Goal: Transaction & Acquisition: Purchase product/service

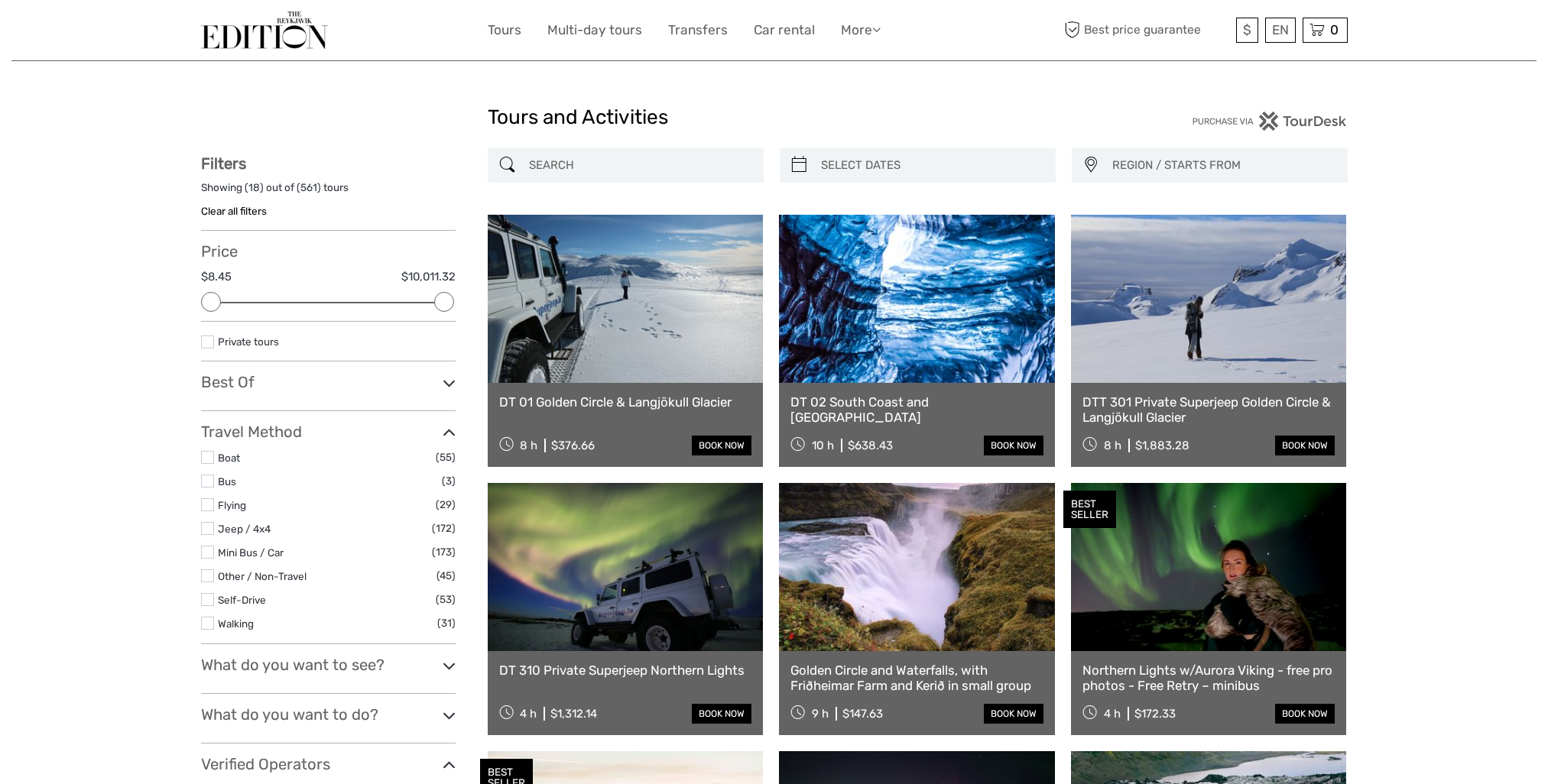
select select
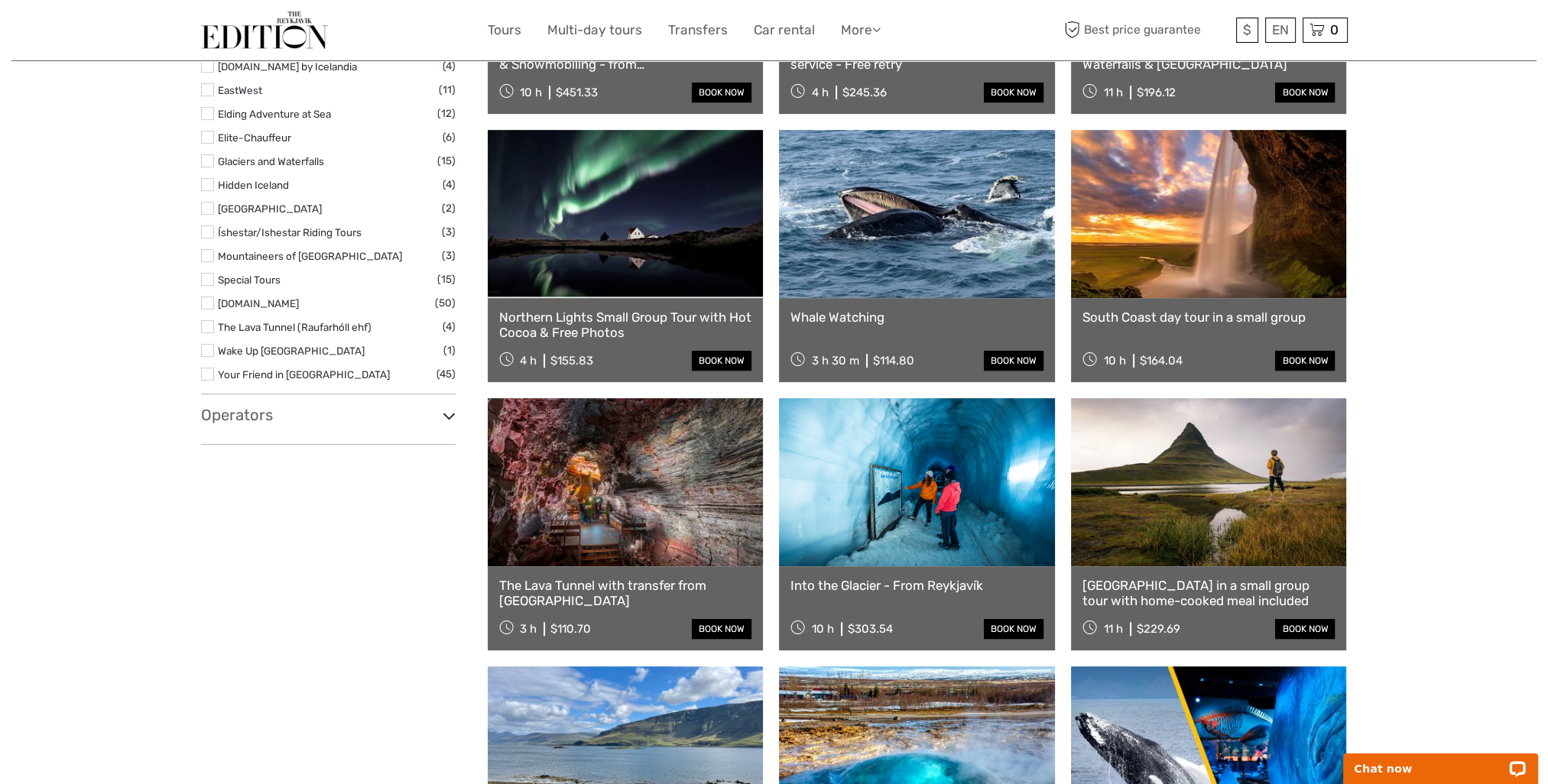
scroll to position [927, 0]
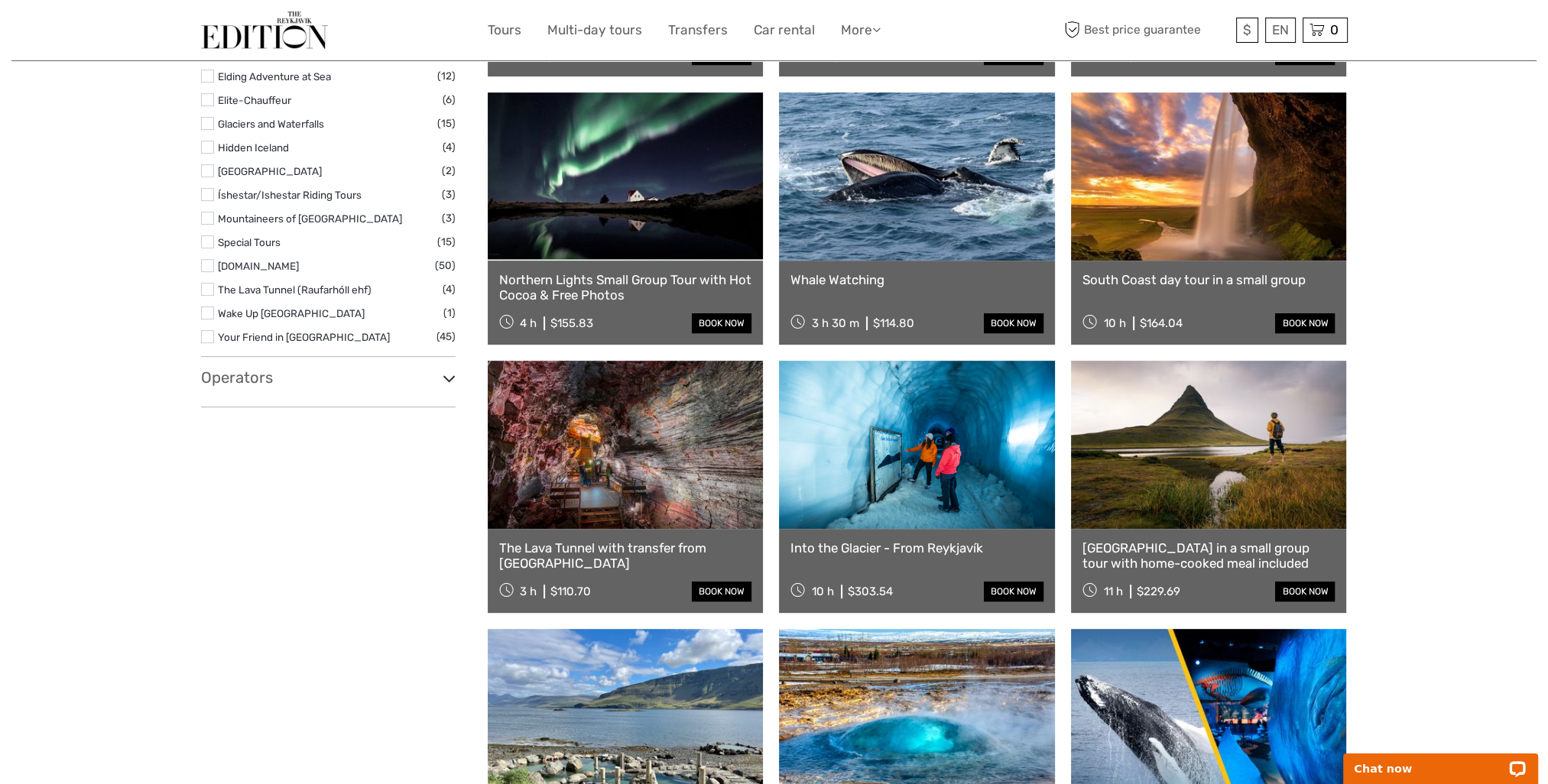
click at [253, 380] on h3 "Operators" at bounding box center [328, 378] width 255 height 19
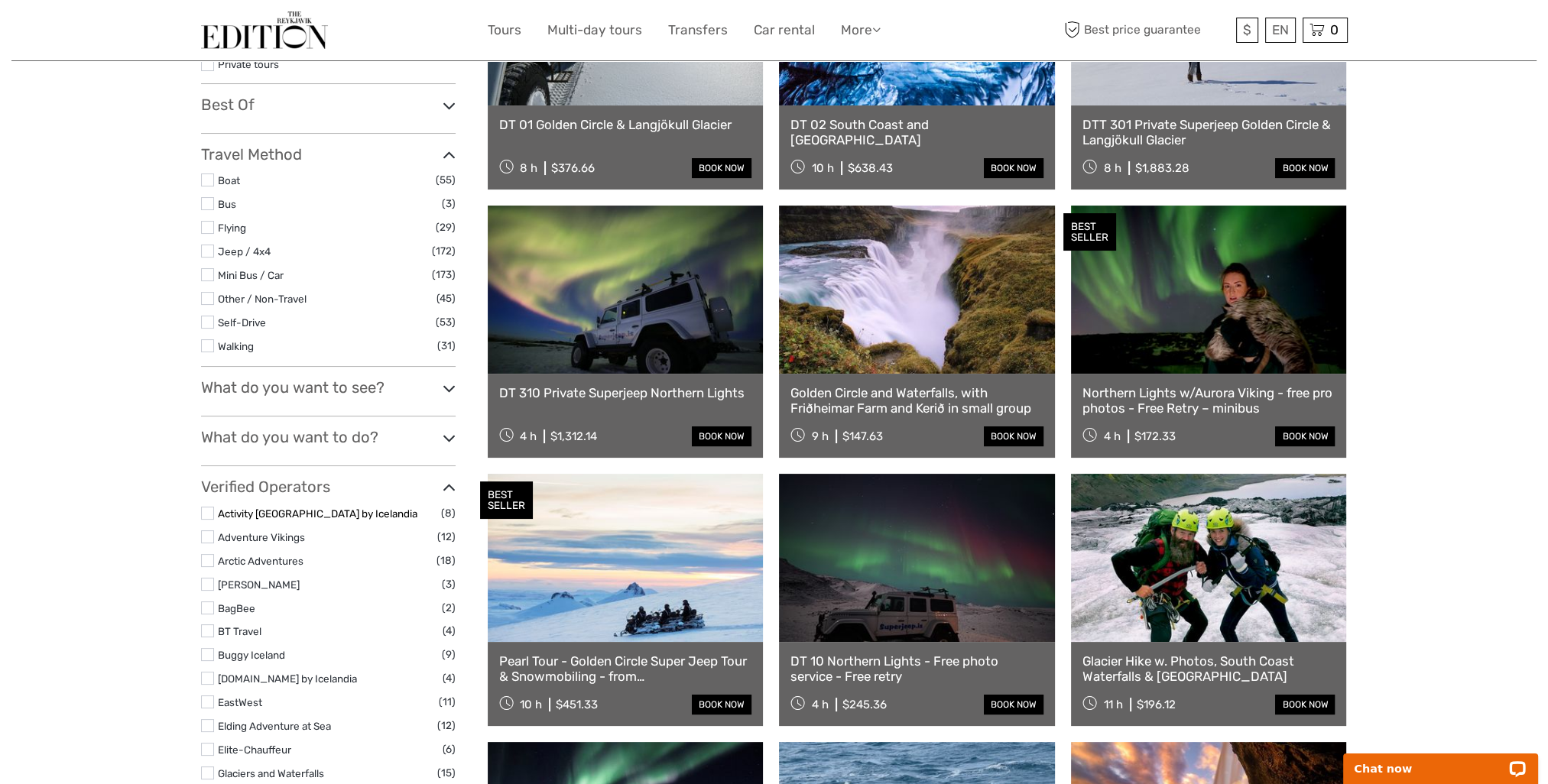
scroll to position [163, 0]
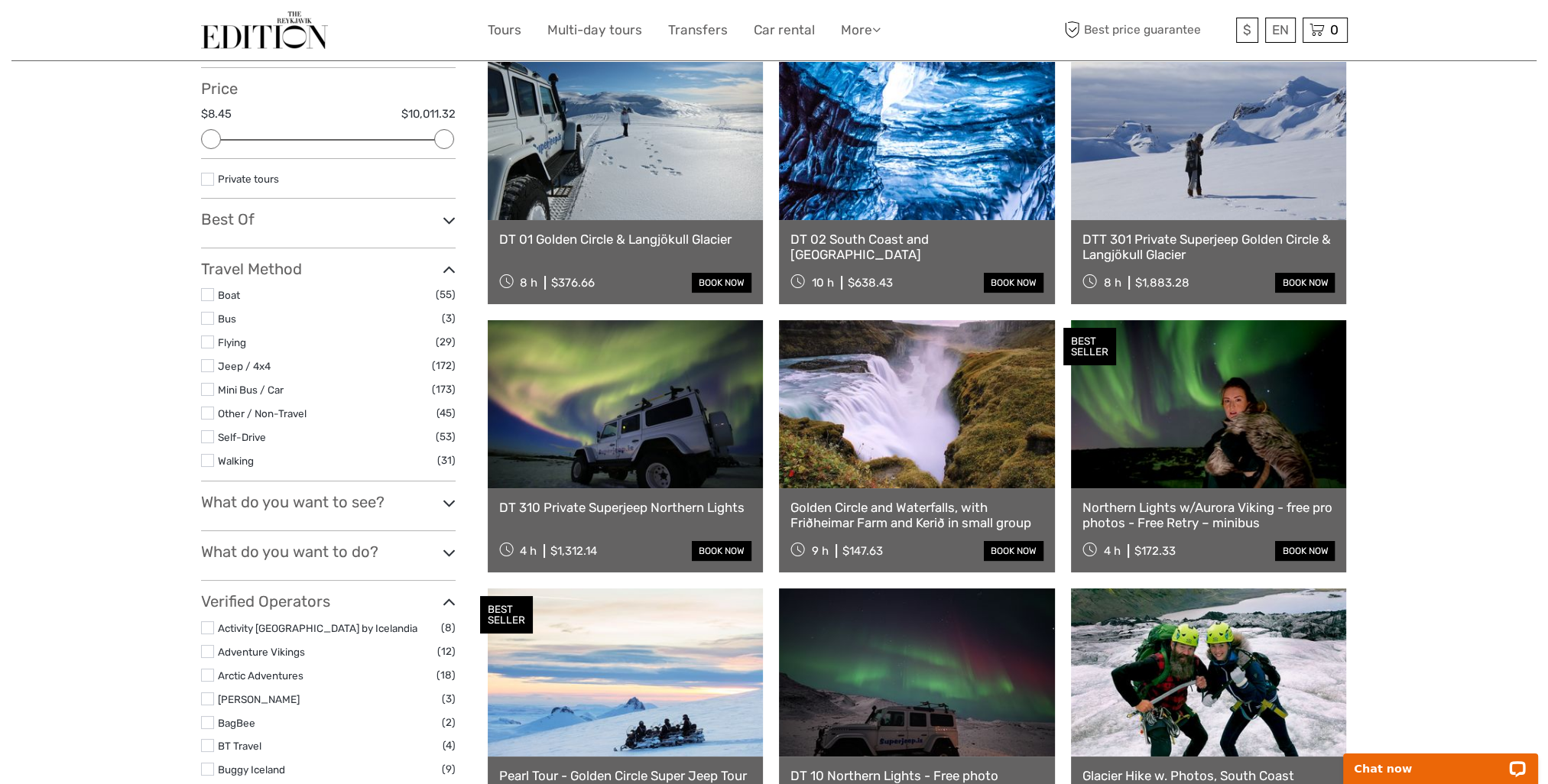
click at [347, 514] on div "What do you want to see? East Iceland (2) Eyjafjallajökull (12) Glaciers (65) G…" at bounding box center [328, 512] width 255 height 38
click at [453, 504] on icon at bounding box center [449, 503] width 13 height 20
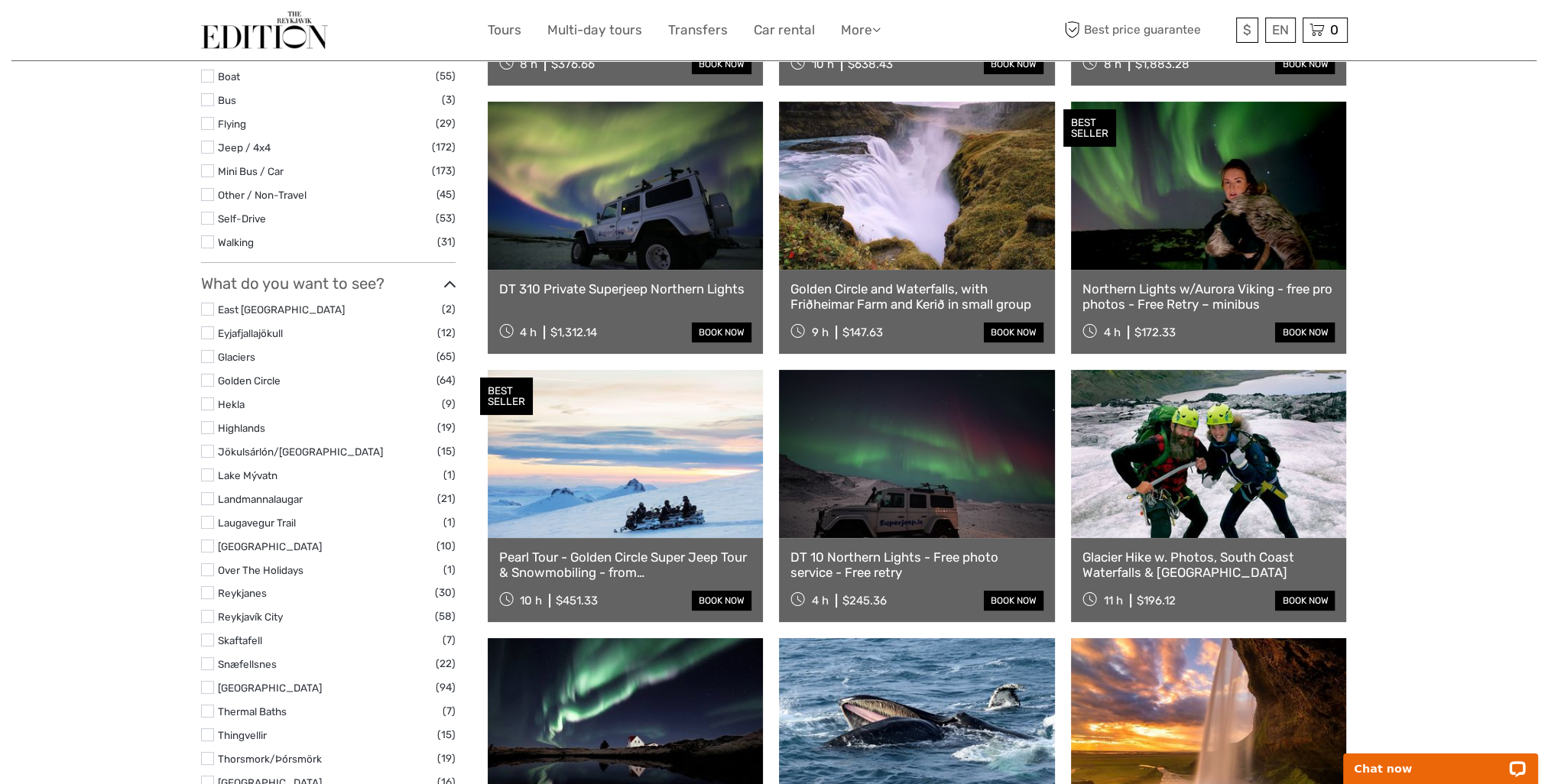
scroll to position [392, 0]
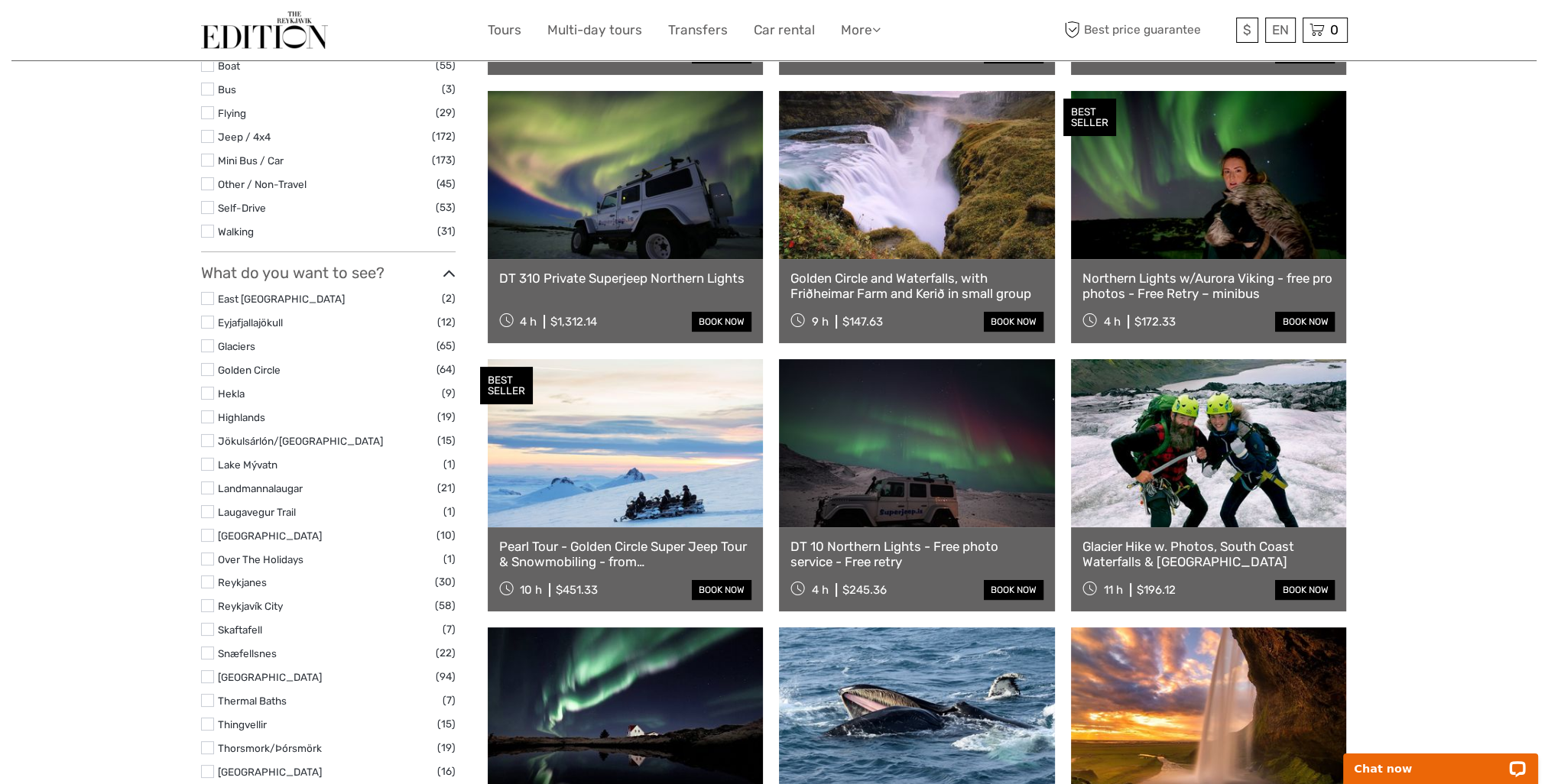
click at [209, 676] on label at bounding box center [207, 677] width 13 height 13
click at [0, 0] on input "checkbox" at bounding box center [0, 0] width 0 height 0
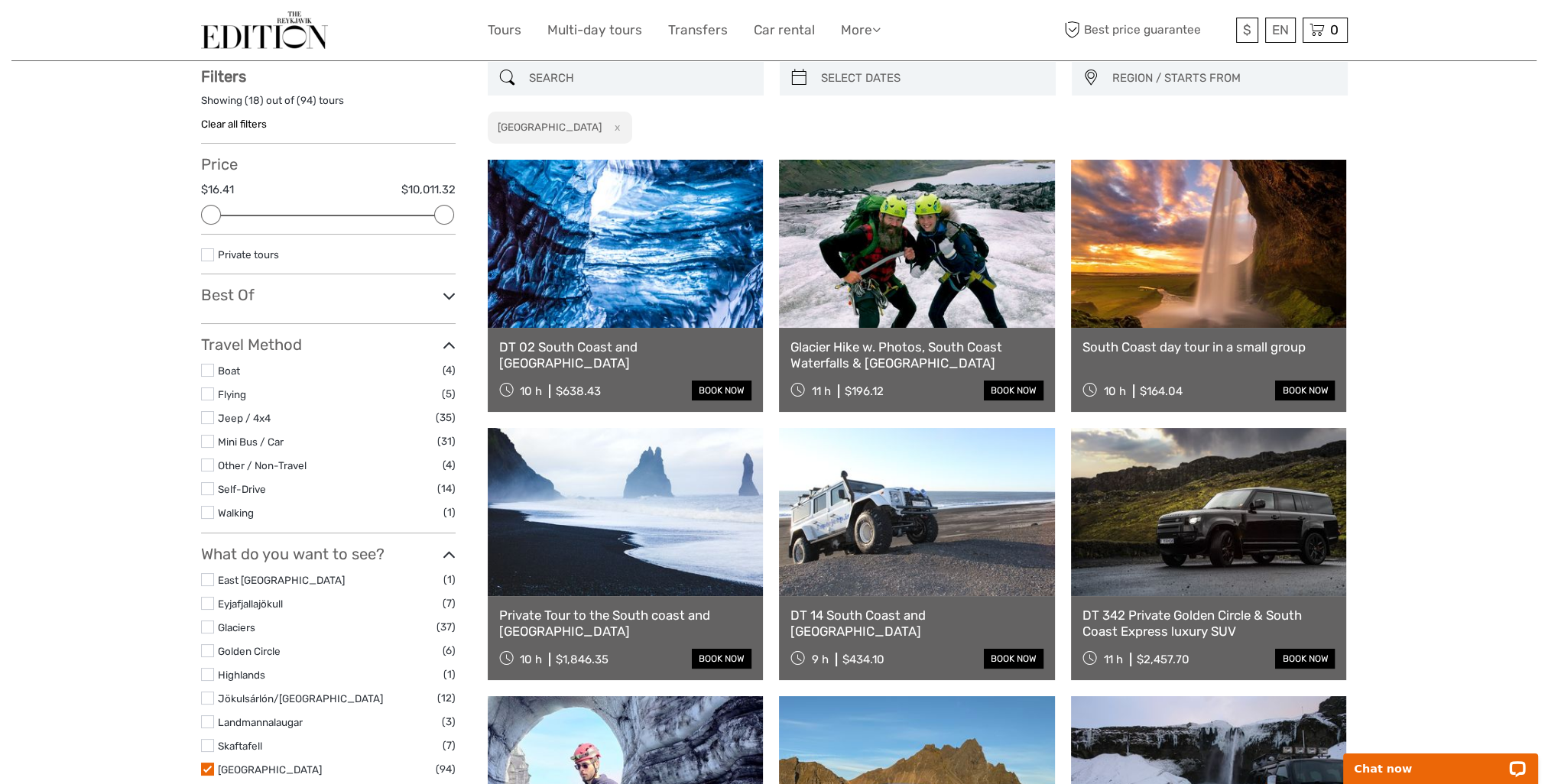
scroll to position [86, 0]
click at [206, 257] on label at bounding box center [207, 256] width 13 height 13
click at [0, 0] on input "checkbox" at bounding box center [0, 0] width 0 height 0
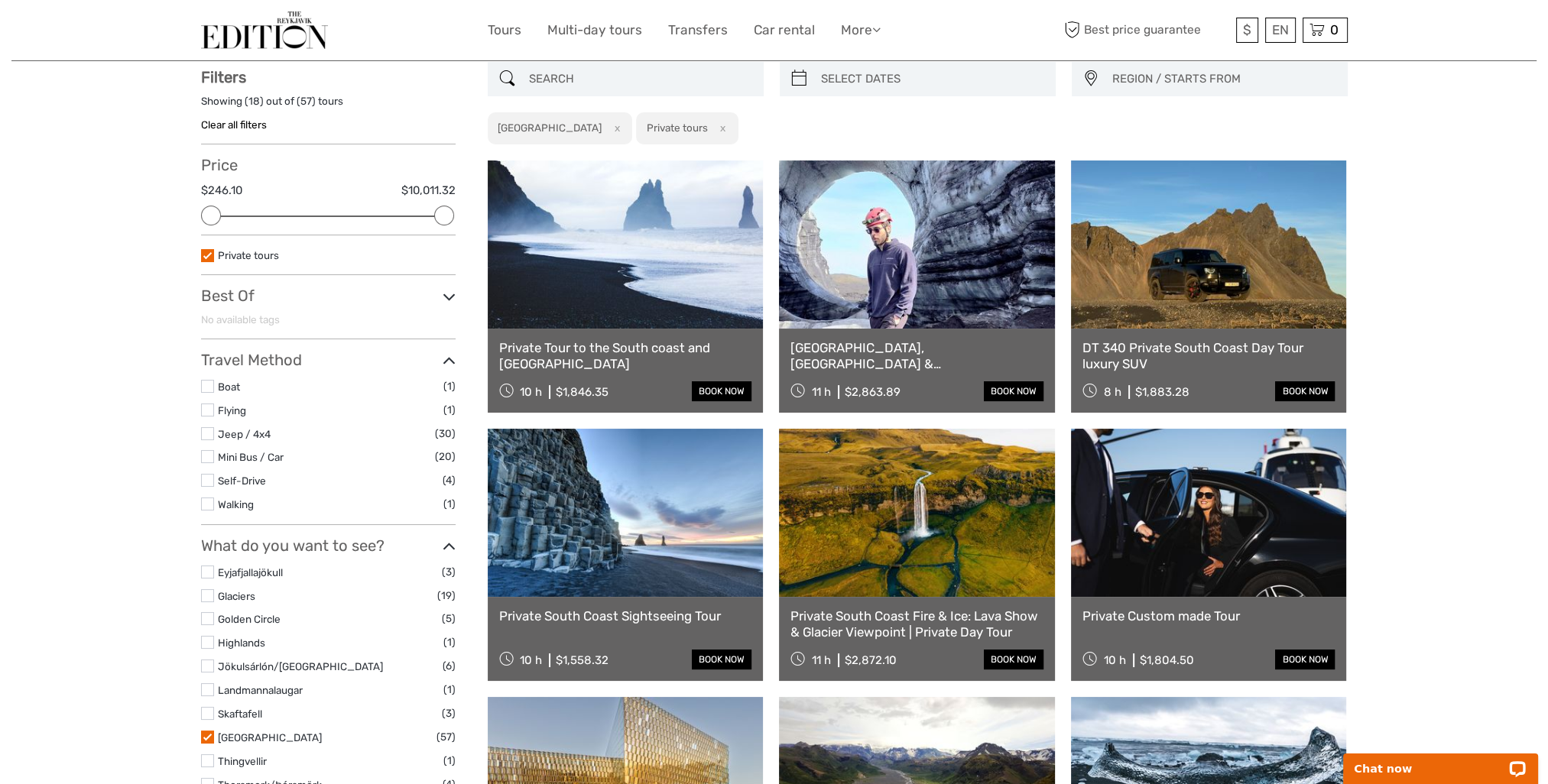
click at [629, 263] on link at bounding box center [625, 245] width 276 height 168
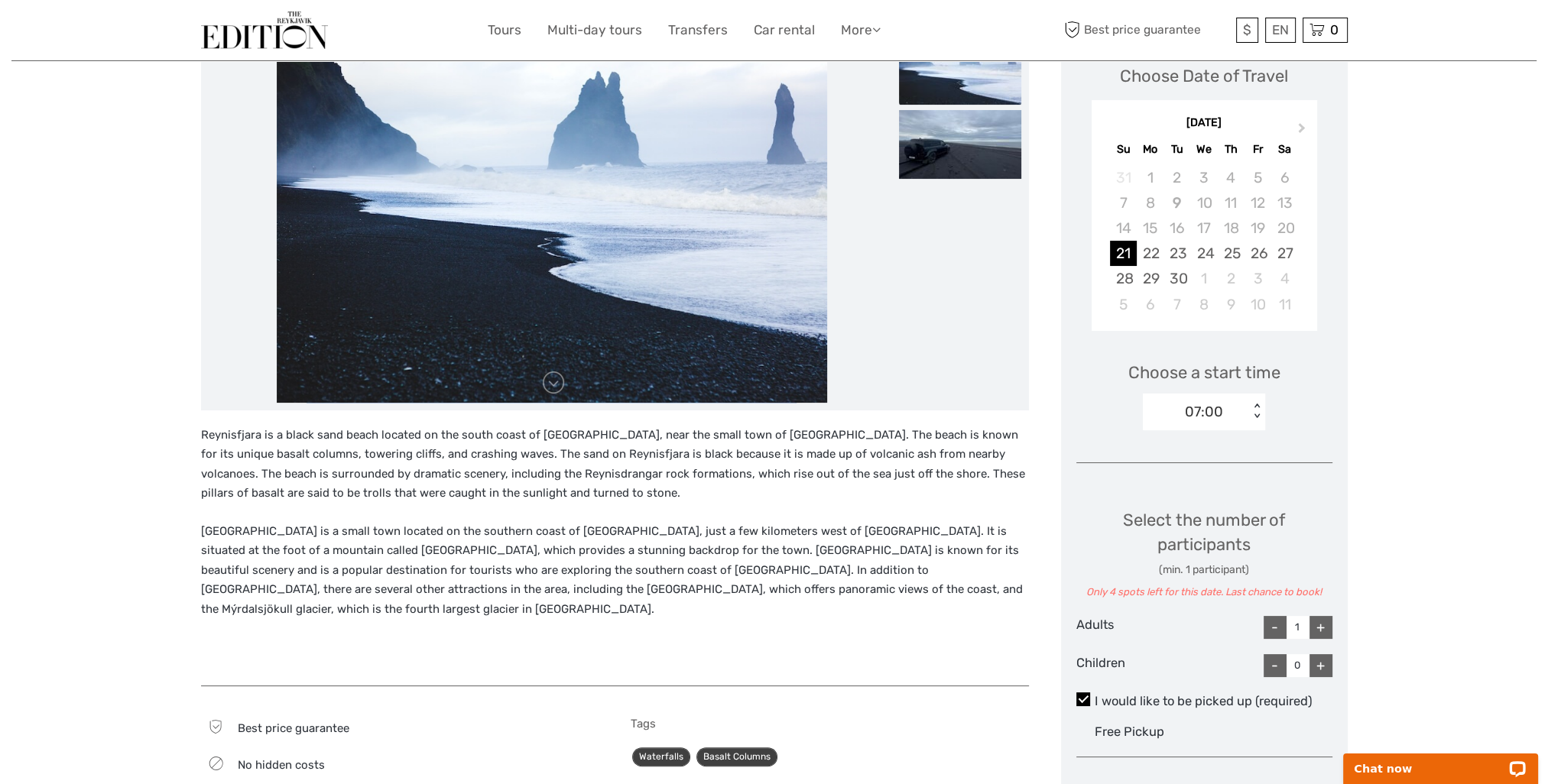
click at [1321, 622] on div "+" at bounding box center [1321, 627] width 23 height 23
type input "4"
click at [1321, 622] on div "+" at bounding box center [1321, 627] width 23 height 23
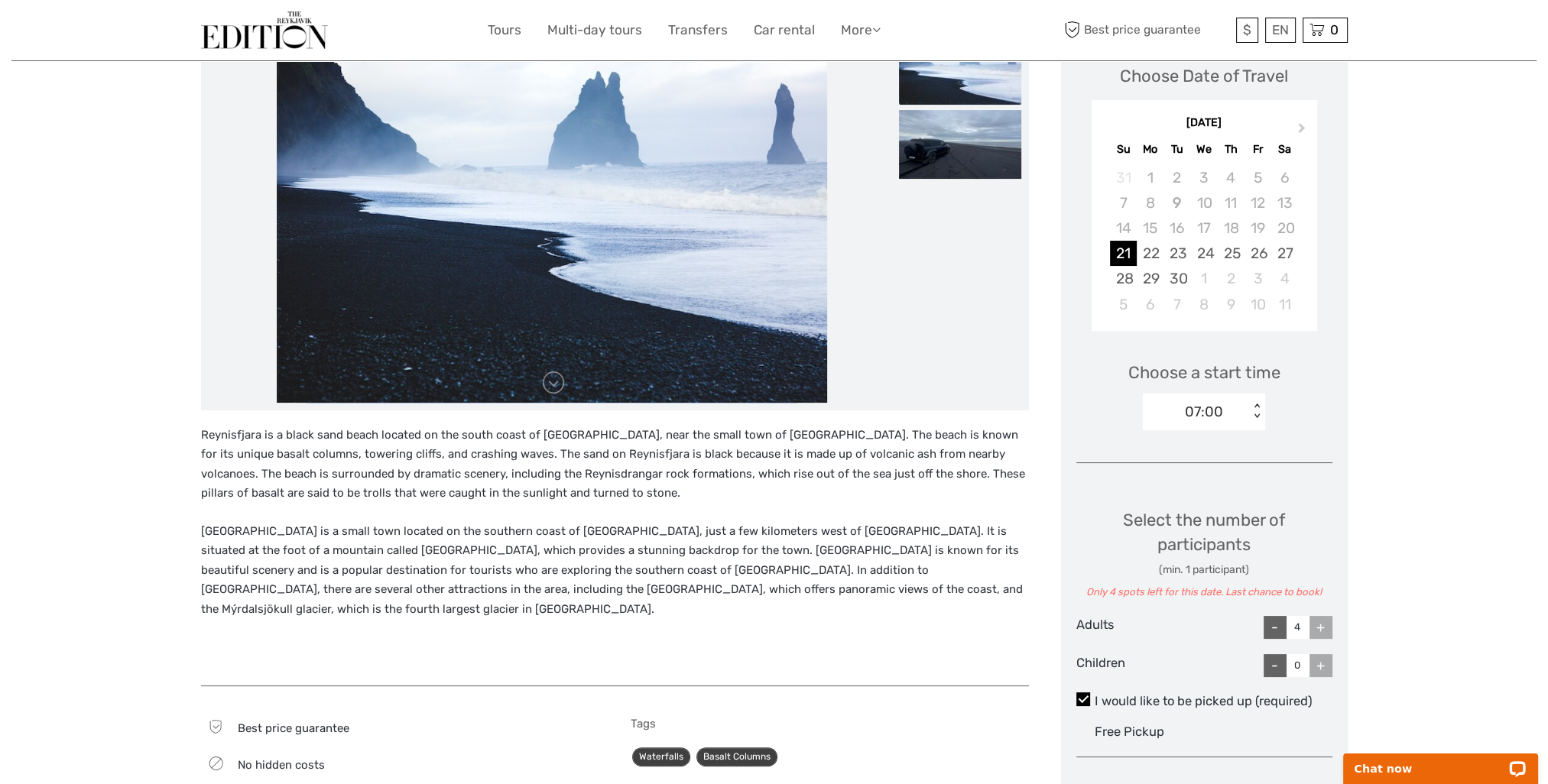
click at [1321, 622] on div "+" at bounding box center [1321, 627] width 23 height 23
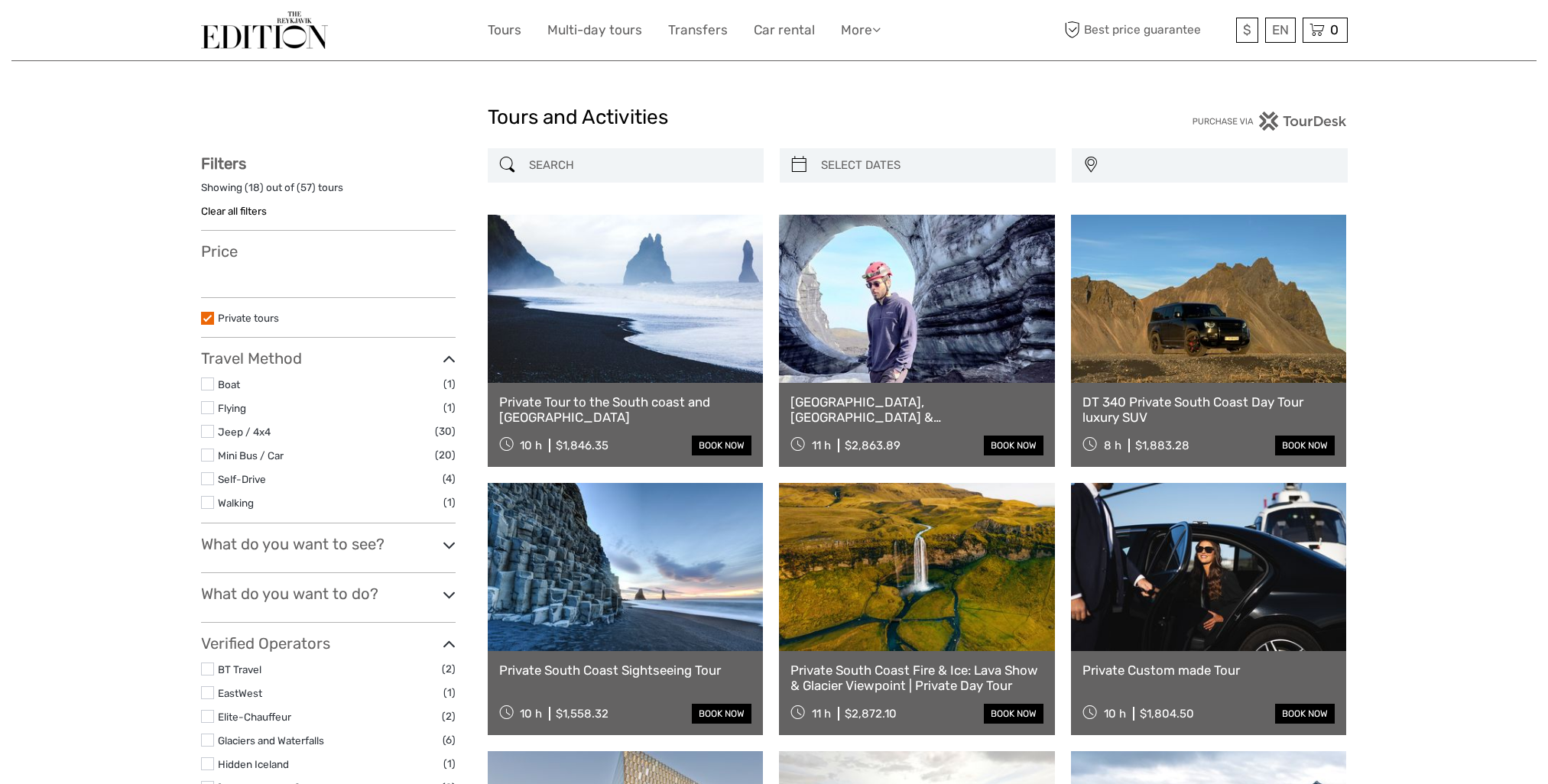
select select
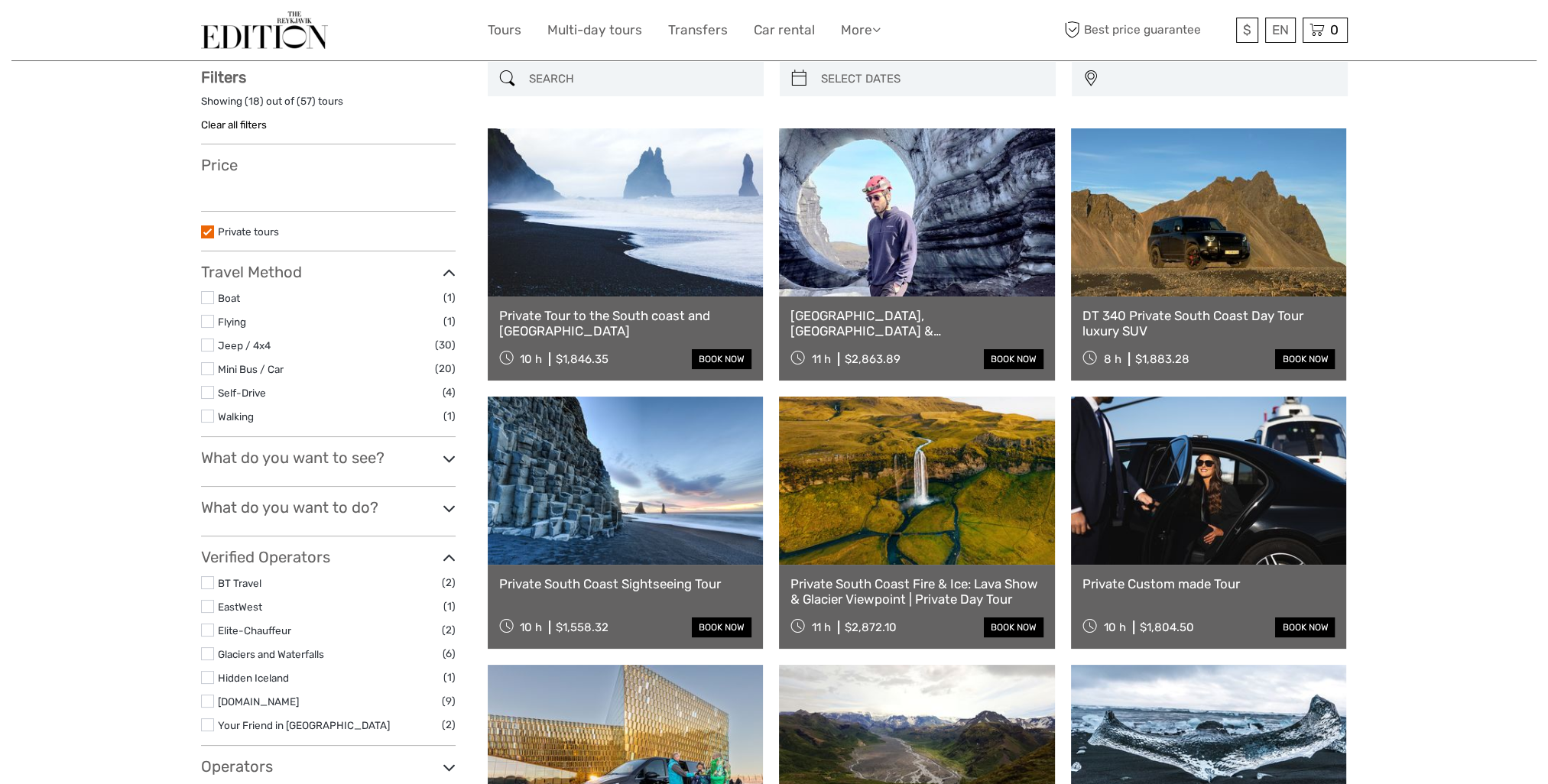
select select
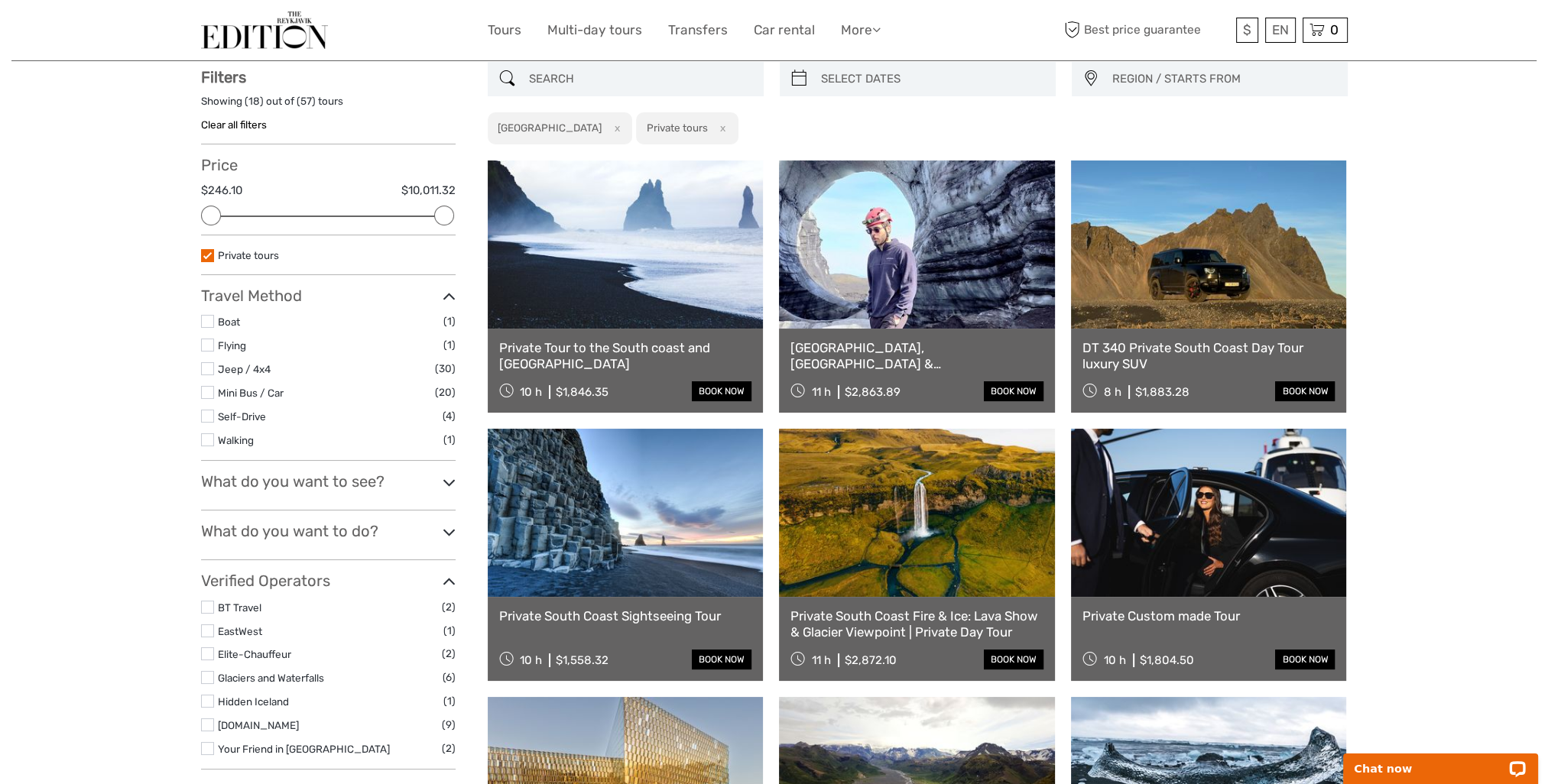
scroll to position [0, 0]
click at [892, 321] on link at bounding box center [917, 245] width 276 height 168
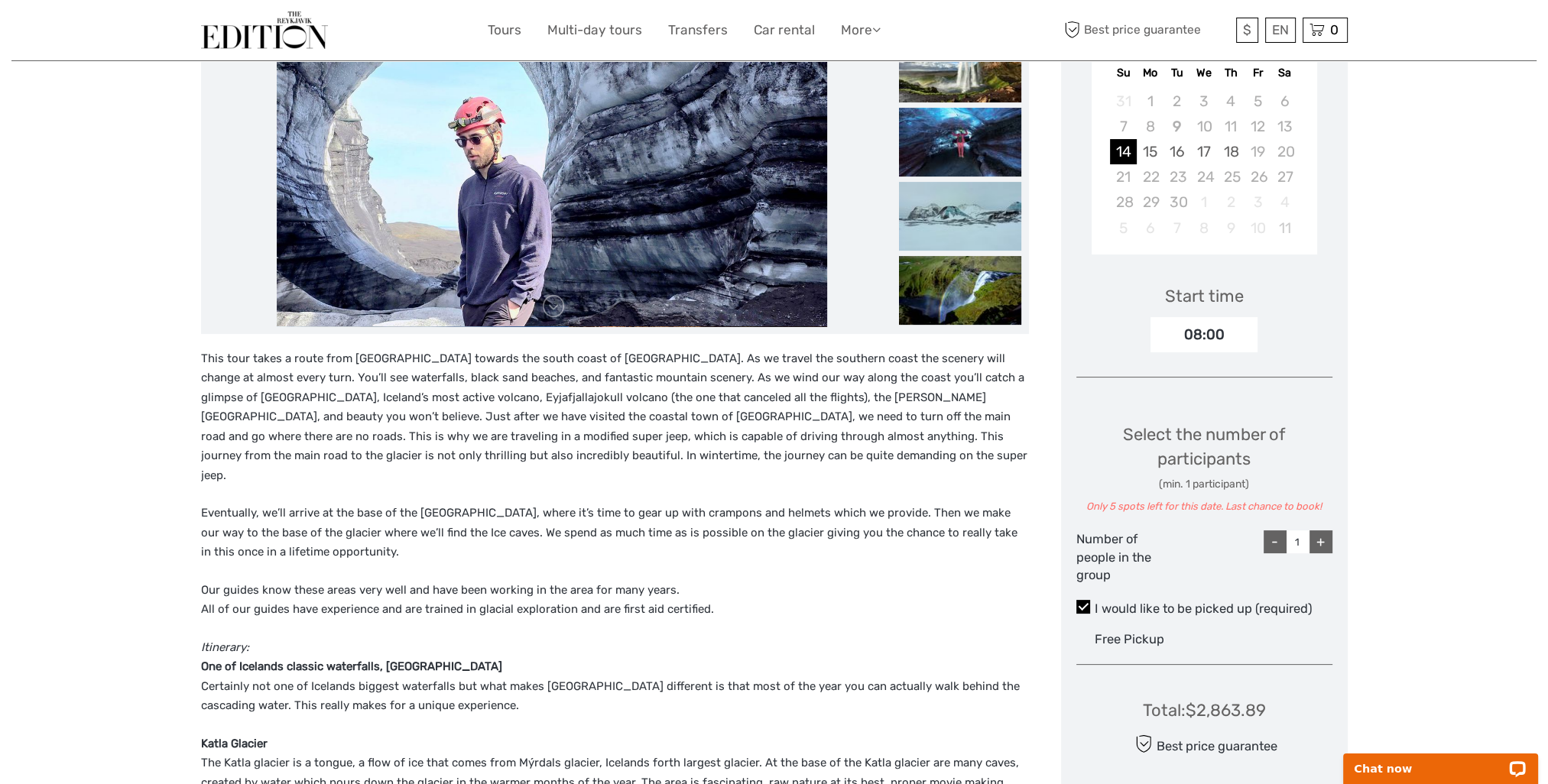
click at [1321, 544] on div "+" at bounding box center [1321, 541] width 23 height 23
type input "5"
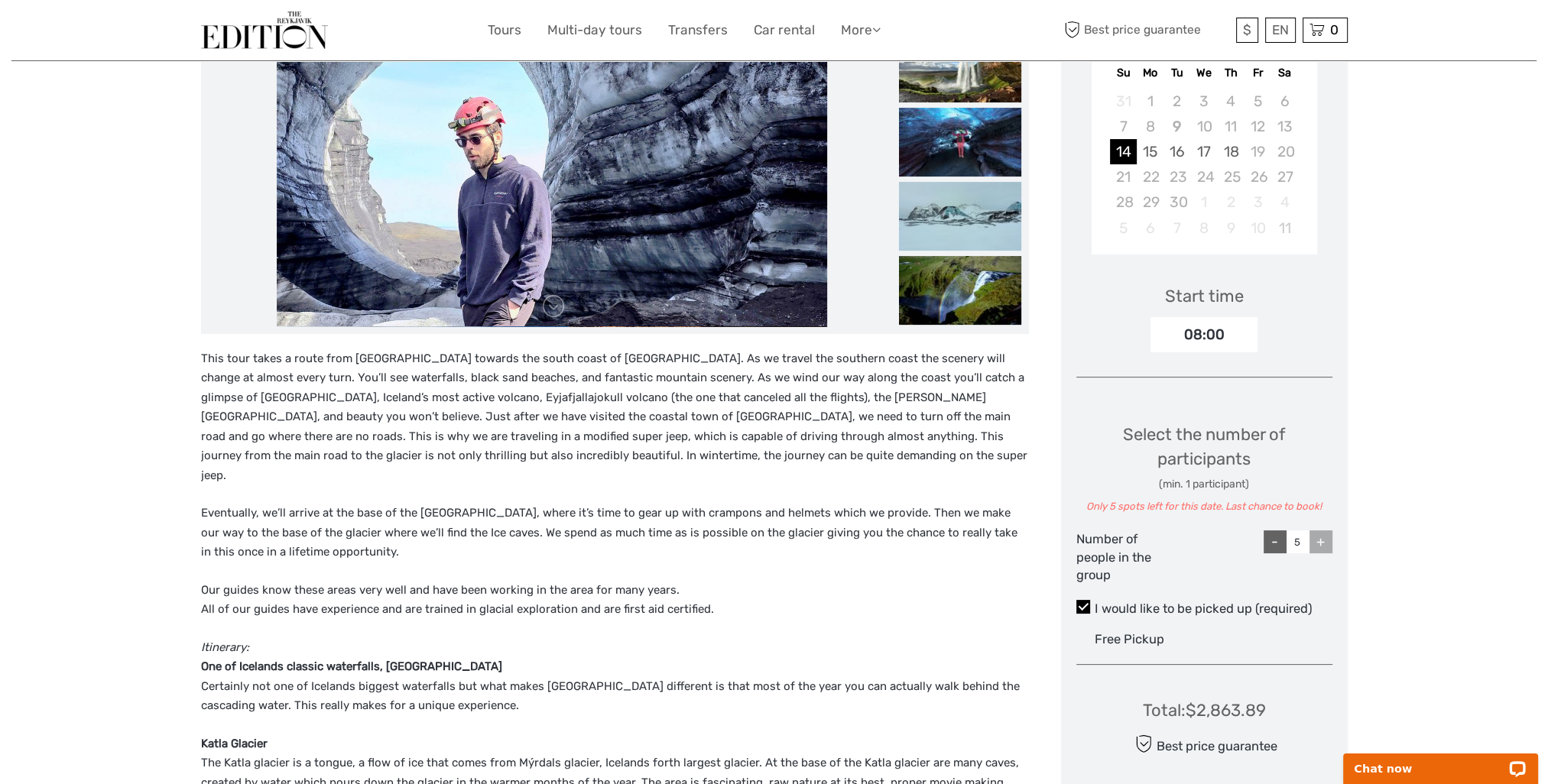
click at [1321, 544] on div "+" at bounding box center [1321, 541] width 23 height 23
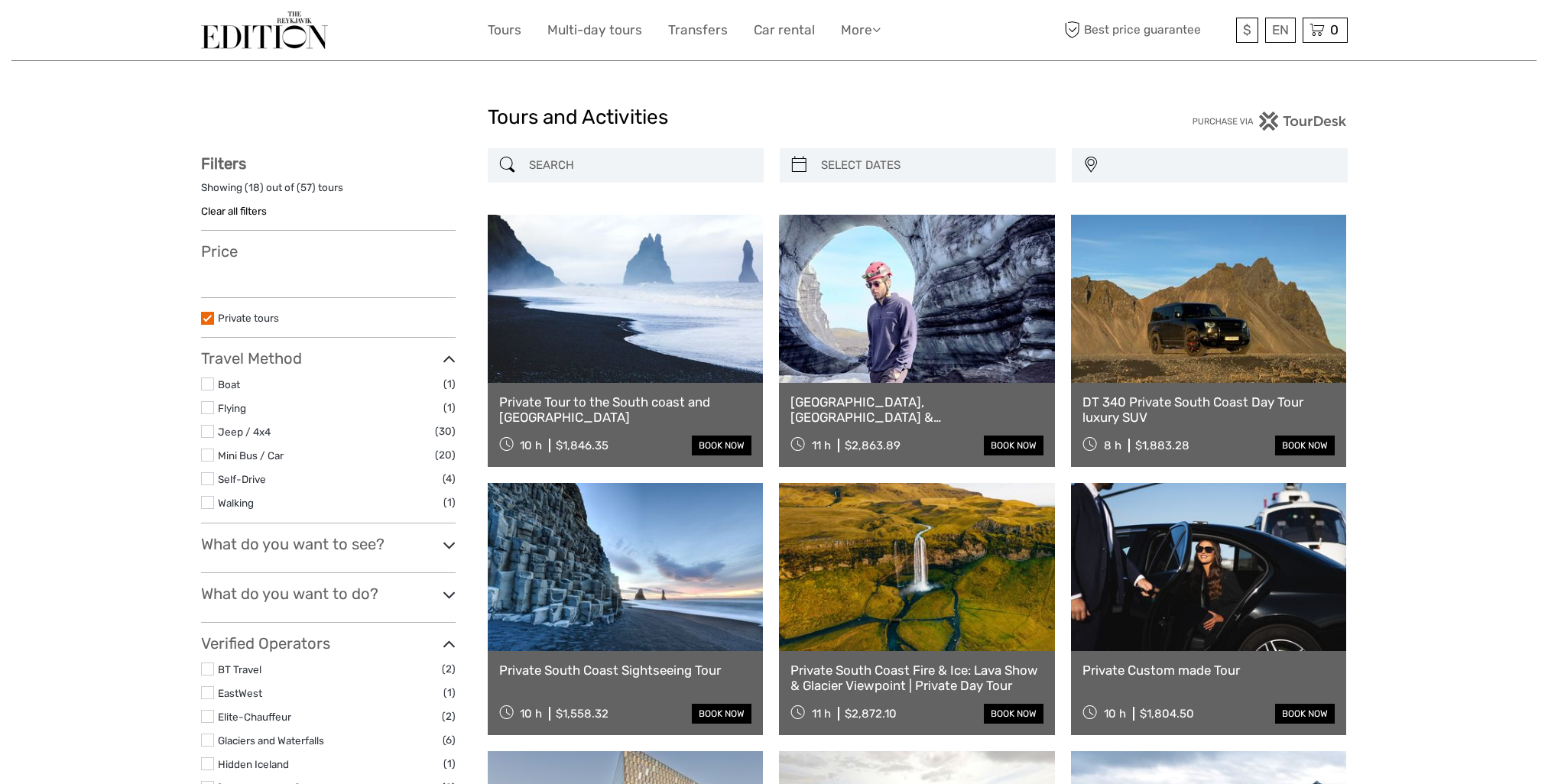
select select
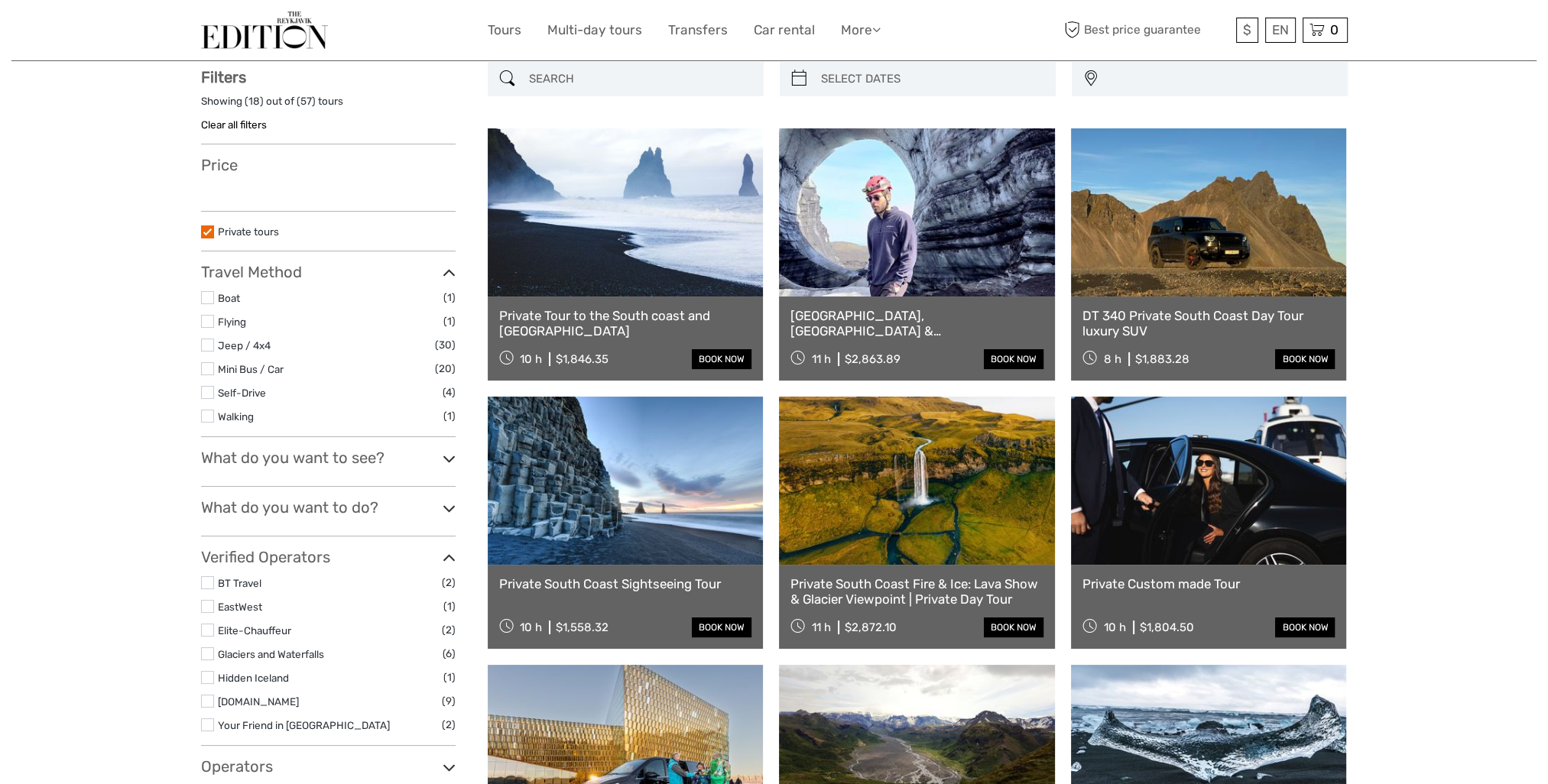
select select
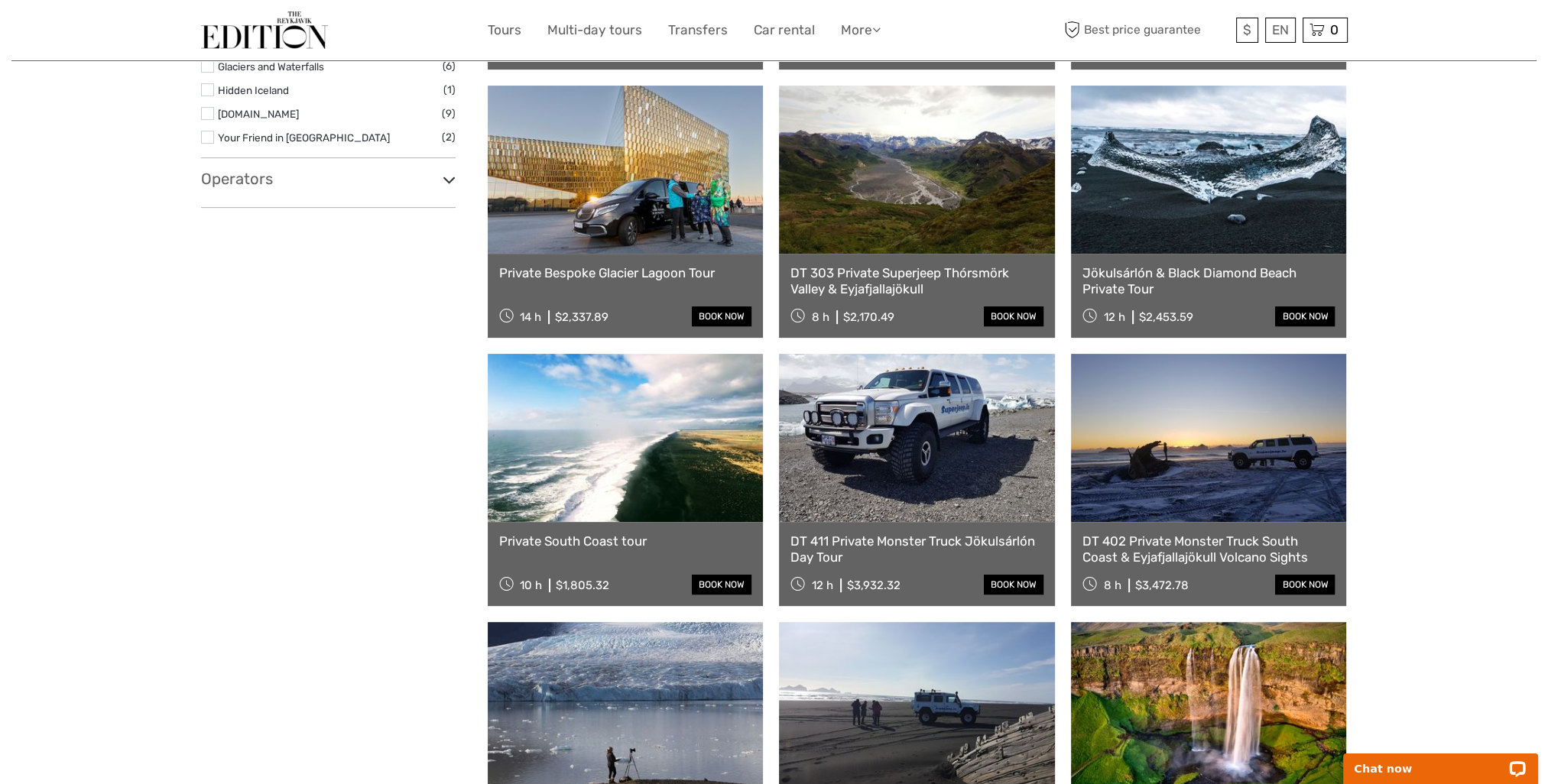
click at [944, 471] on link at bounding box center [917, 438] width 276 height 168
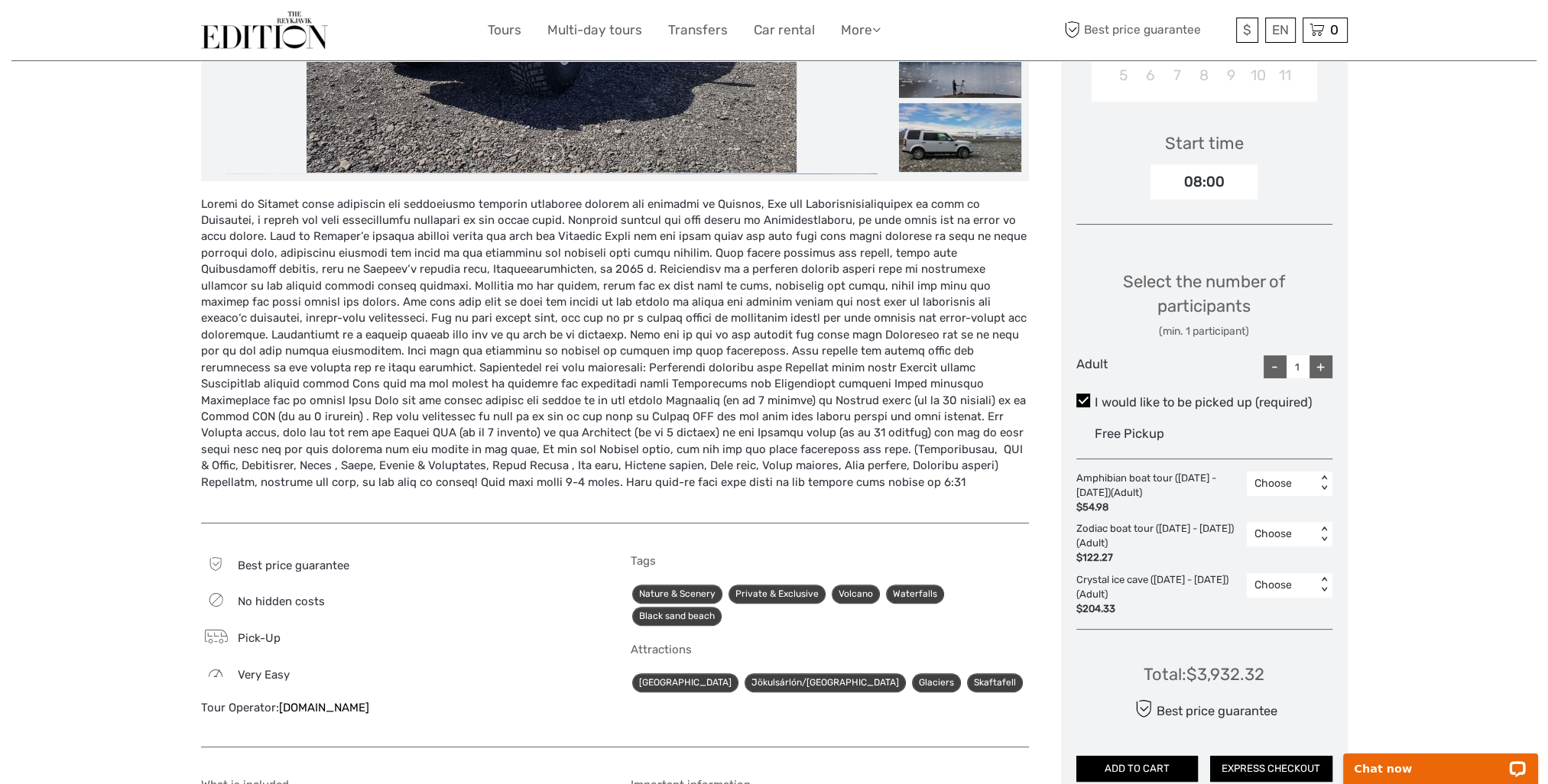
click at [1314, 367] on div "+" at bounding box center [1321, 366] width 23 height 23
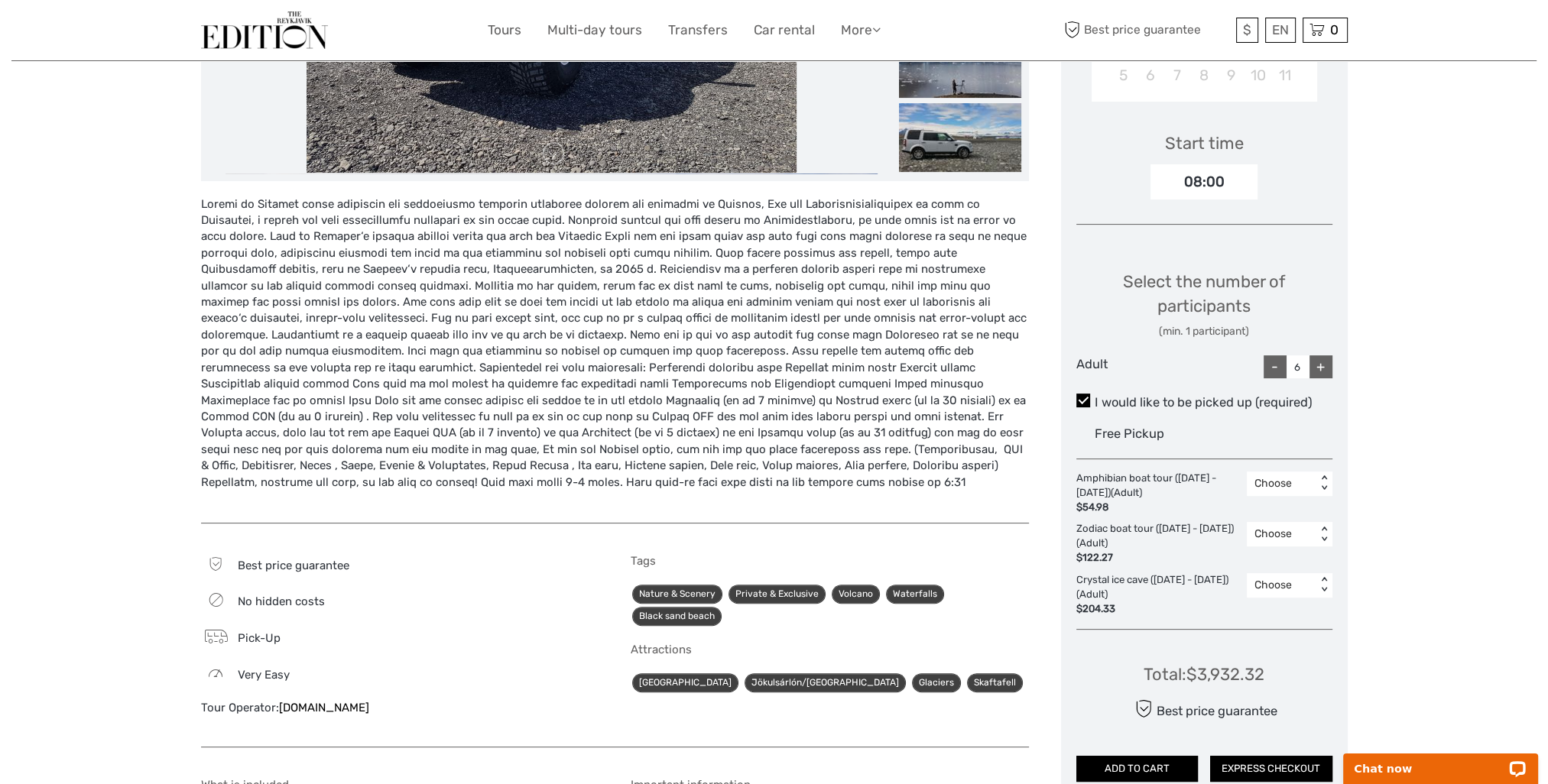
click at [1314, 367] on div "+" at bounding box center [1321, 366] width 23 height 23
click at [1271, 367] on div "-" at bounding box center [1275, 366] width 23 height 23
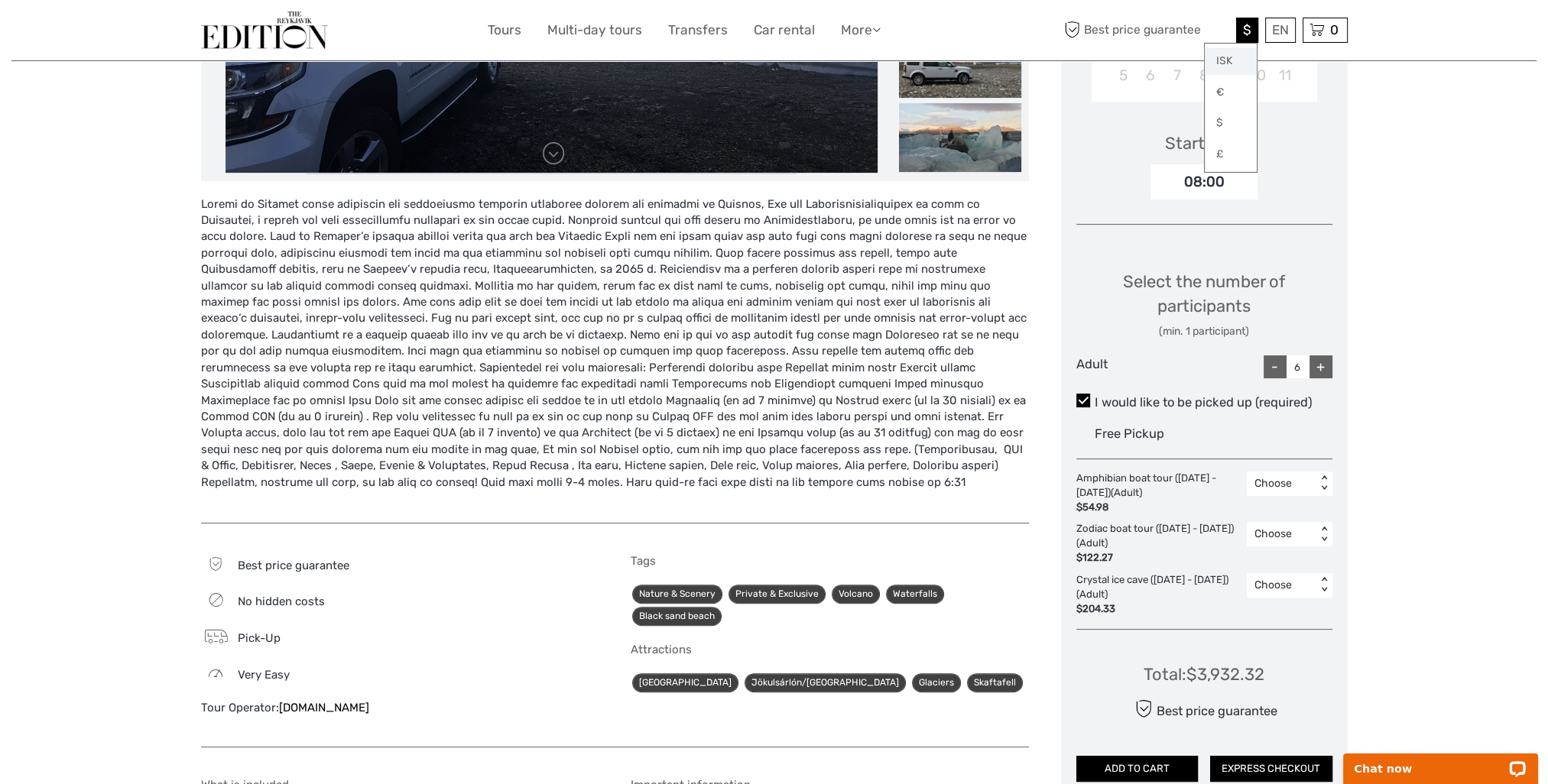
click at [1215, 57] on link "ISK" at bounding box center [1231, 61] width 52 height 28
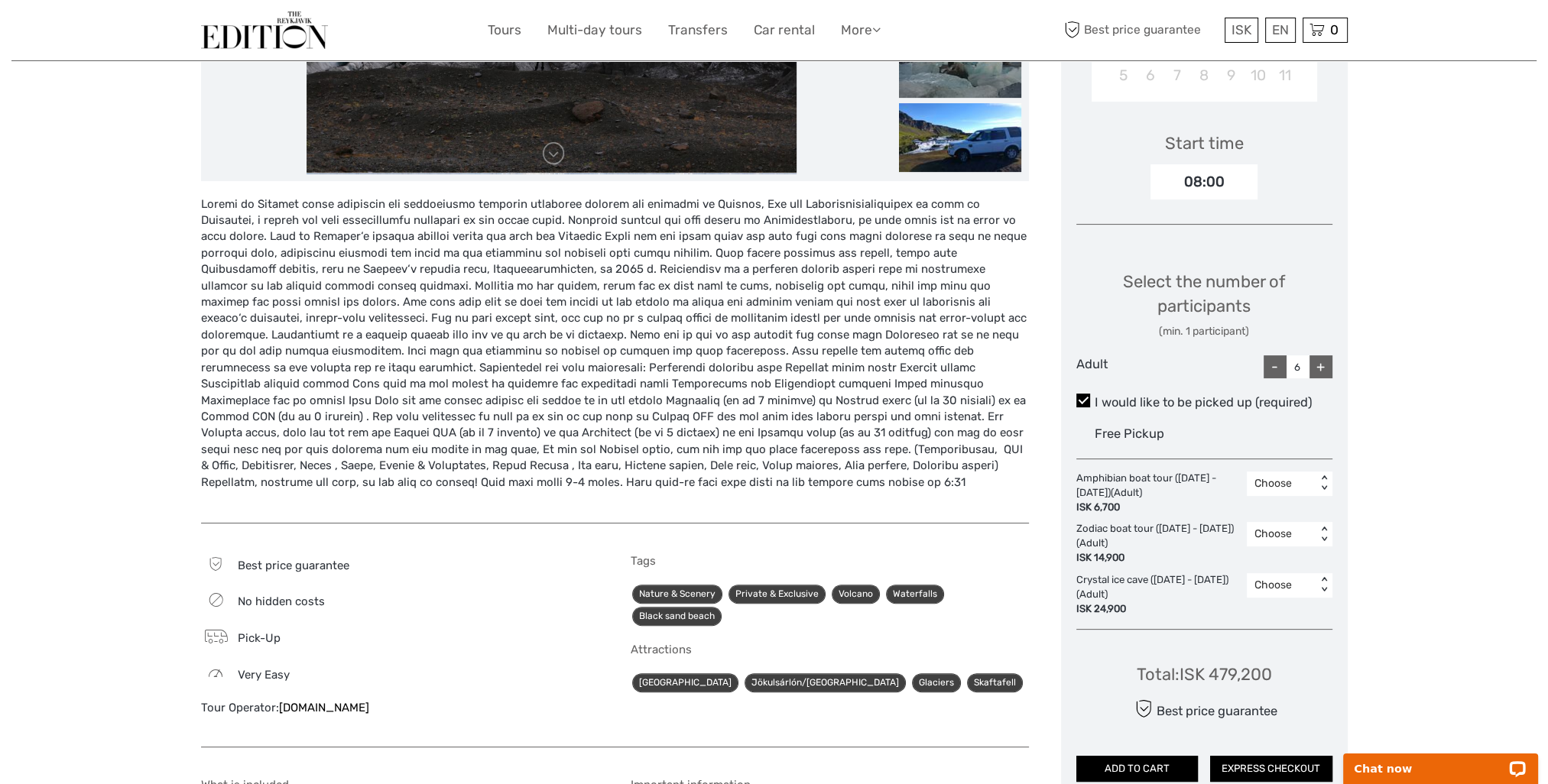
click at [1325, 371] on div "+" at bounding box center [1321, 366] width 23 height 23
type input "7"
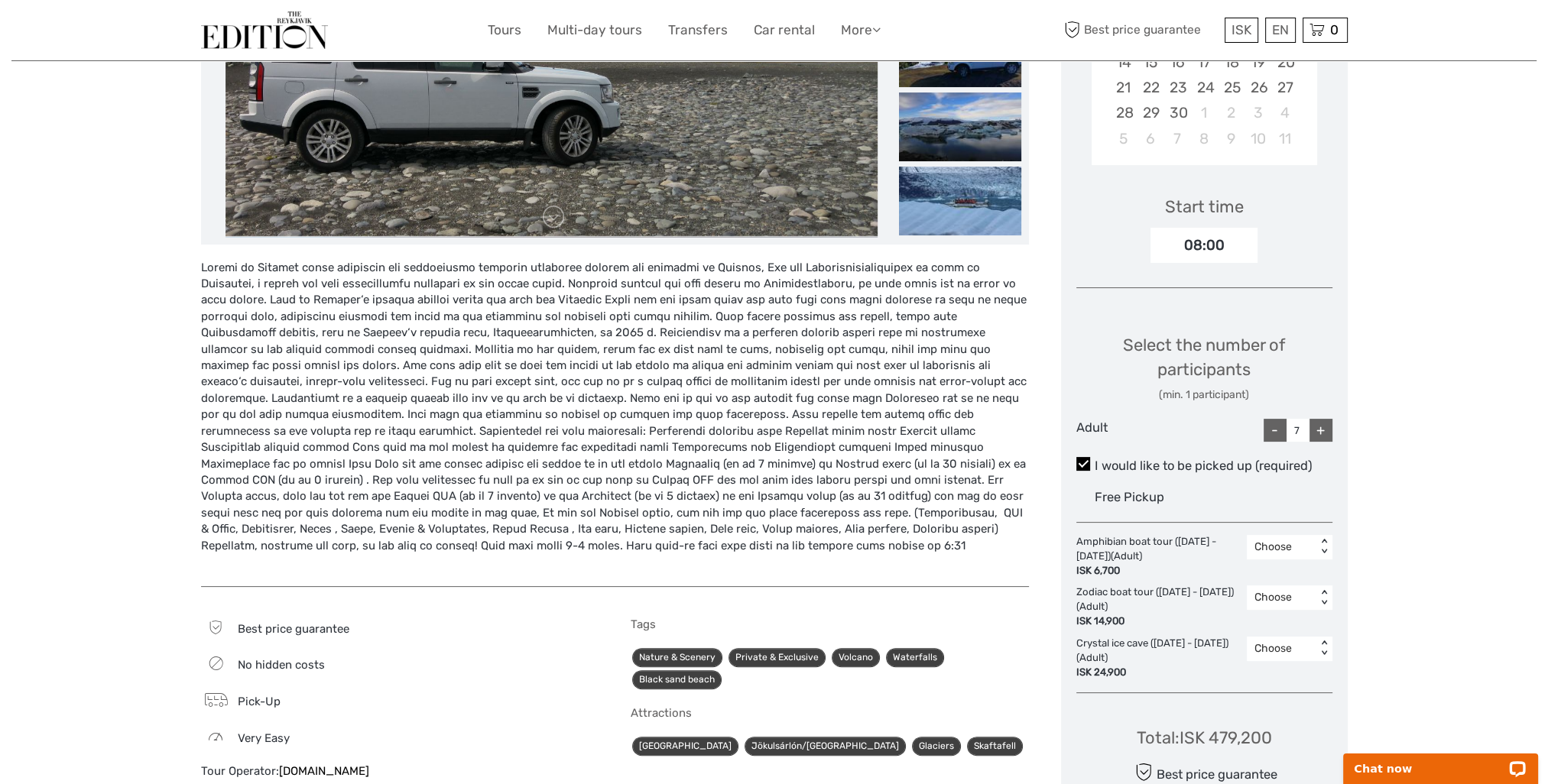
scroll to position [535, 0]
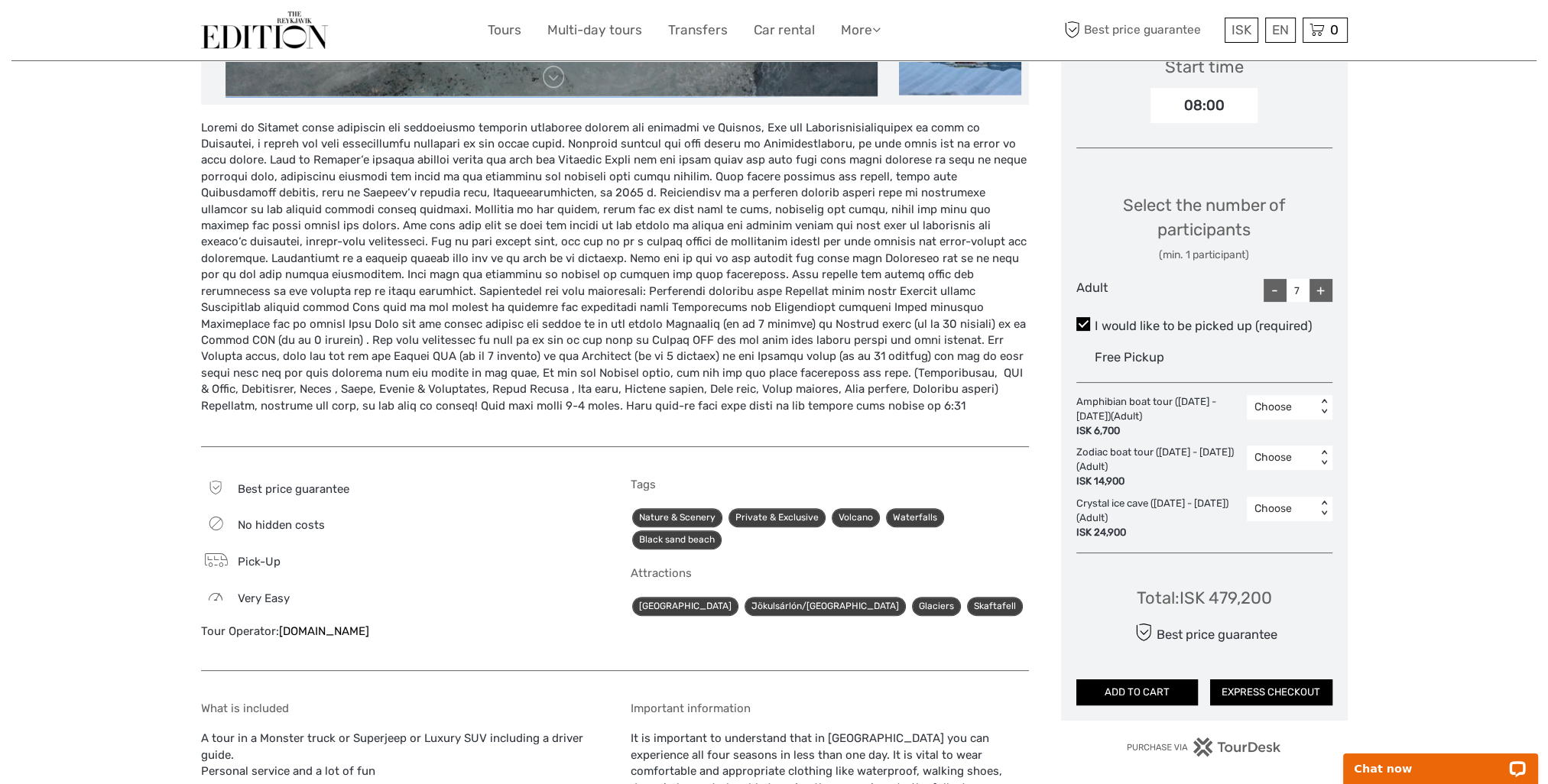
click at [1132, 474] on div "ISK 14,900" at bounding box center [1157, 482] width 163 height 15
drag, startPoint x: 1136, startPoint y: 470, endPoint x: 1126, endPoint y: 470, distance: 10.0
click at [1126, 470] on div "Zodiac boat tour (May 15th - Sep 30th) (Adult) ISK 14,900" at bounding box center [1161, 467] width 170 height 44
click at [1316, 461] on div "Choose < >" at bounding box center [1290, 458] width 86 height 24
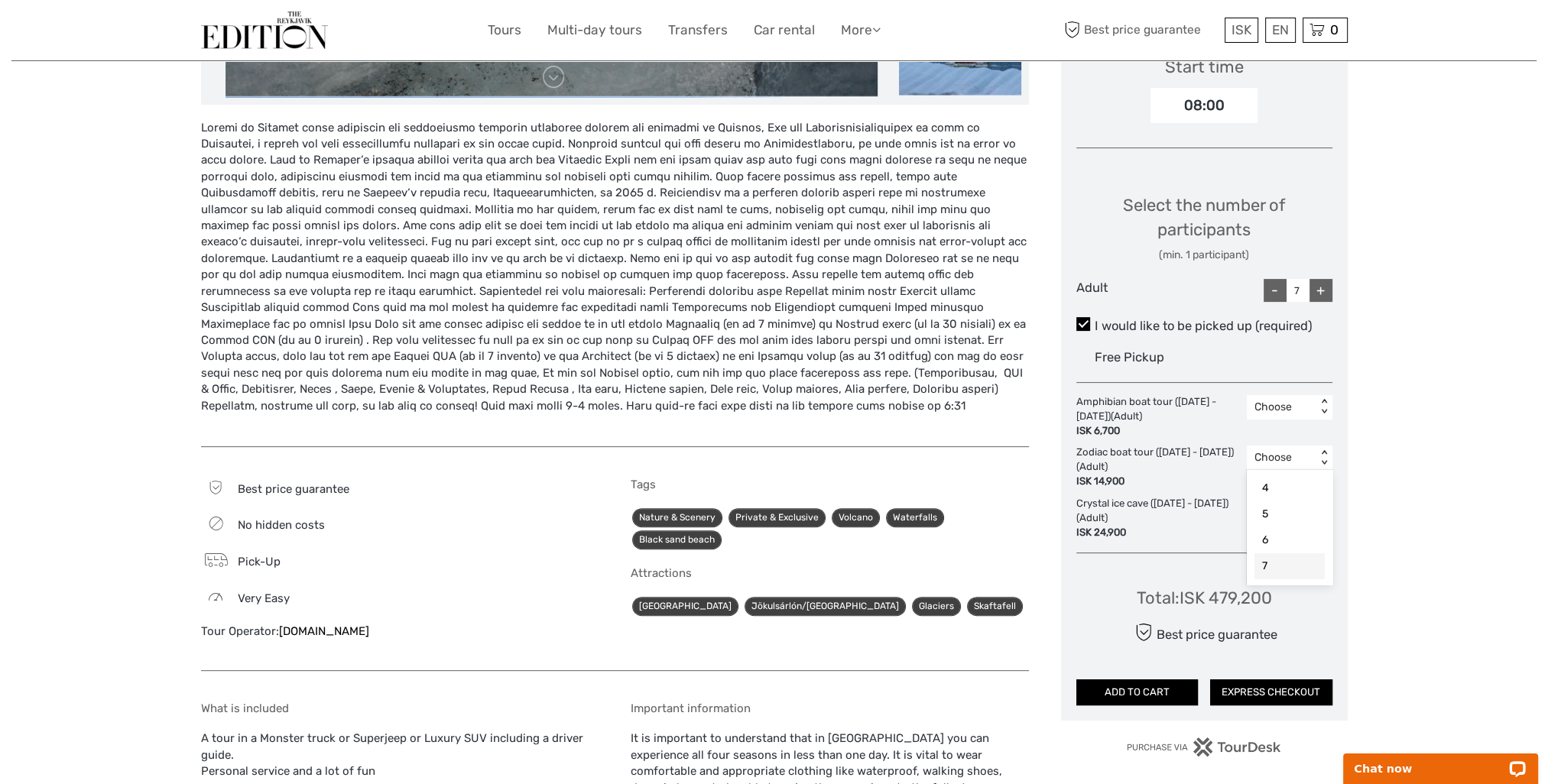
click at [1288, 563] on div "7" at bounding box center [1290, 566] width 71 height 26
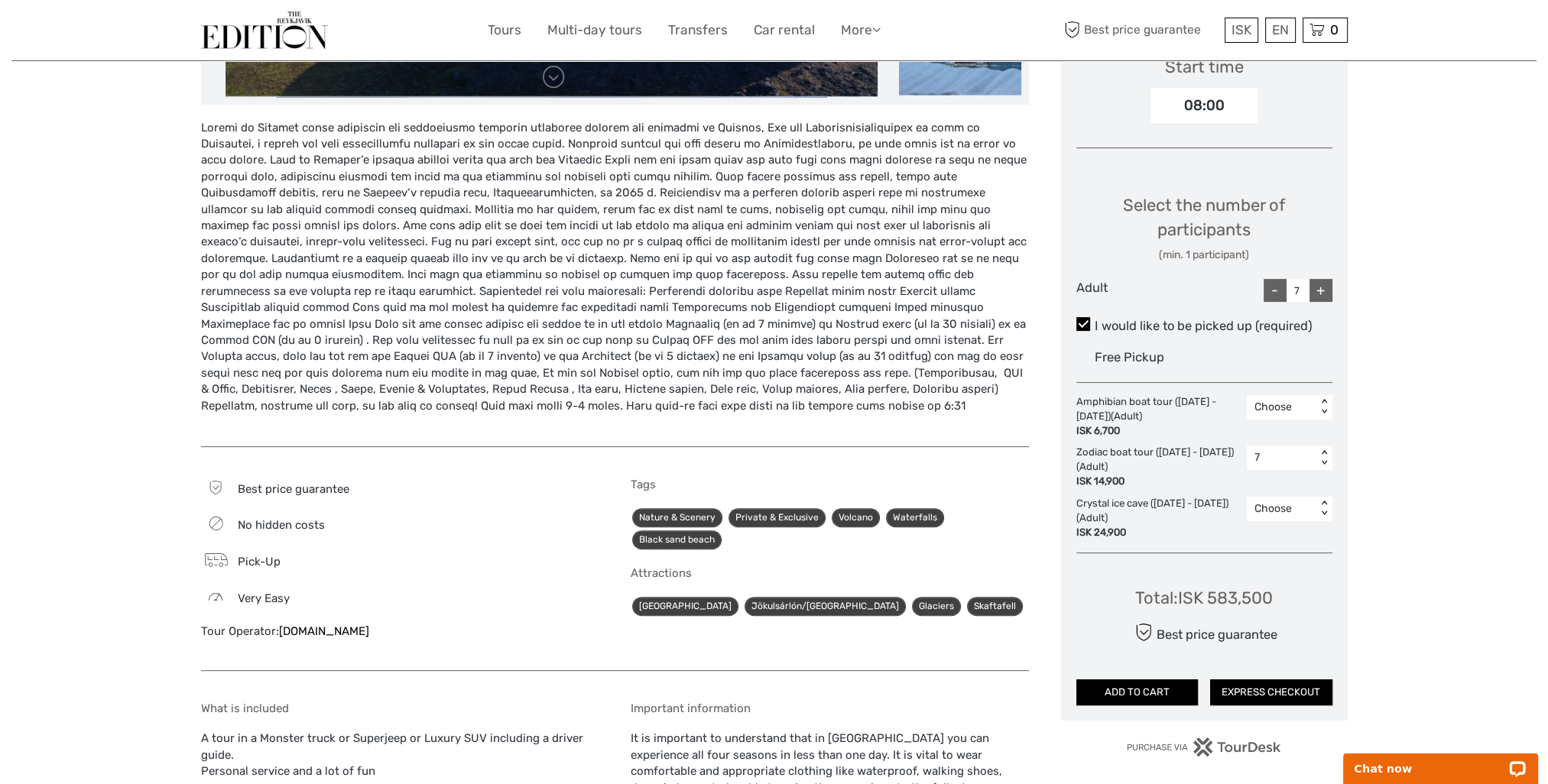
click at [1312, 511] on div "Choose" at bounding box center [1282, 510] width 70 height 19
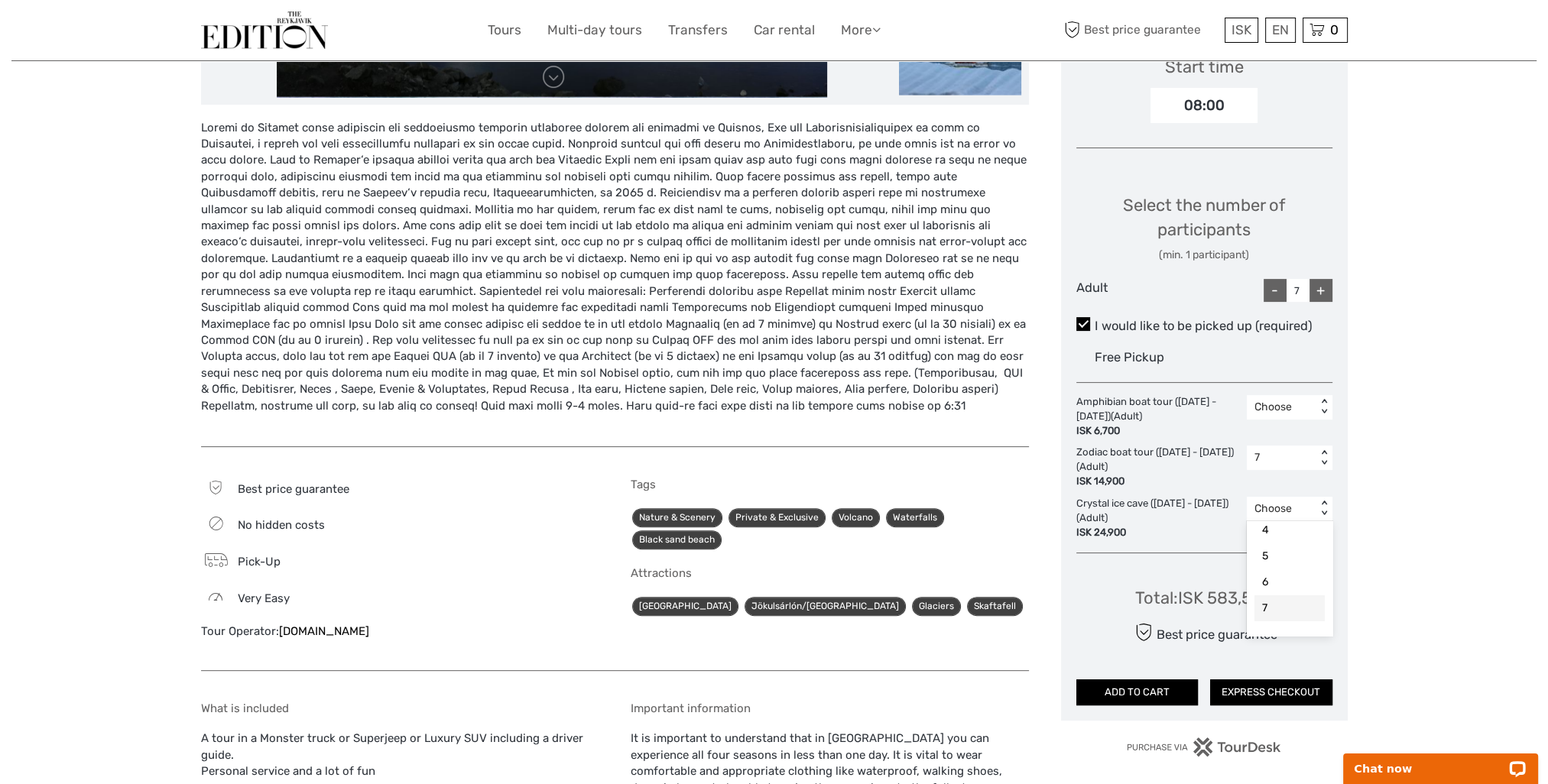
click at [1273, 607] on div "7" at bounding box center [1290, 608] width 71 height 26
click at [1116, 556] on div "Choose Date of Travel Next Month September 2025 Su Mo Tu We Th Fr Sa 31 1 2 3 4…" at bounding box center [1205, 221] width 287 height 998
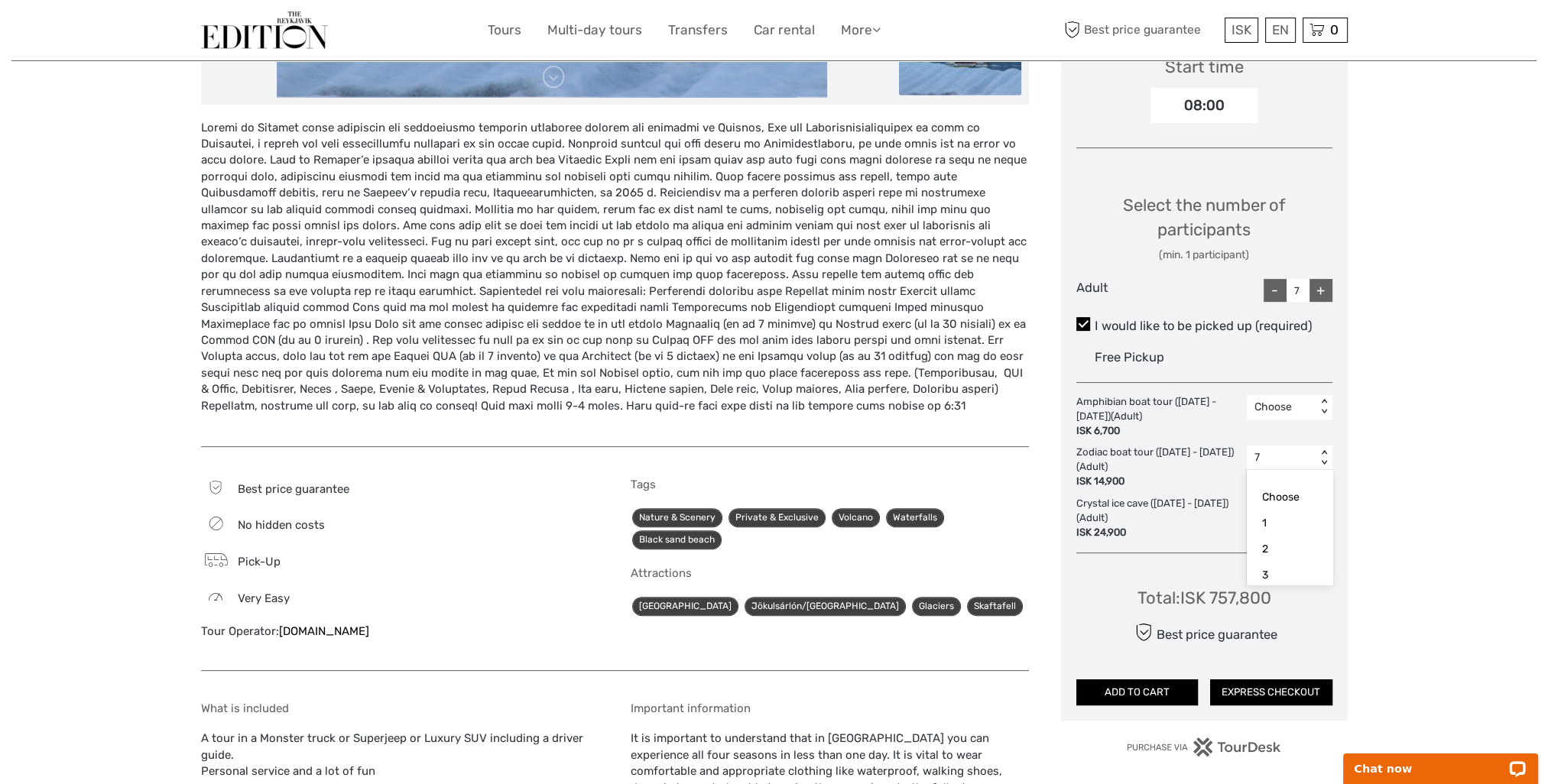
click at [1300, 456] on div "7" at bounding box center [1282, 458] width 54 height 15
click at [1297, 496] on div "Choose" at bounding box center [1290, 498] width 71 height 26
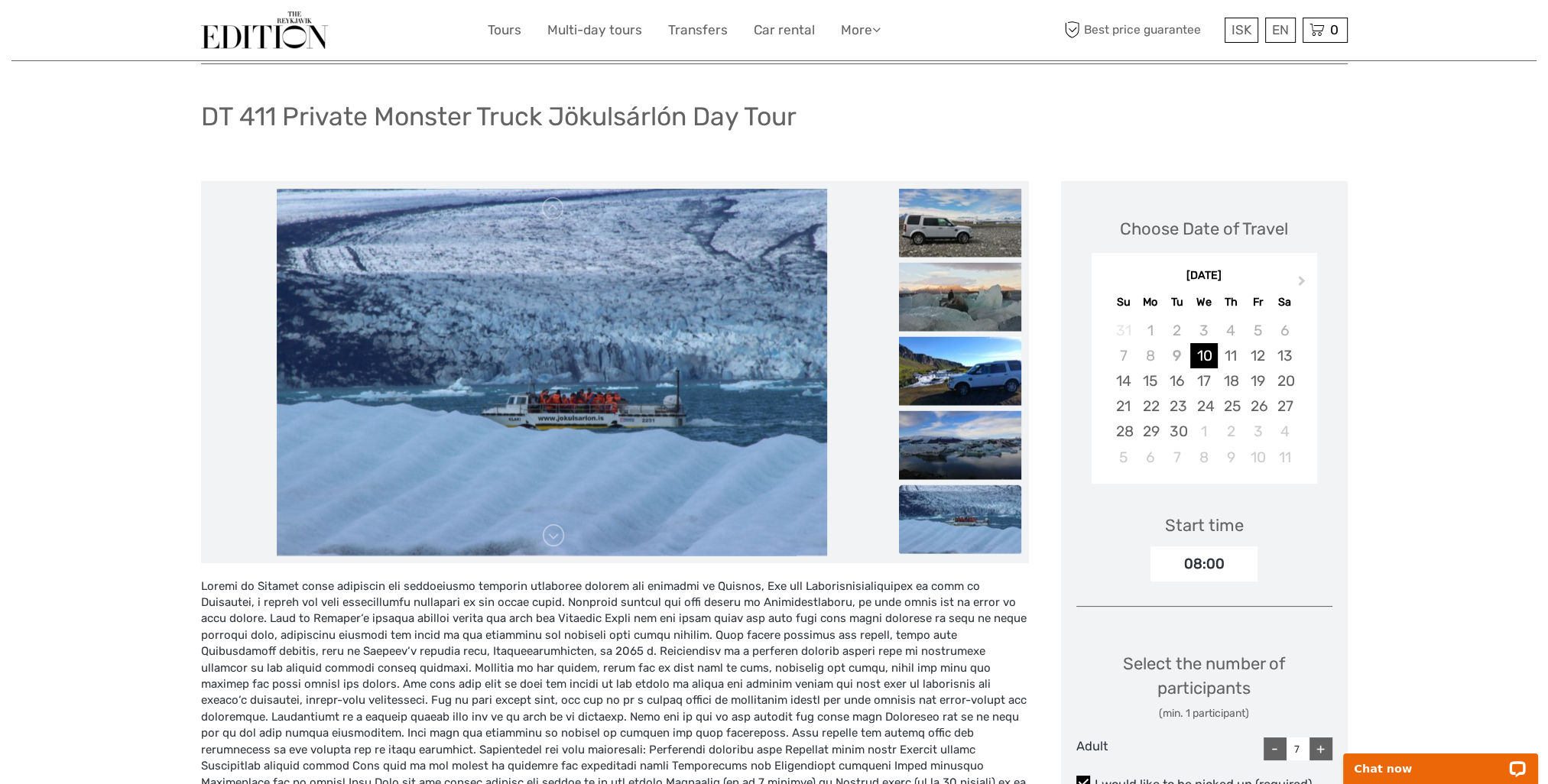
scroll to position [0, 0]
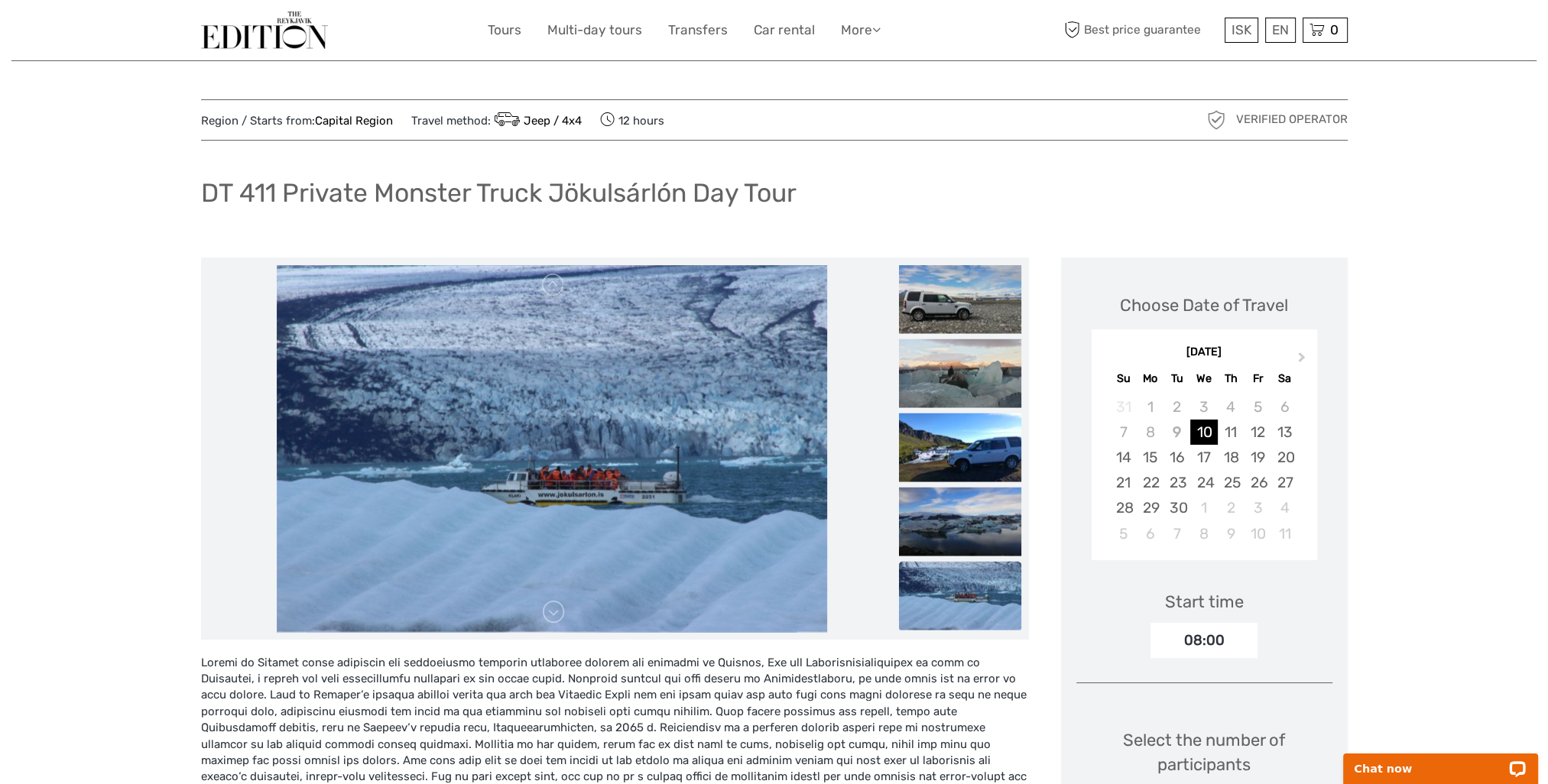
click at [227, 23] on img at bounding box center [264, 30] width 127 height 37
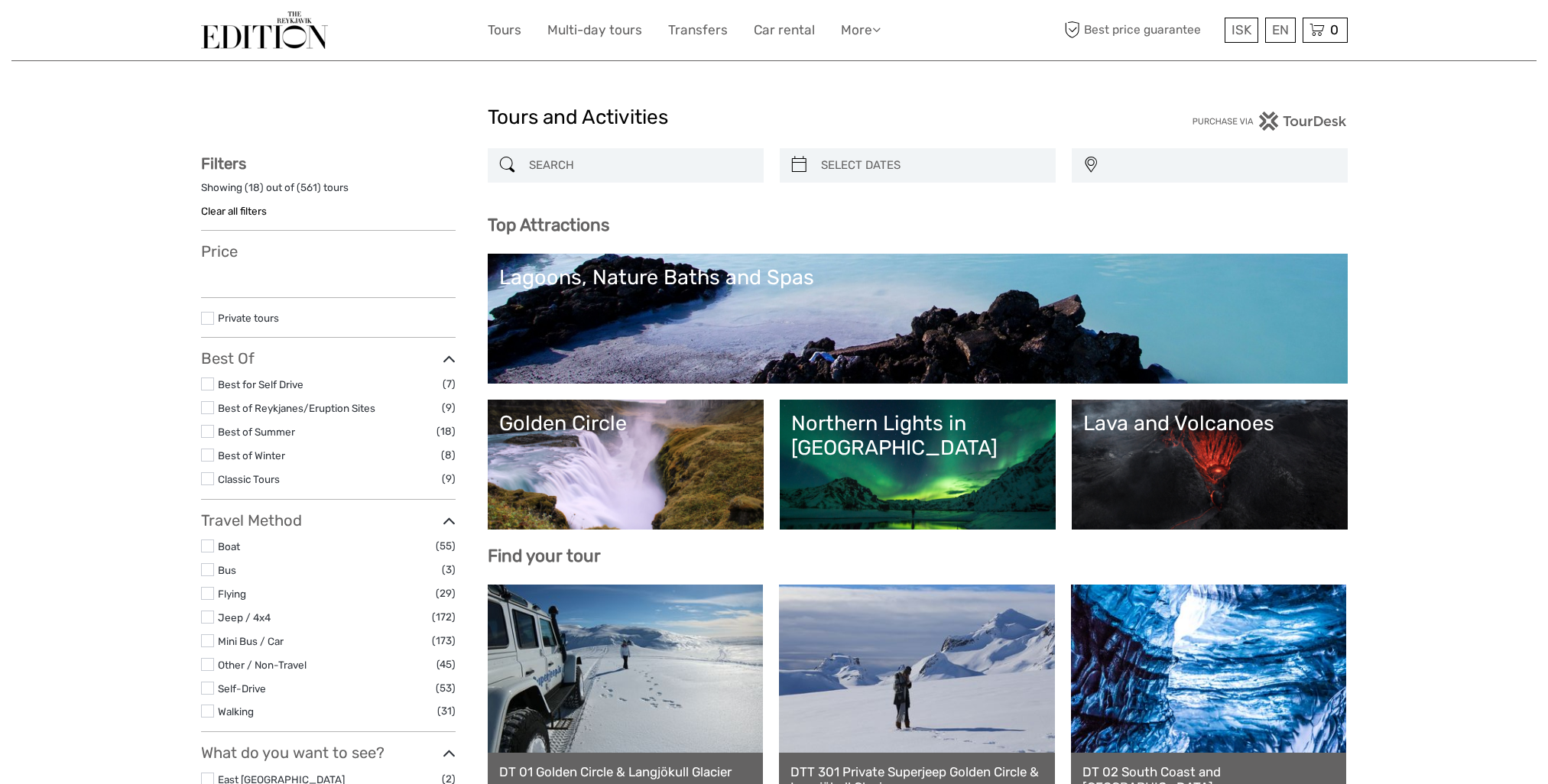
select select
click at [639, 166] on input "search" at bounding box center [639, 166] width 234 height 27
paste input "1. DT 342 – Private Golden Circle & South Coast Express (Luxury SUV)"
type input "1. DT 342 – Private Golden Circle & South Coast Express (Luxury SUV)"
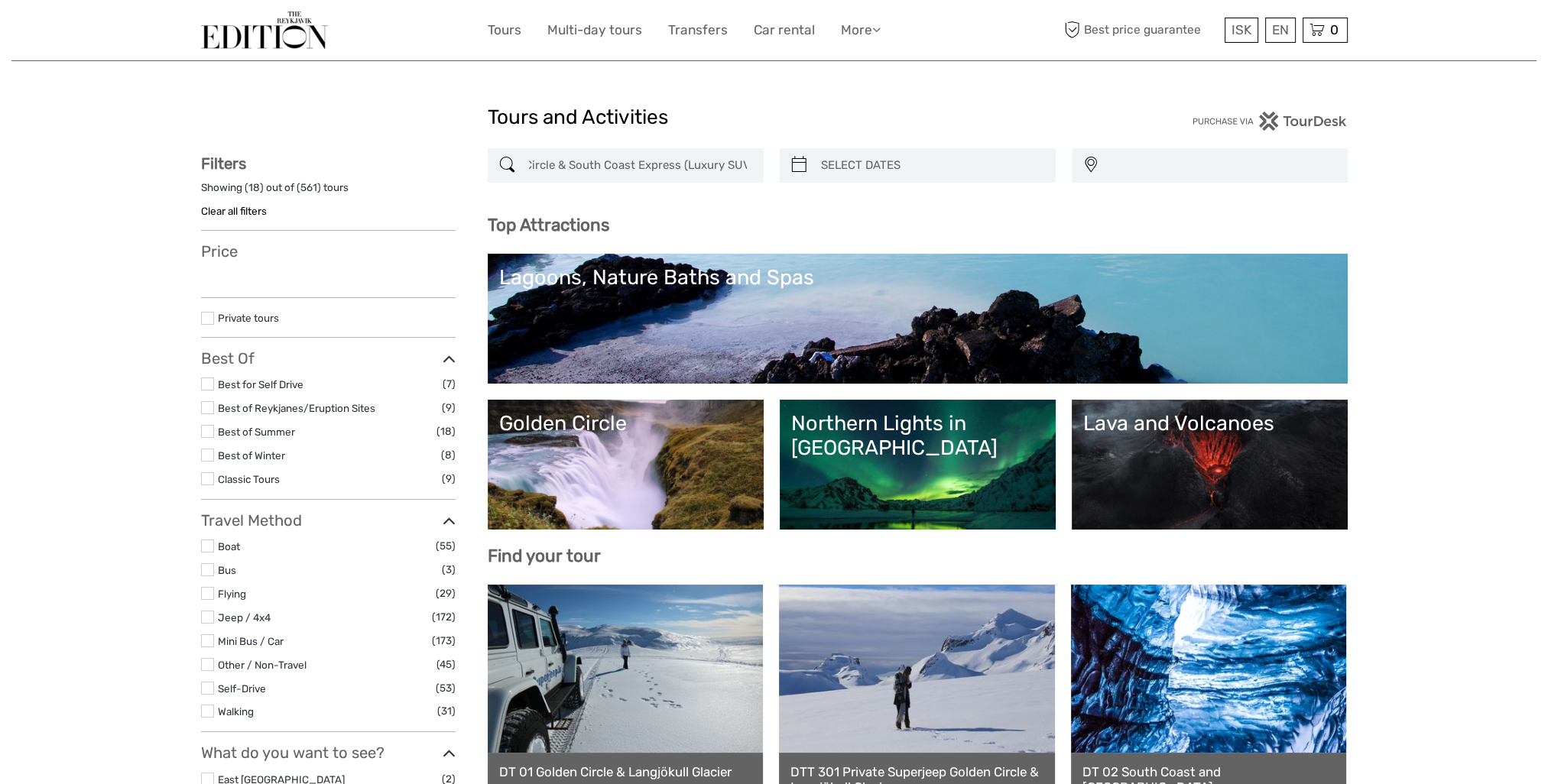
select select
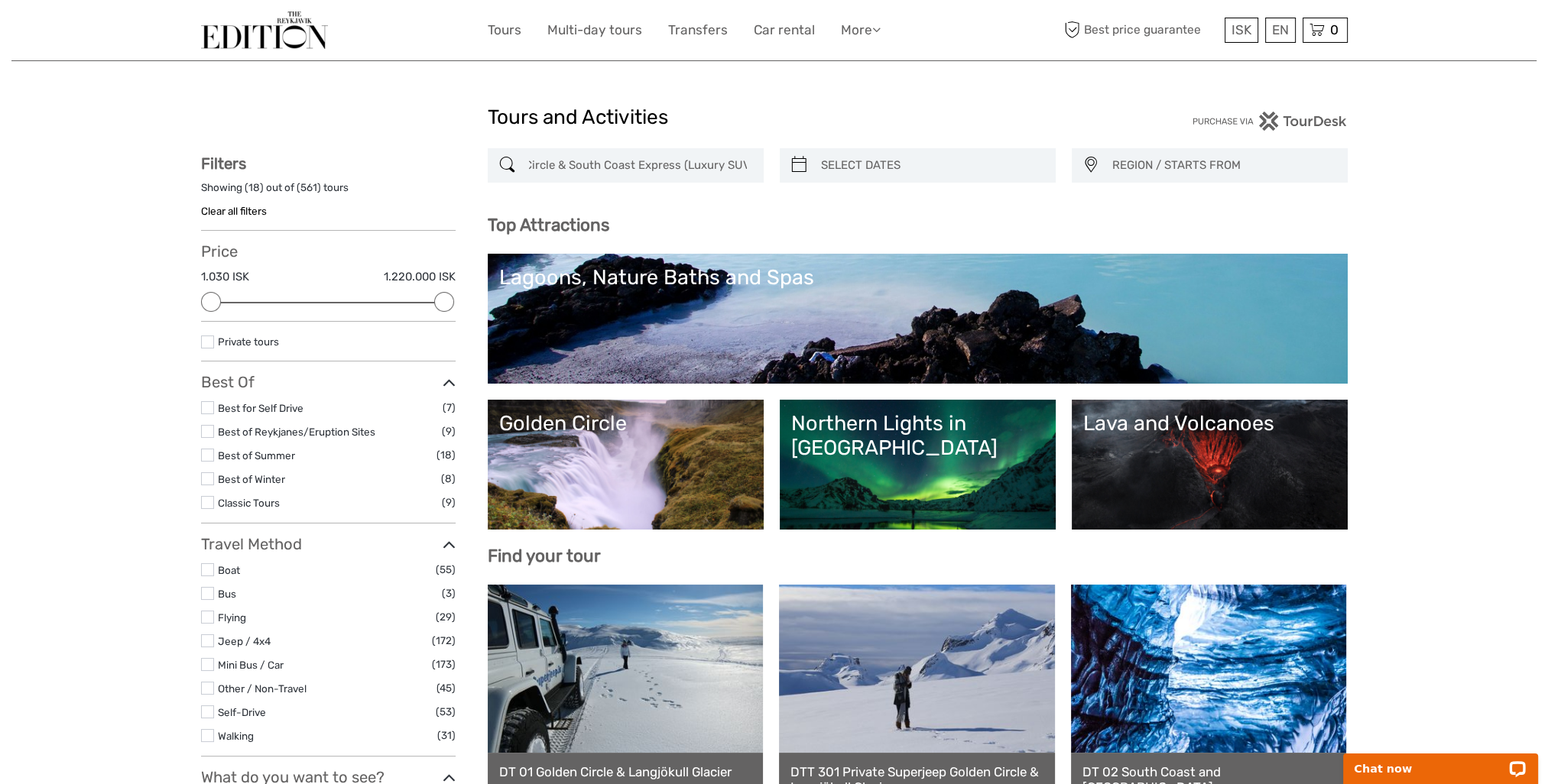
scroll to position [0, 0]
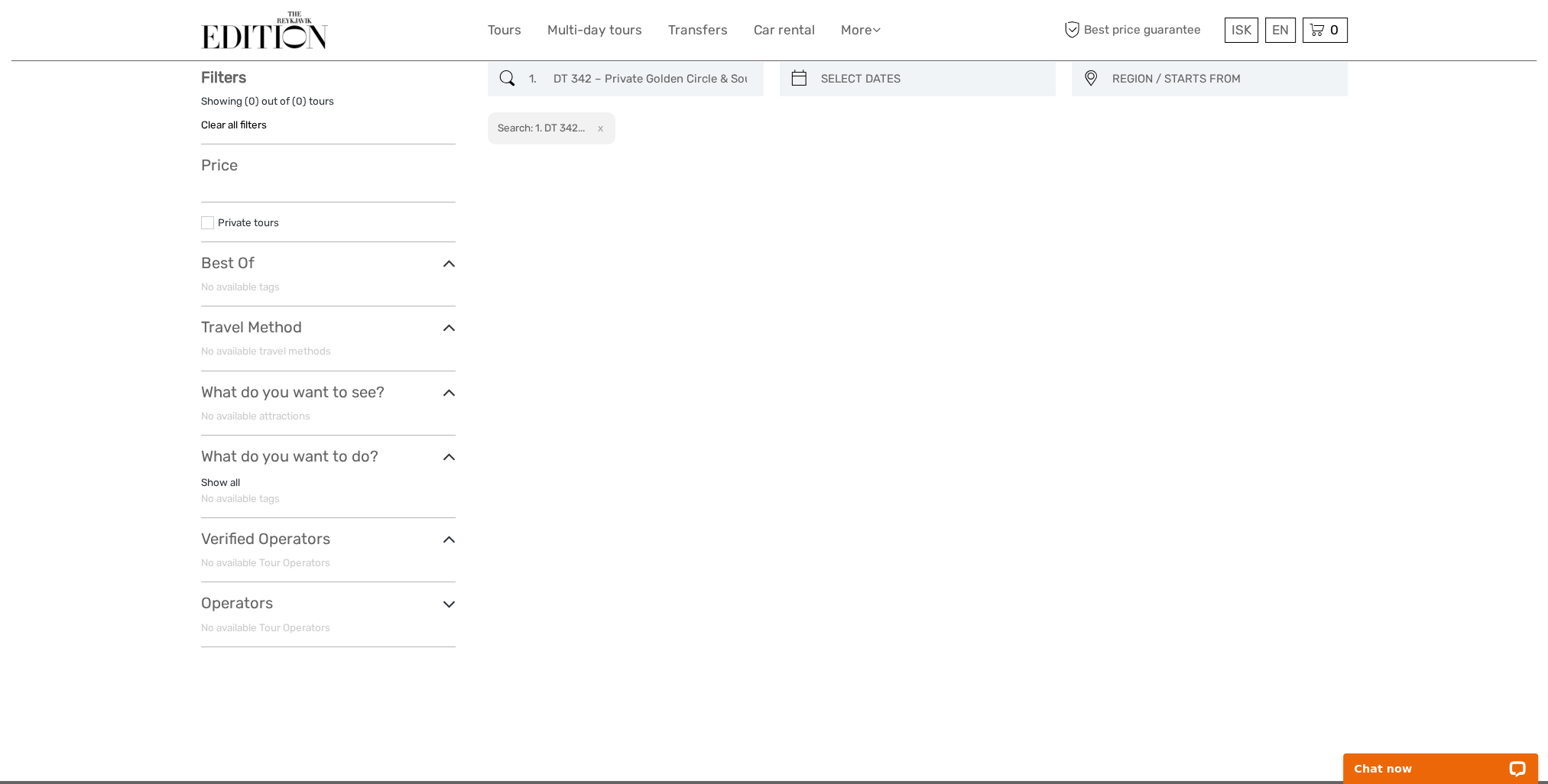
drag, startPoint x: 761, startPoint y: 75, endPoint x: 660, endPoint y: 84, distance: 101.4
click at [649, 87] on div "1. DT 342 – Private Golden Circle & South Coast Express (Luxury SUV)" at bounding box center [625, 79] width 276 height 34
click at [736, 87] on input "1. DT 342 – Private Golden Circle & South Coast Express (Luxury SUV)" at bounding box center [639, 79] width 234 height 27
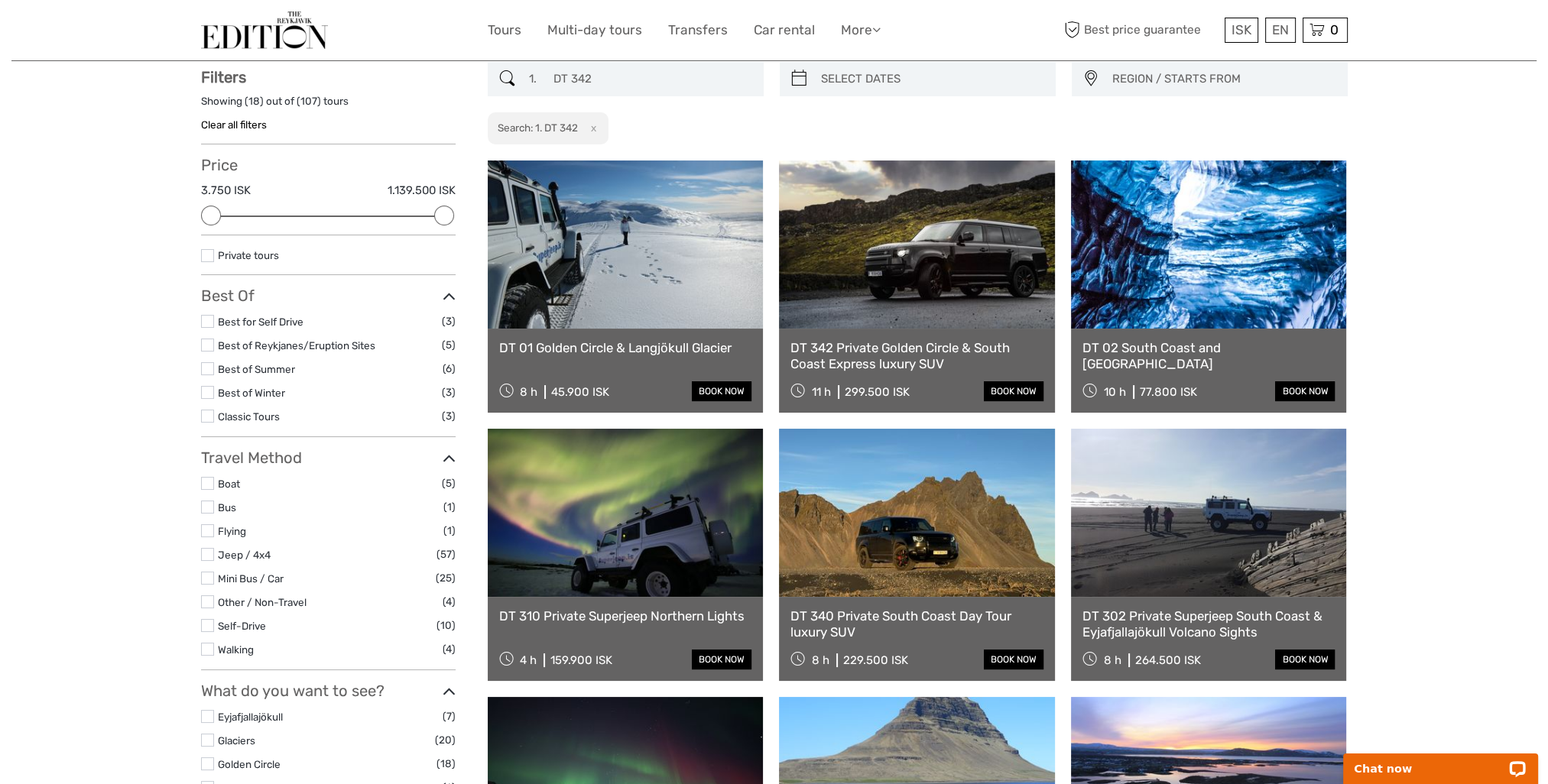
type input "1. DT 342"
click at [921, 293] on link at bounding box center [917, 245] width 276 height 168
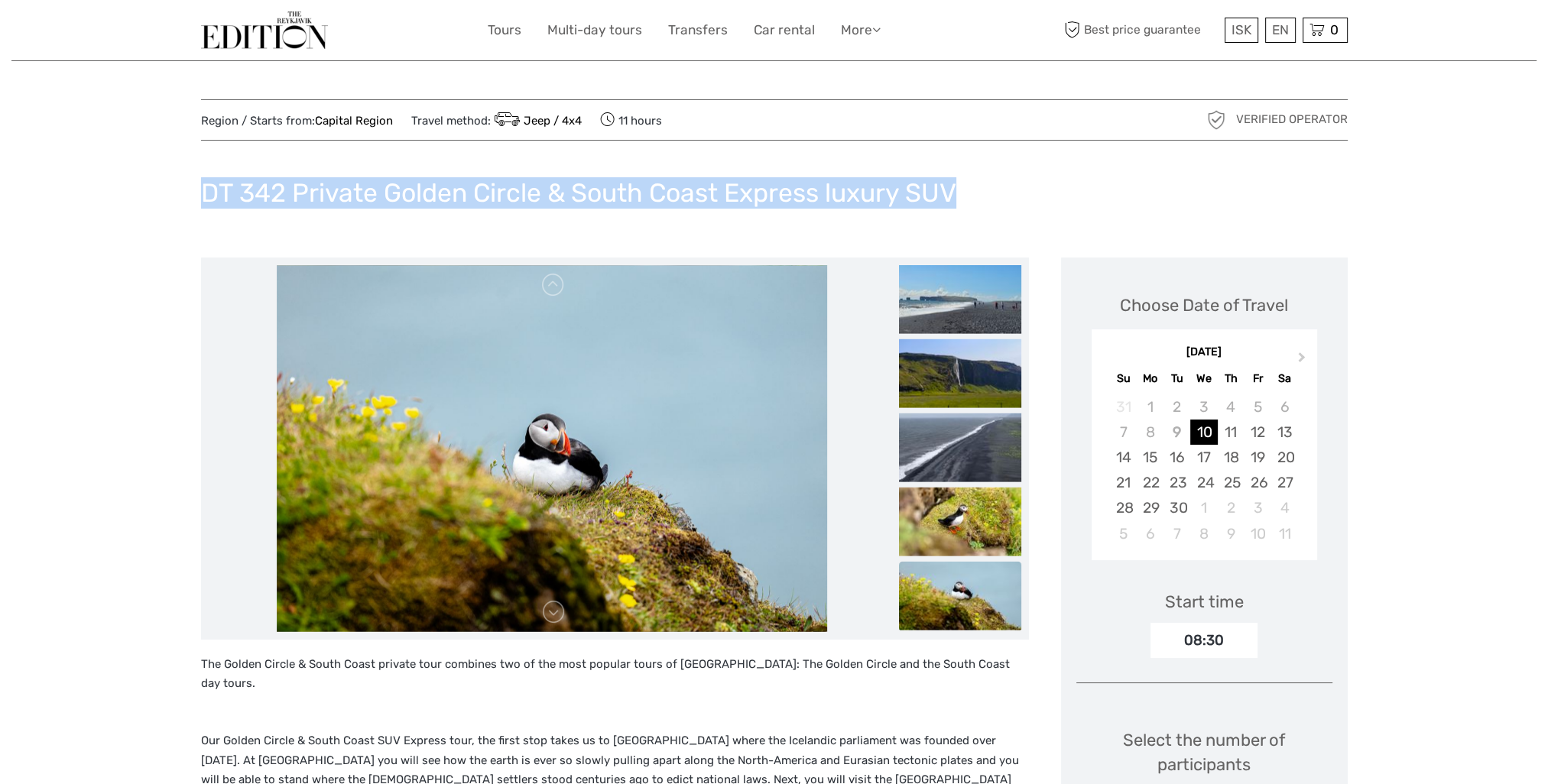
drag, startPoint x: 194, startPoint y: 194, endPoint x: 1204, endPoint y: 225, distance: 1010.5
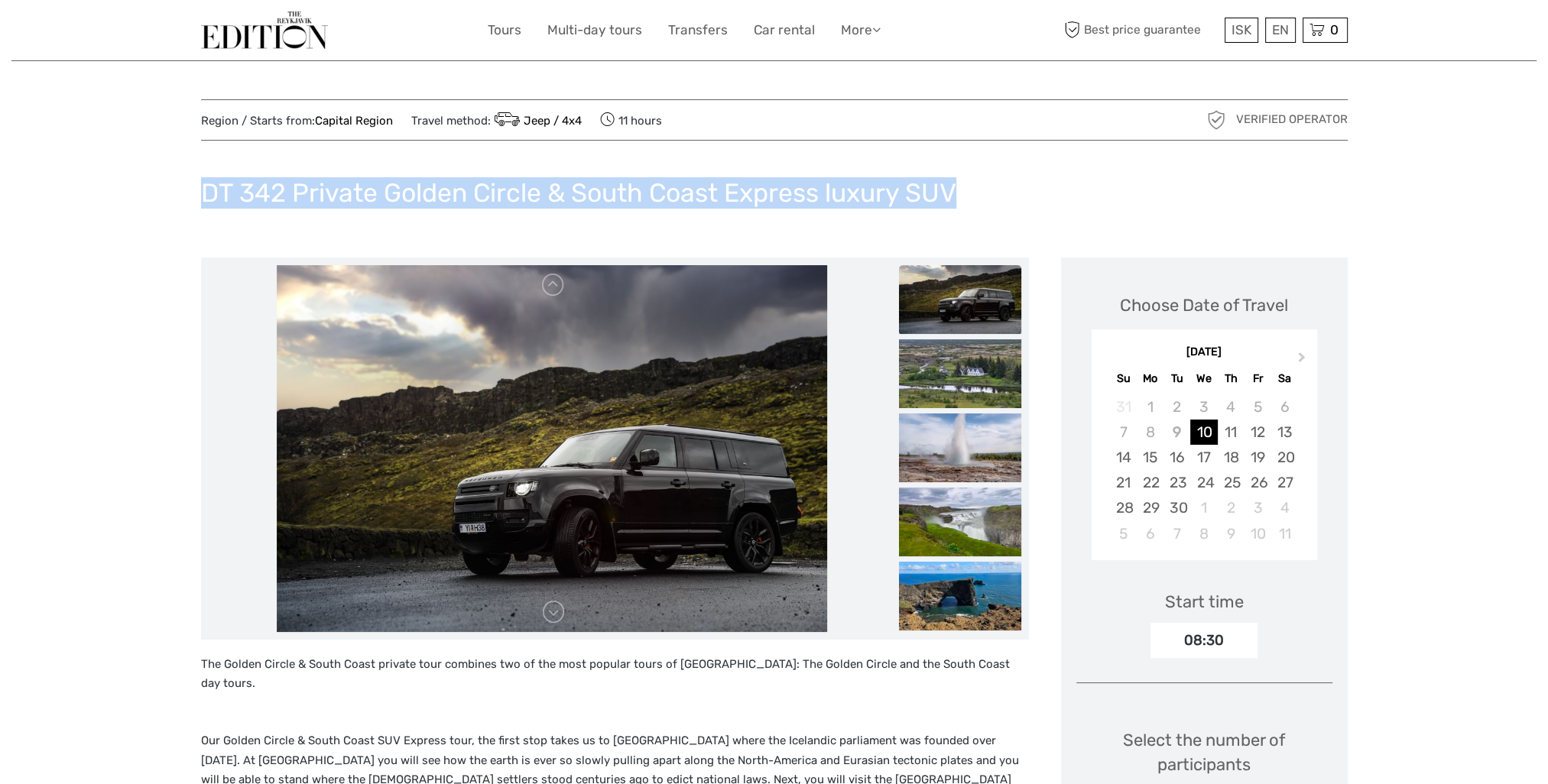
click at [951, 313] on img at bounding box center [961, 299] width 123 height 69
click at [256, 41] on img at bounding box center [264, 30] width 127 height 37
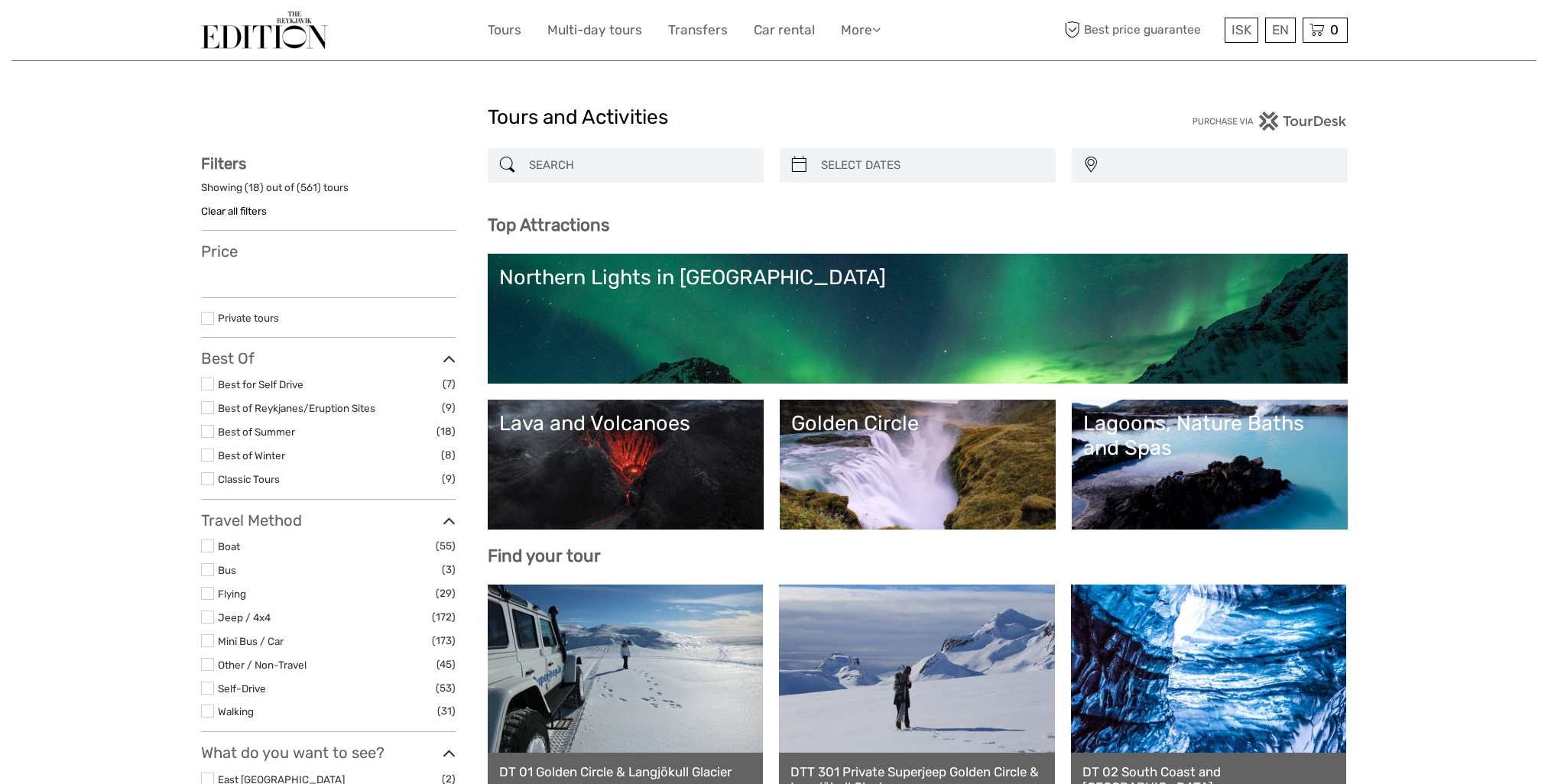
select select
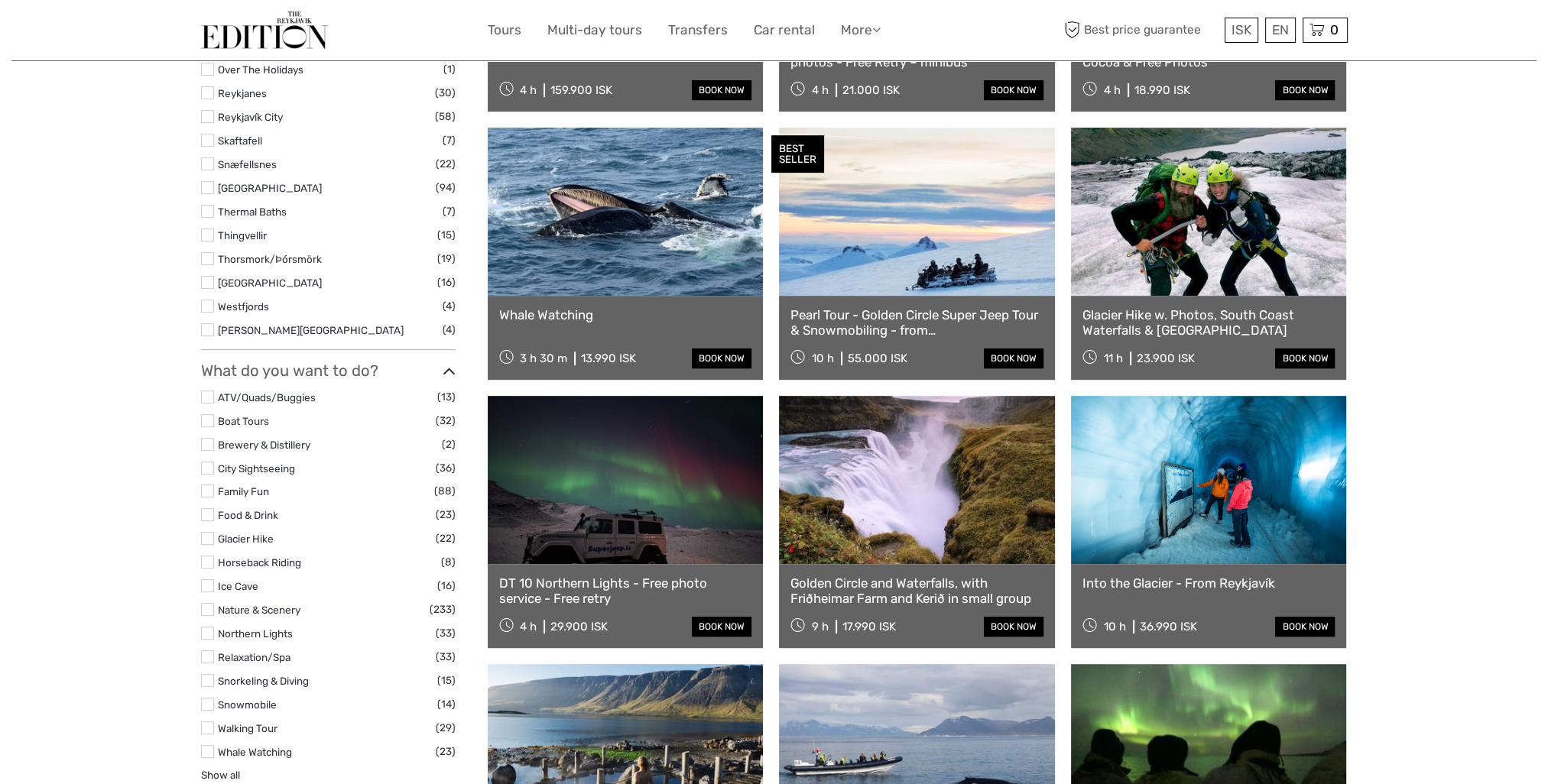
scroll to position [1223, 0]
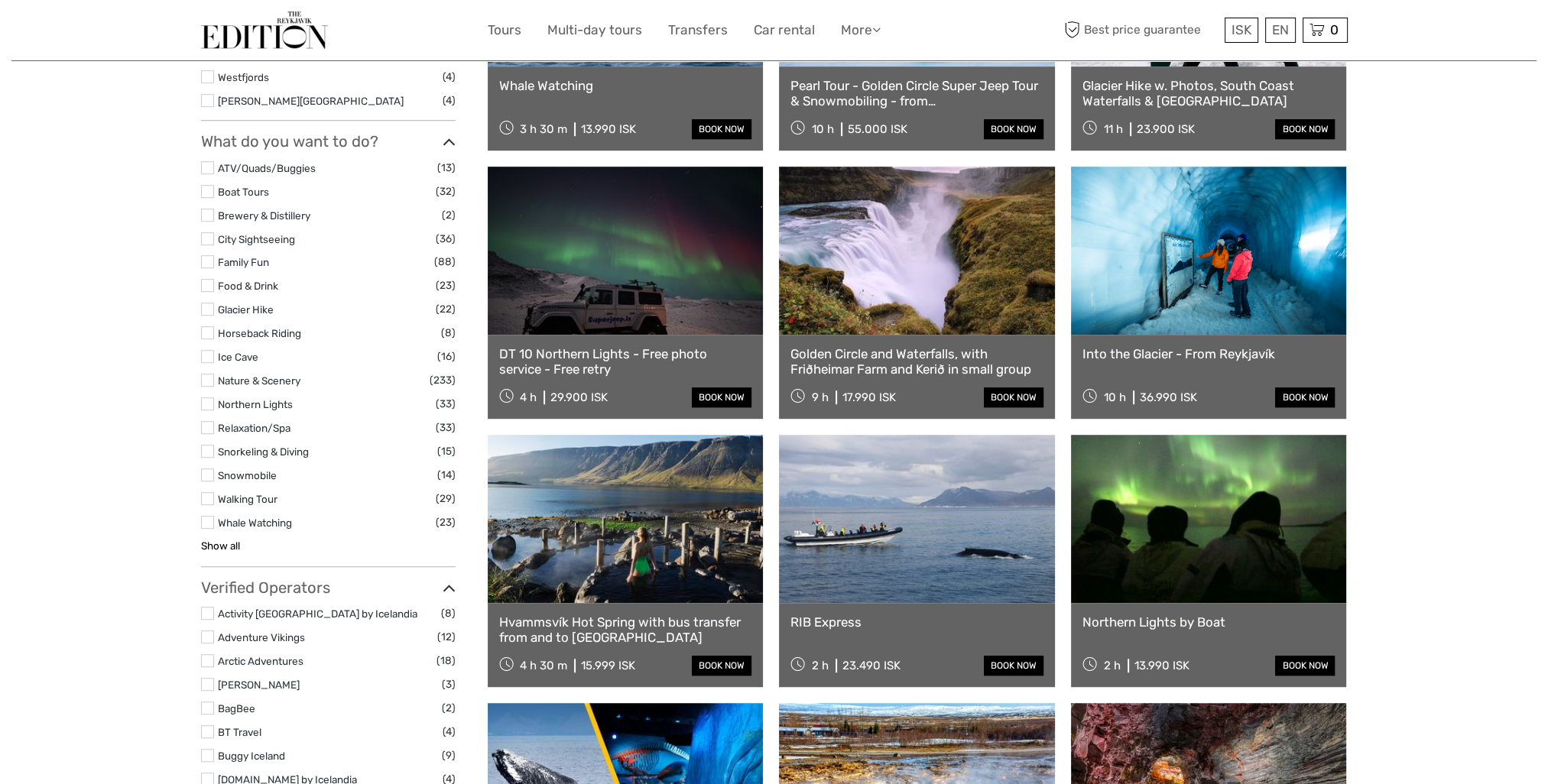
click at [238, 539] on link "Show all" at bounding box center [220, 545] width 39 height 12
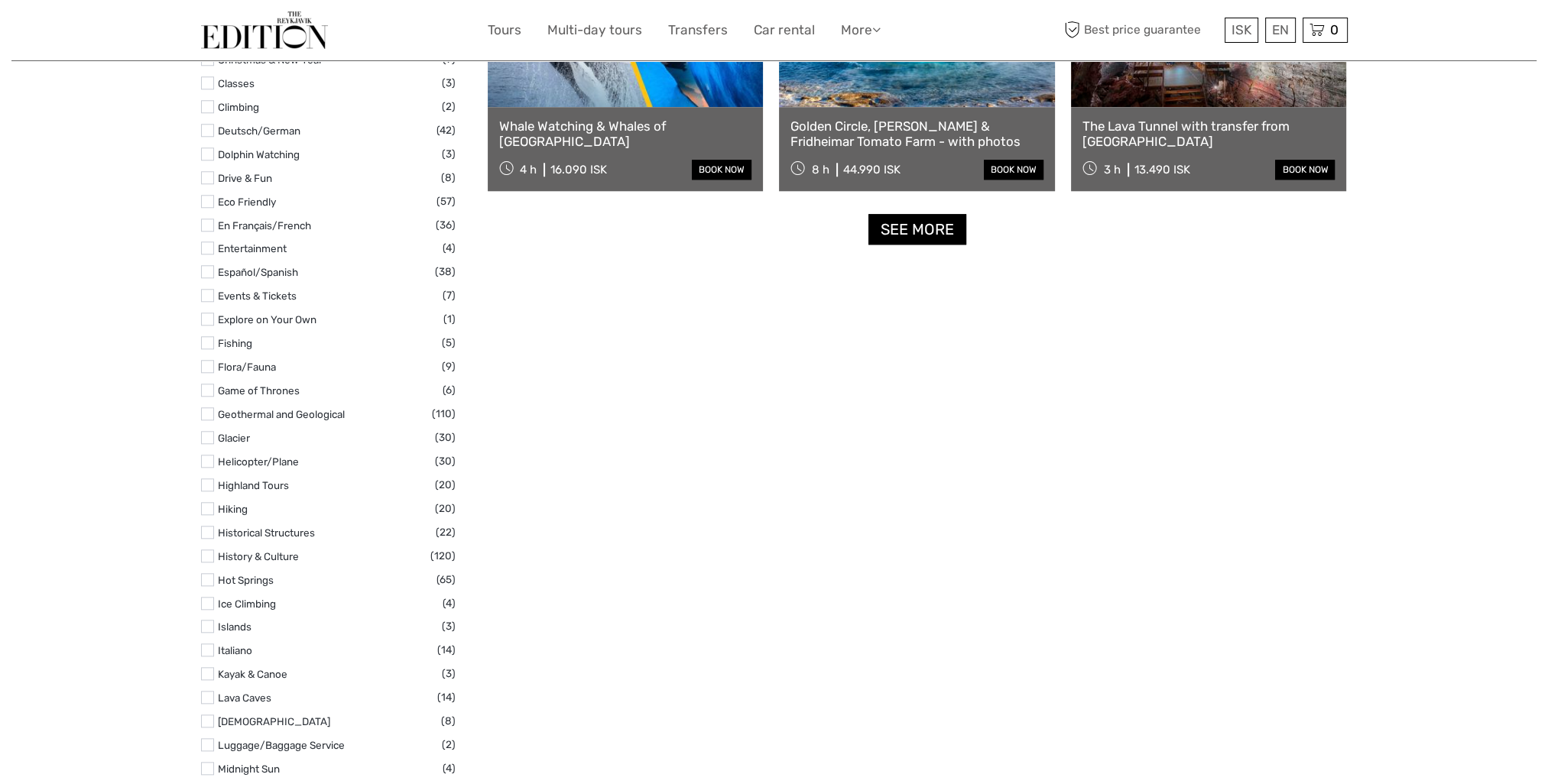
scroll to position [2064, 0]
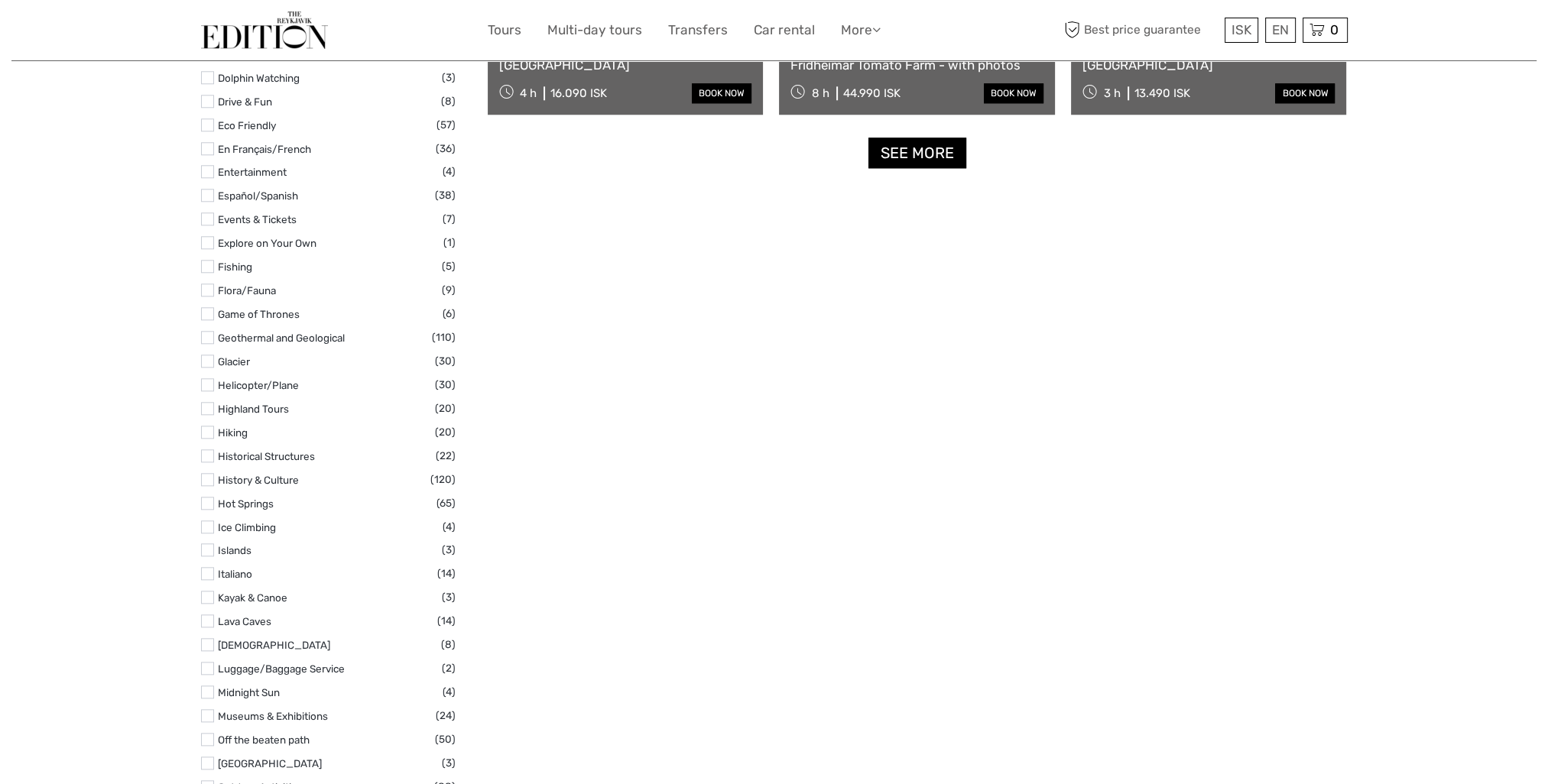
click at [215, 392] on li "Helicopter/Plane (30)" at bounding box center [328, 384] width 255 height 18
click at [201, 389] on label at bounding box center [207, 385] width 13 height 13
click at [0, 0] on input "checkbox" at bounding box center [0, 0] width 0 height 0
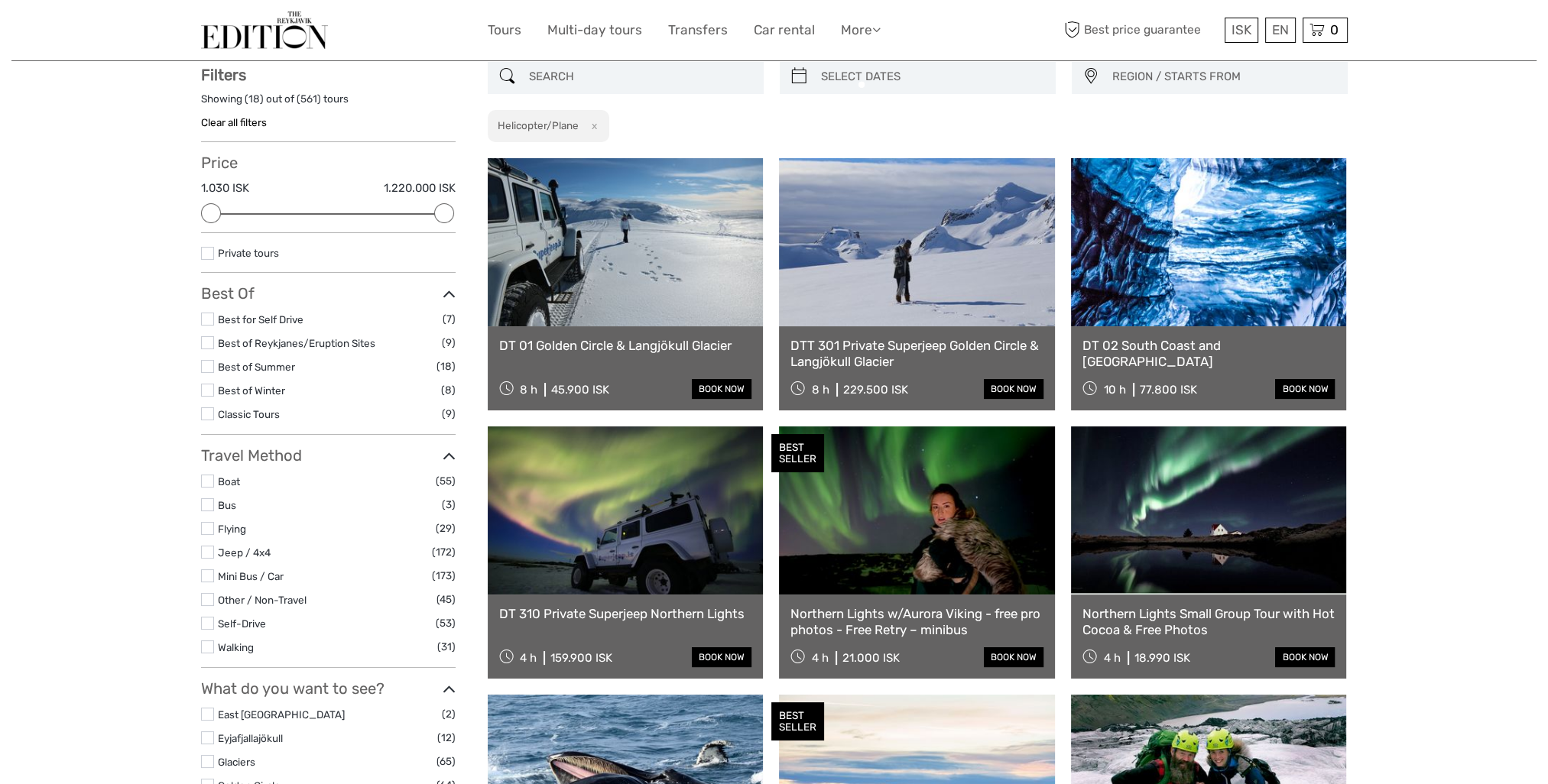
scroll to position [86, 0]
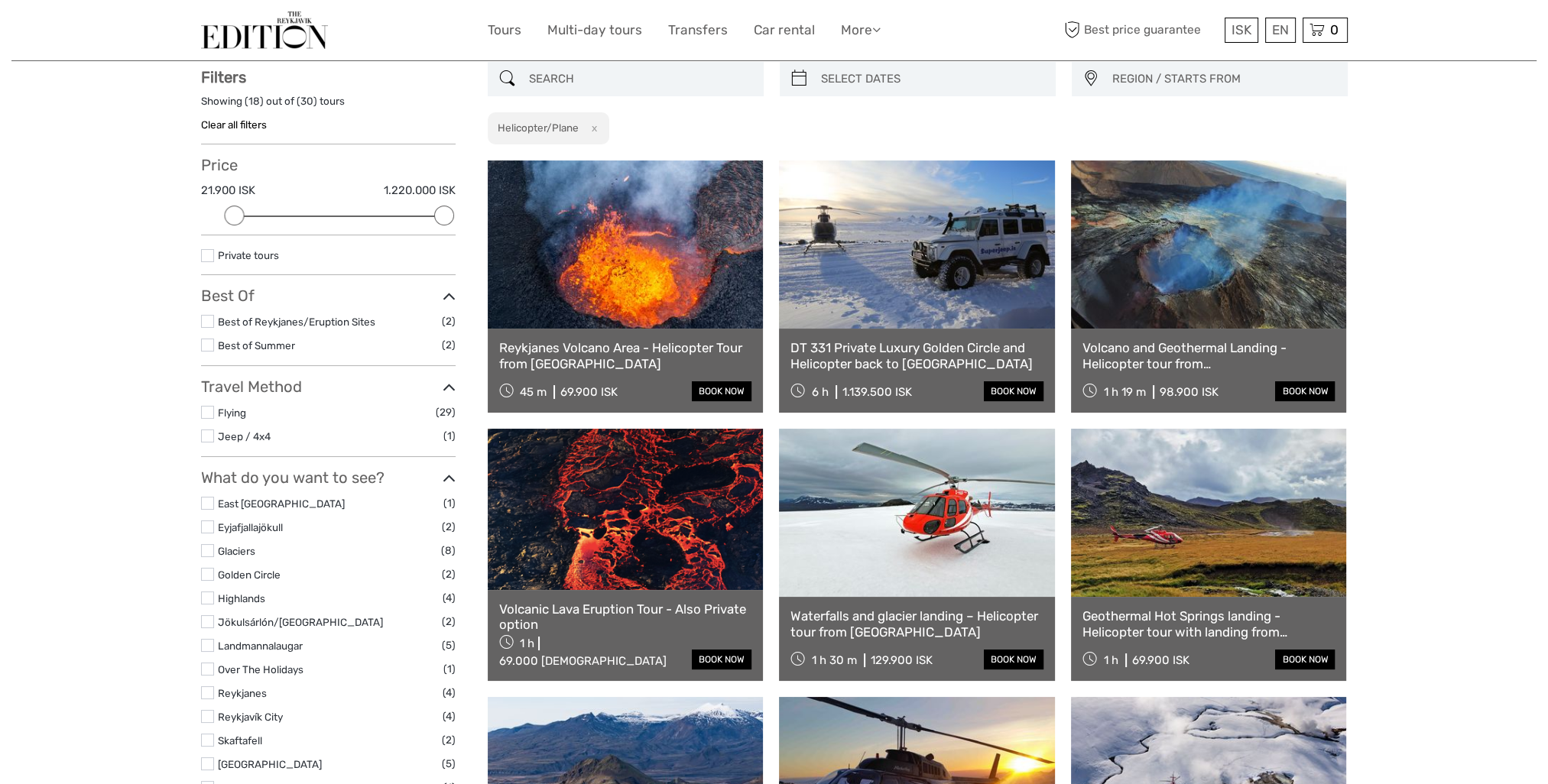
click at [896, 246] on link at bounding box center [917, 245] width 276 height 168
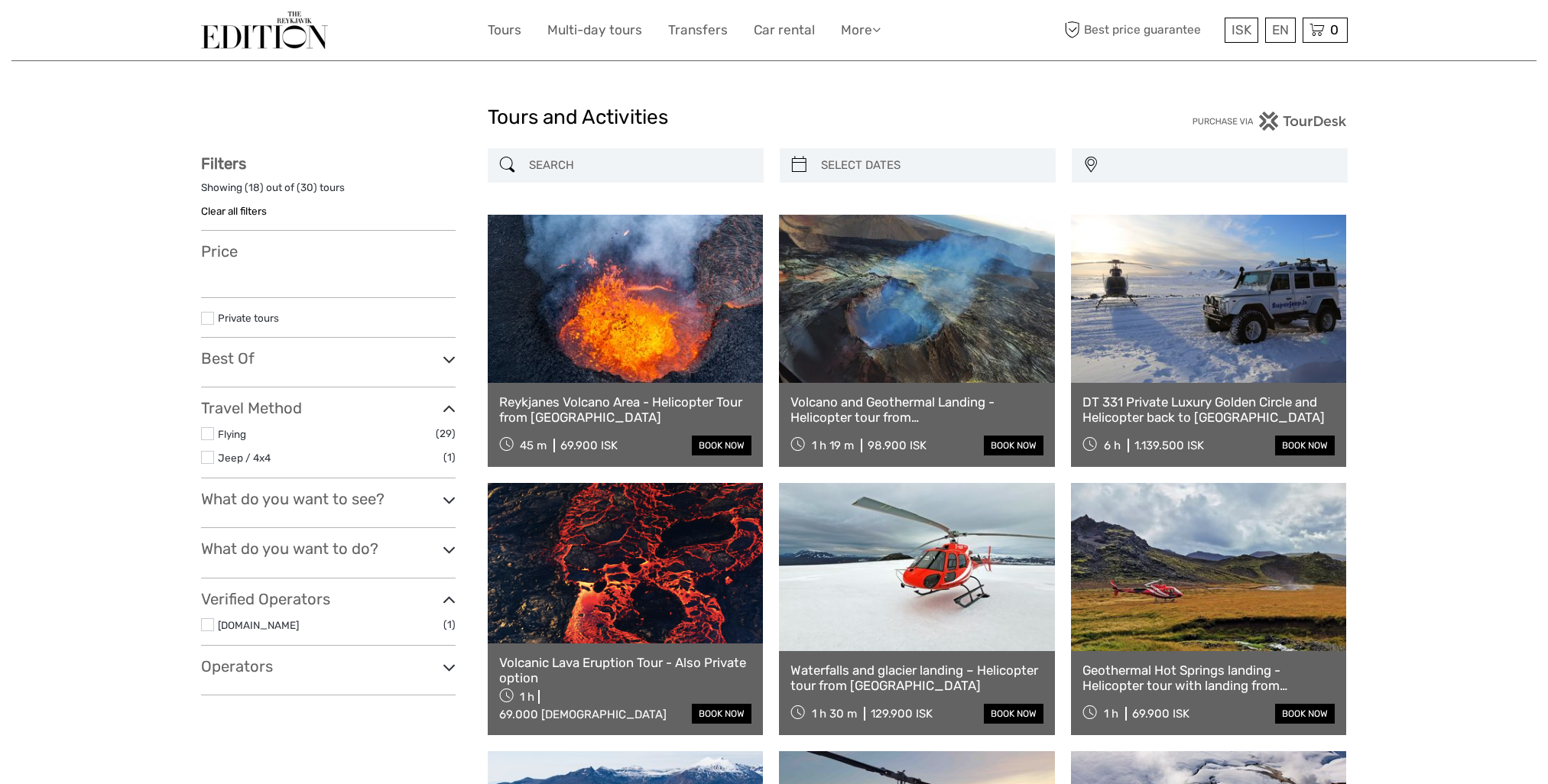
select select
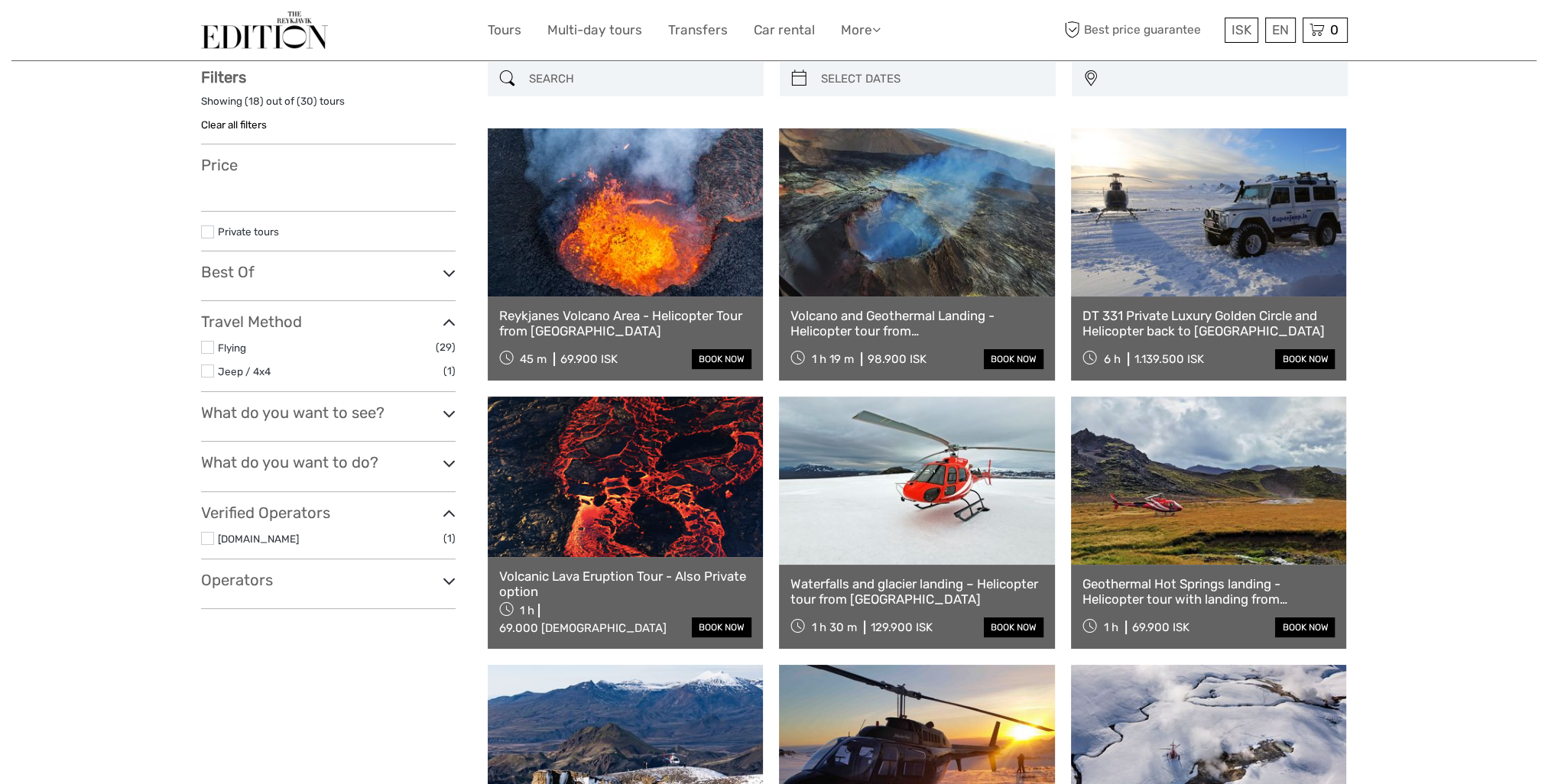
select select
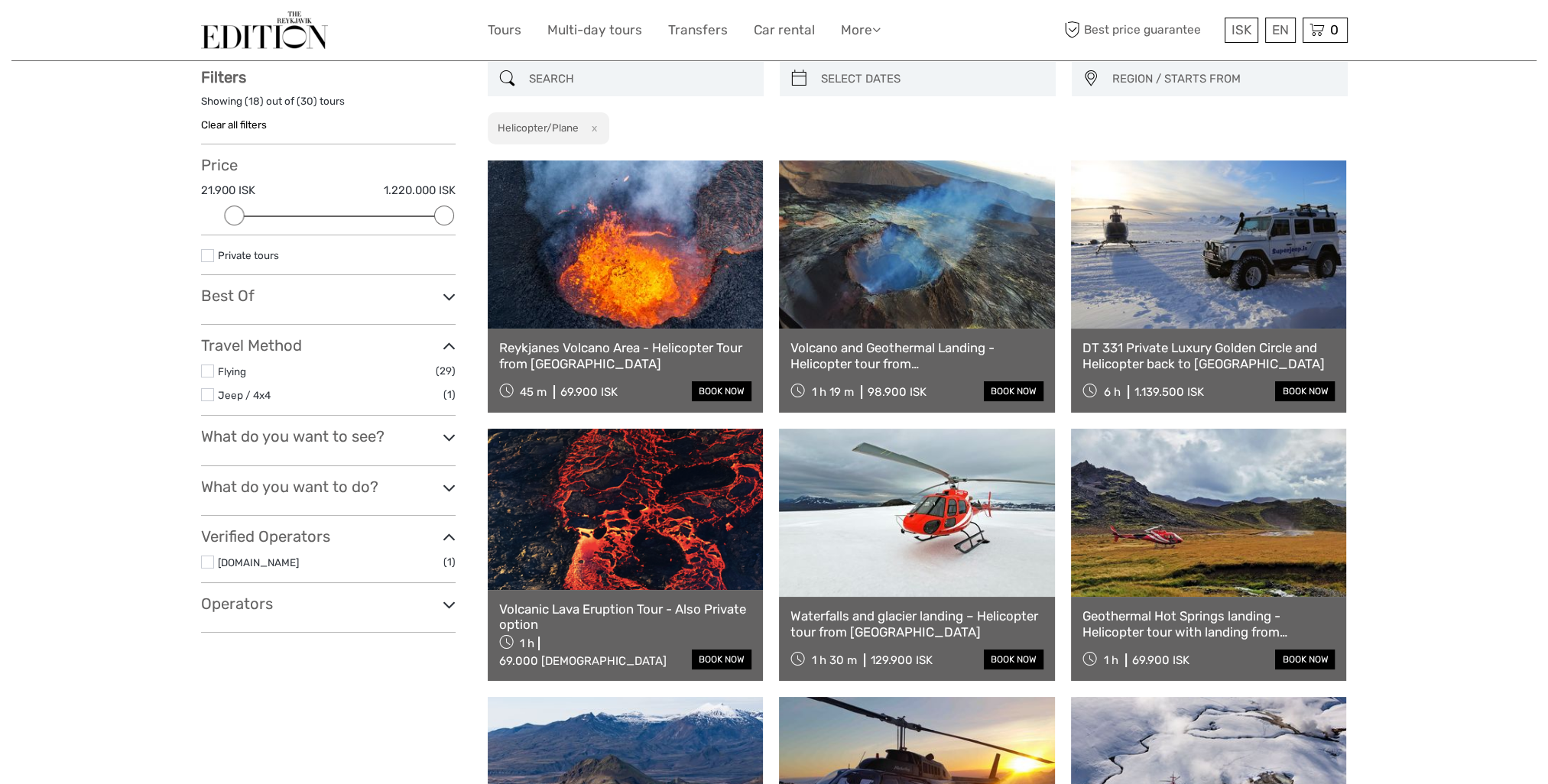
scroll to position [0, 0]
click at [340, 46] on div at bounding box center [344, 30] width 287 height 37
drag, startPoint x: 299, startPoint y: 35, endPoint x: 306, endPoint y: 37, distance: 7.3
click at [299, 34] on img at bounding box center [264, 30] width 127 height 37
click at [591, 81] on input "search" at bounding box center [639, 79] width 234 height 27
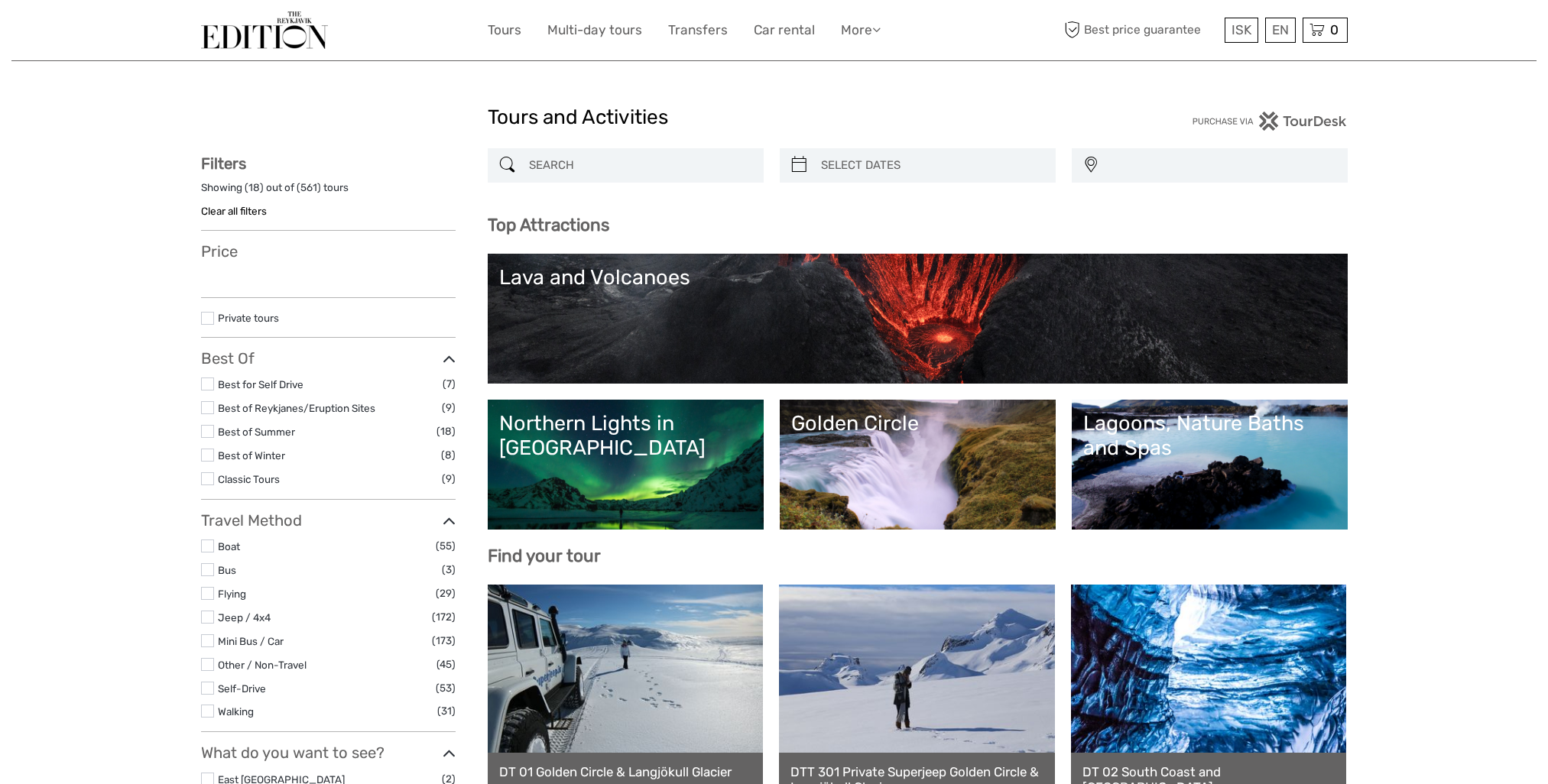
select select
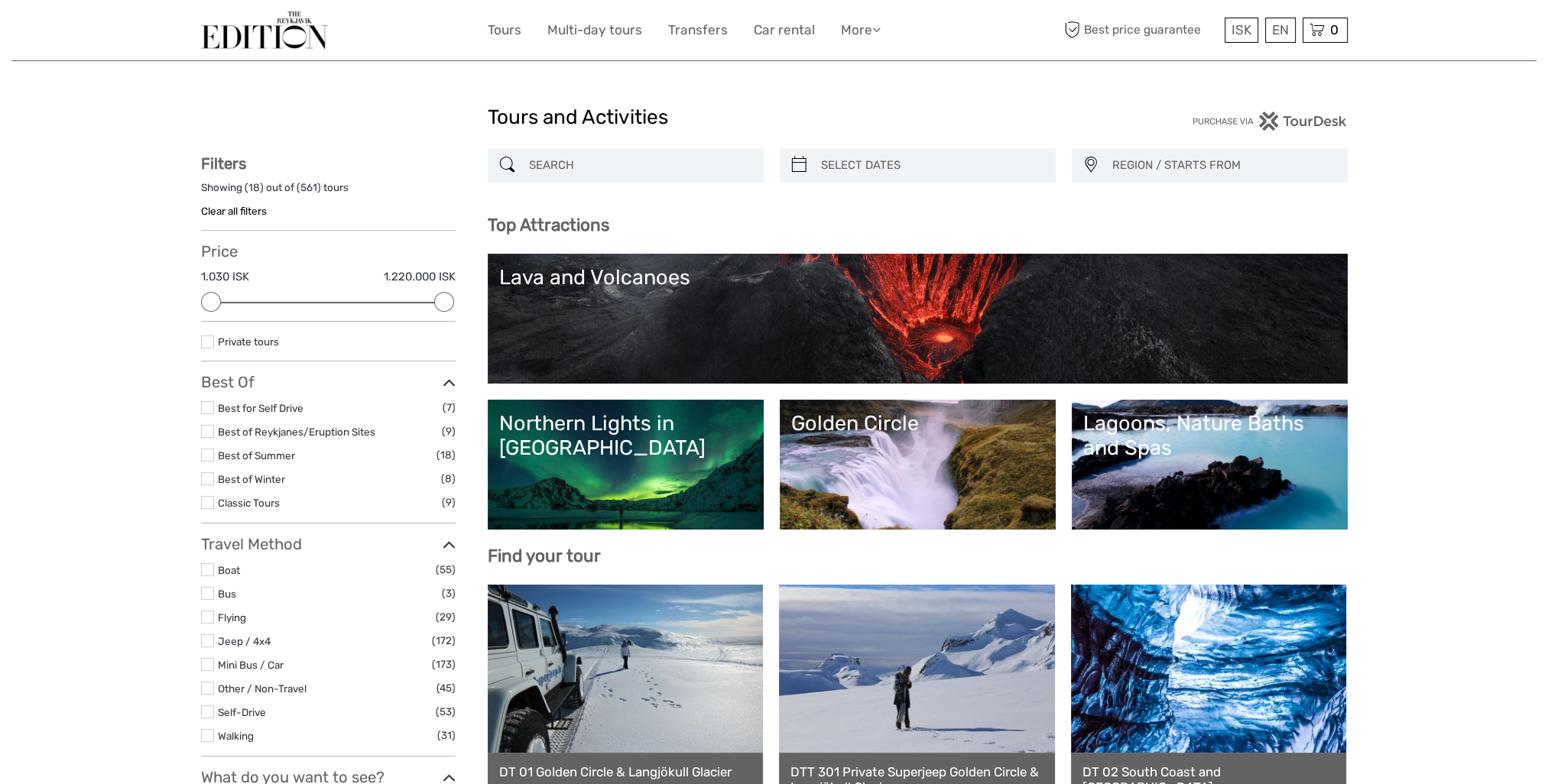
click at [604, 163] on input "search" at bounding box center [639, 166] width 234 height 27
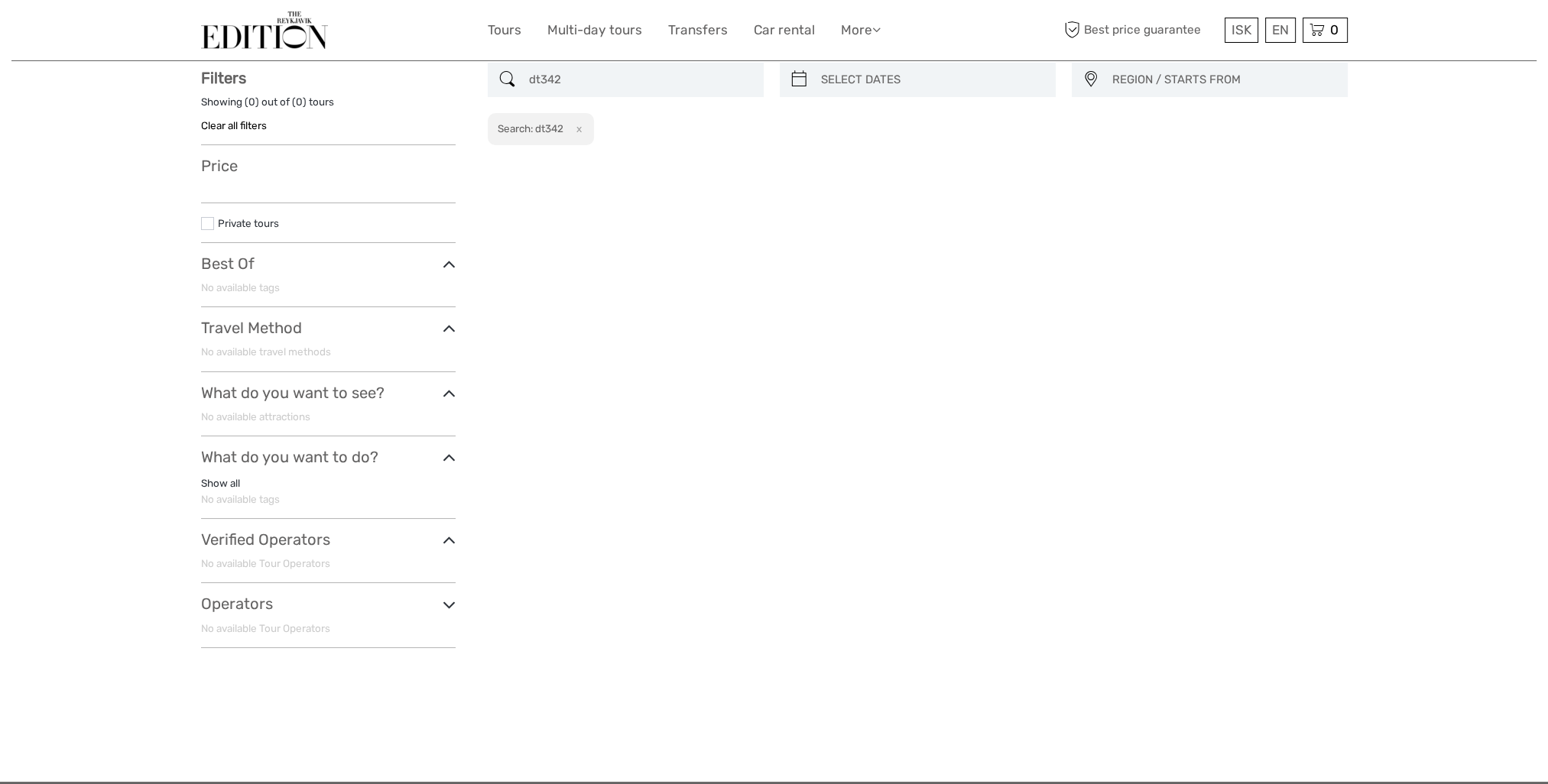
scroll to position [86, 0]
click at [537, 79] on input "dt342" at bounding box center [639, 79] width 234 height 27
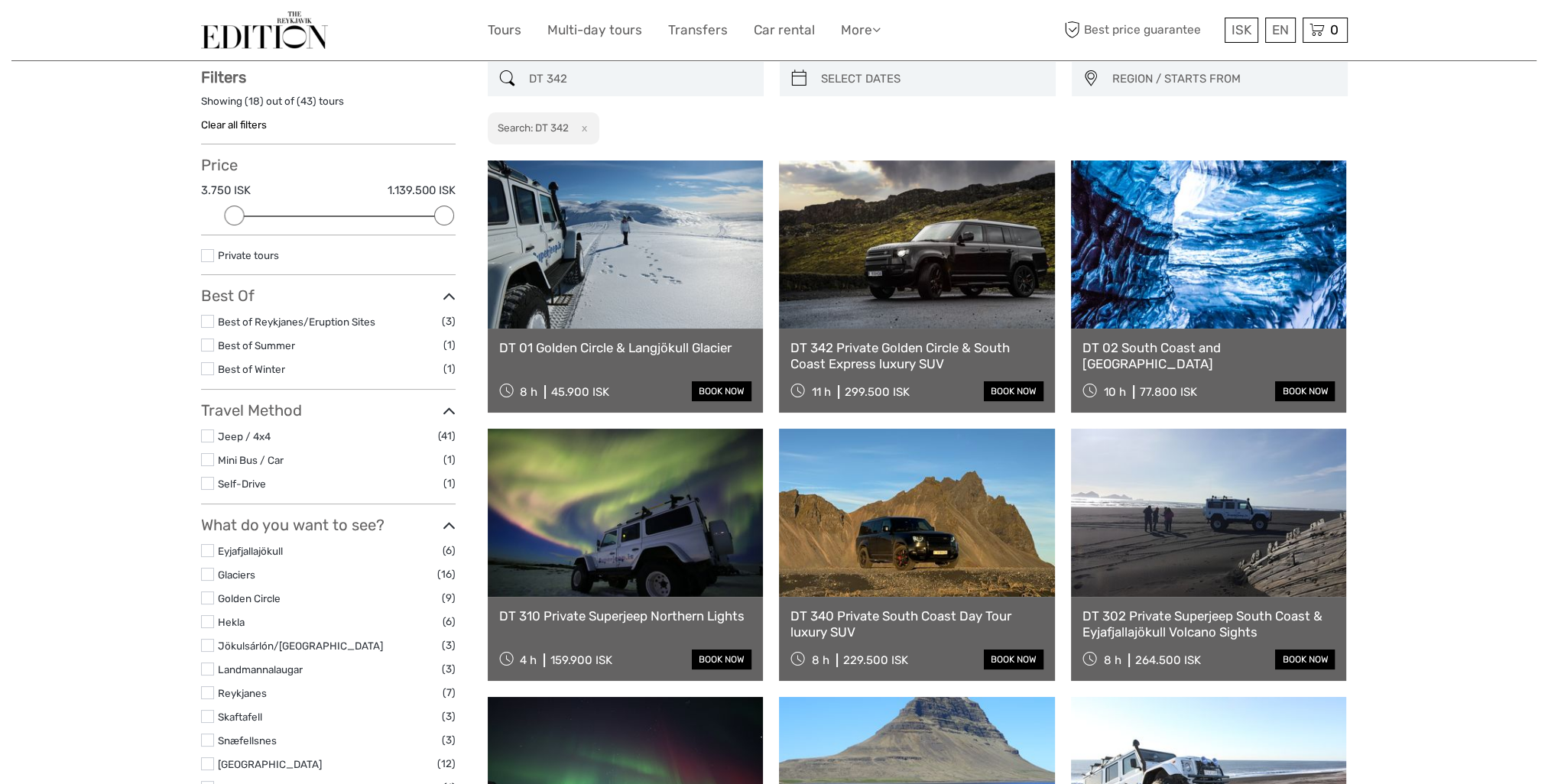
type input "DT 342"
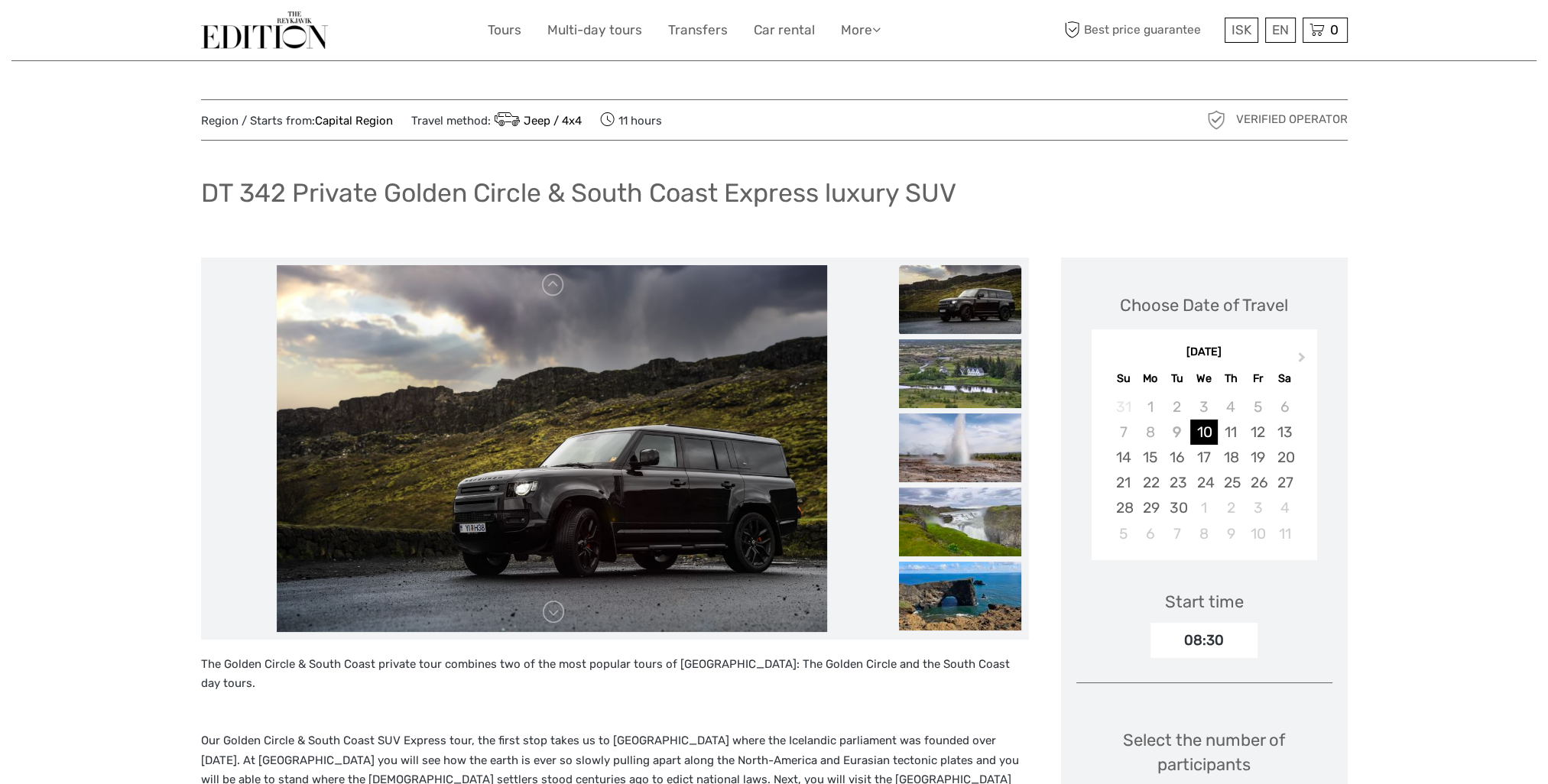
scroll to position [306, 0]
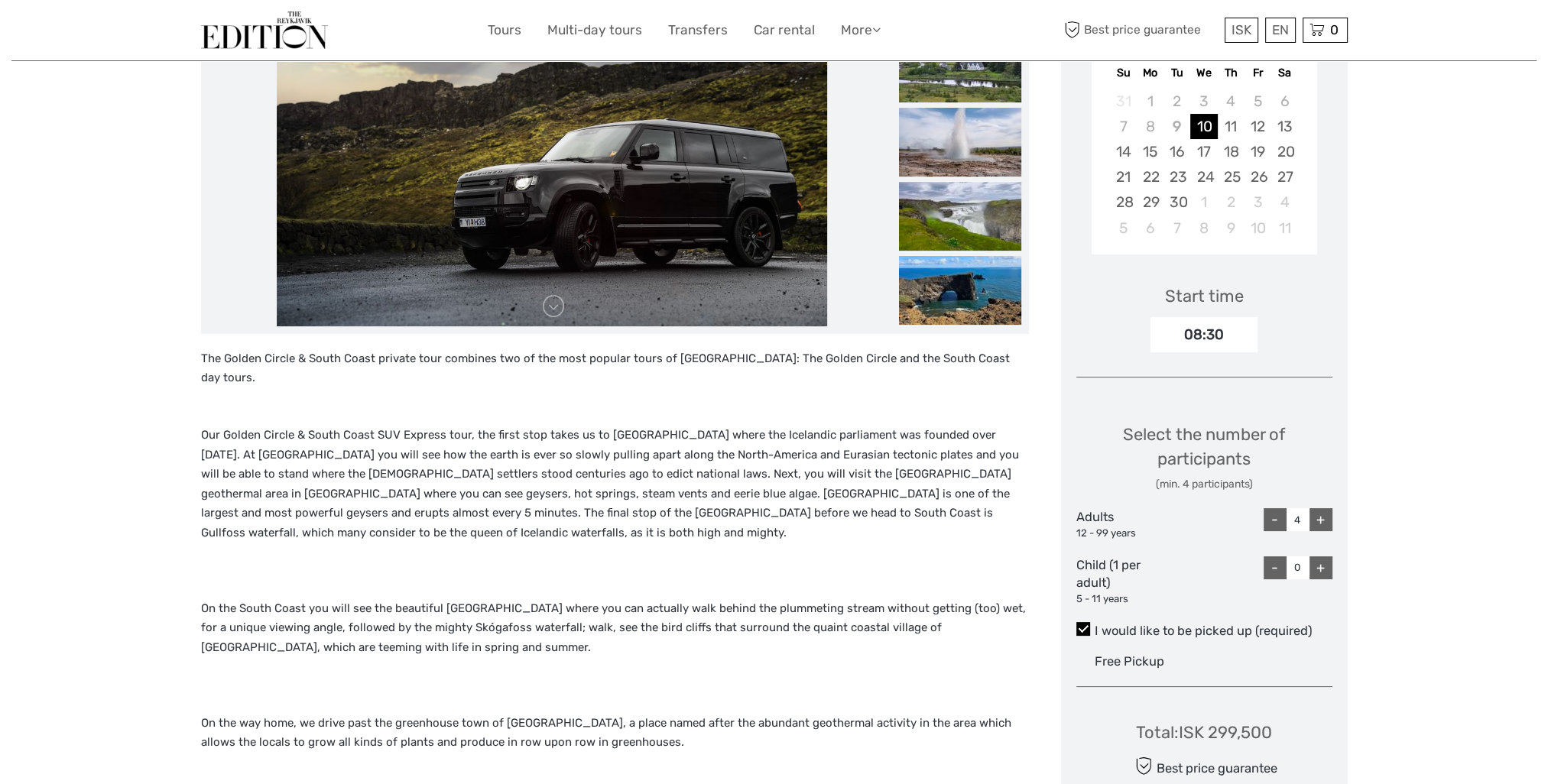
click at [1278, 522] on div "-" at bounding box center [1275, 520] width 23 height 23
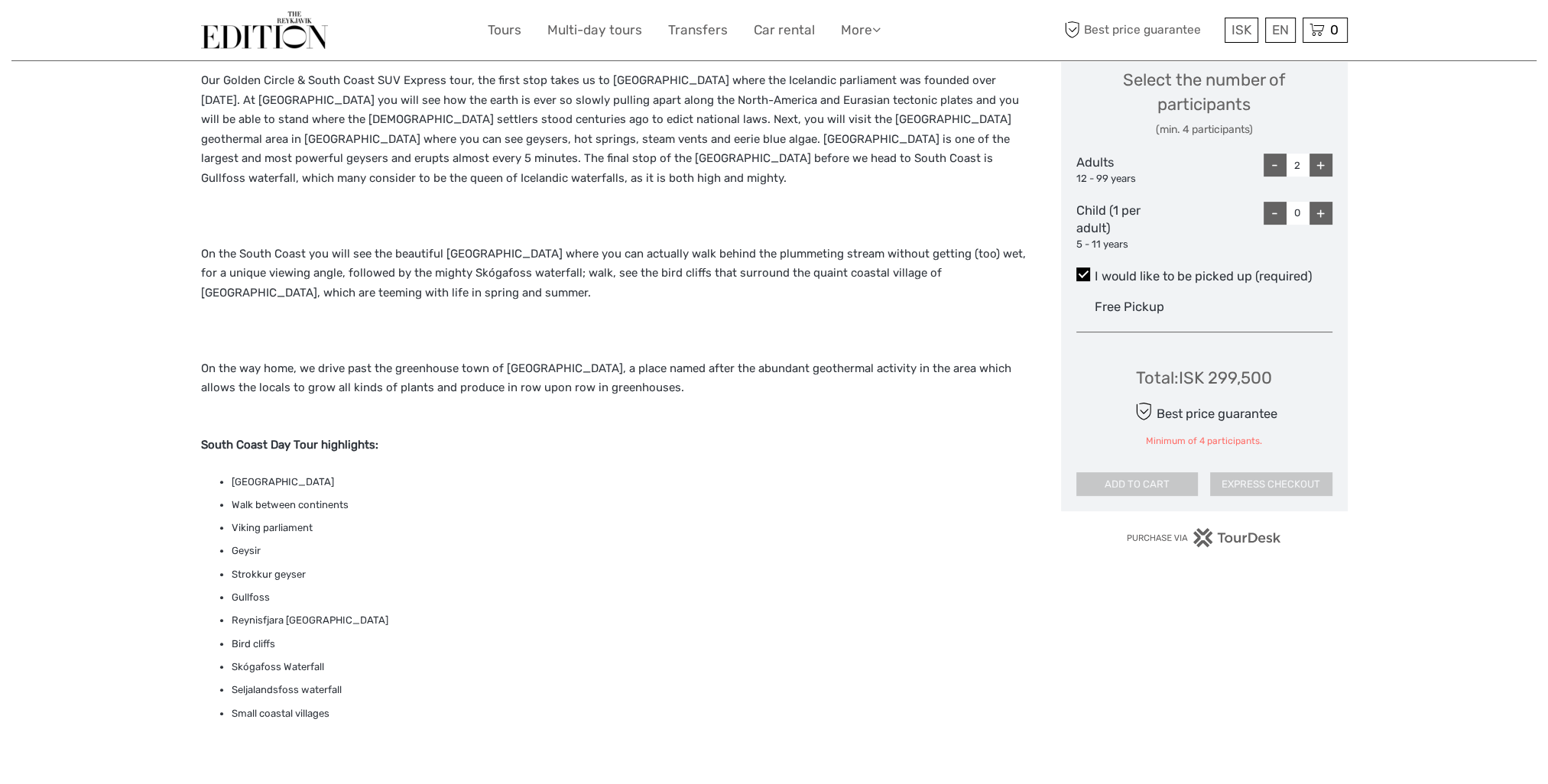
scroll to position [535, 0]
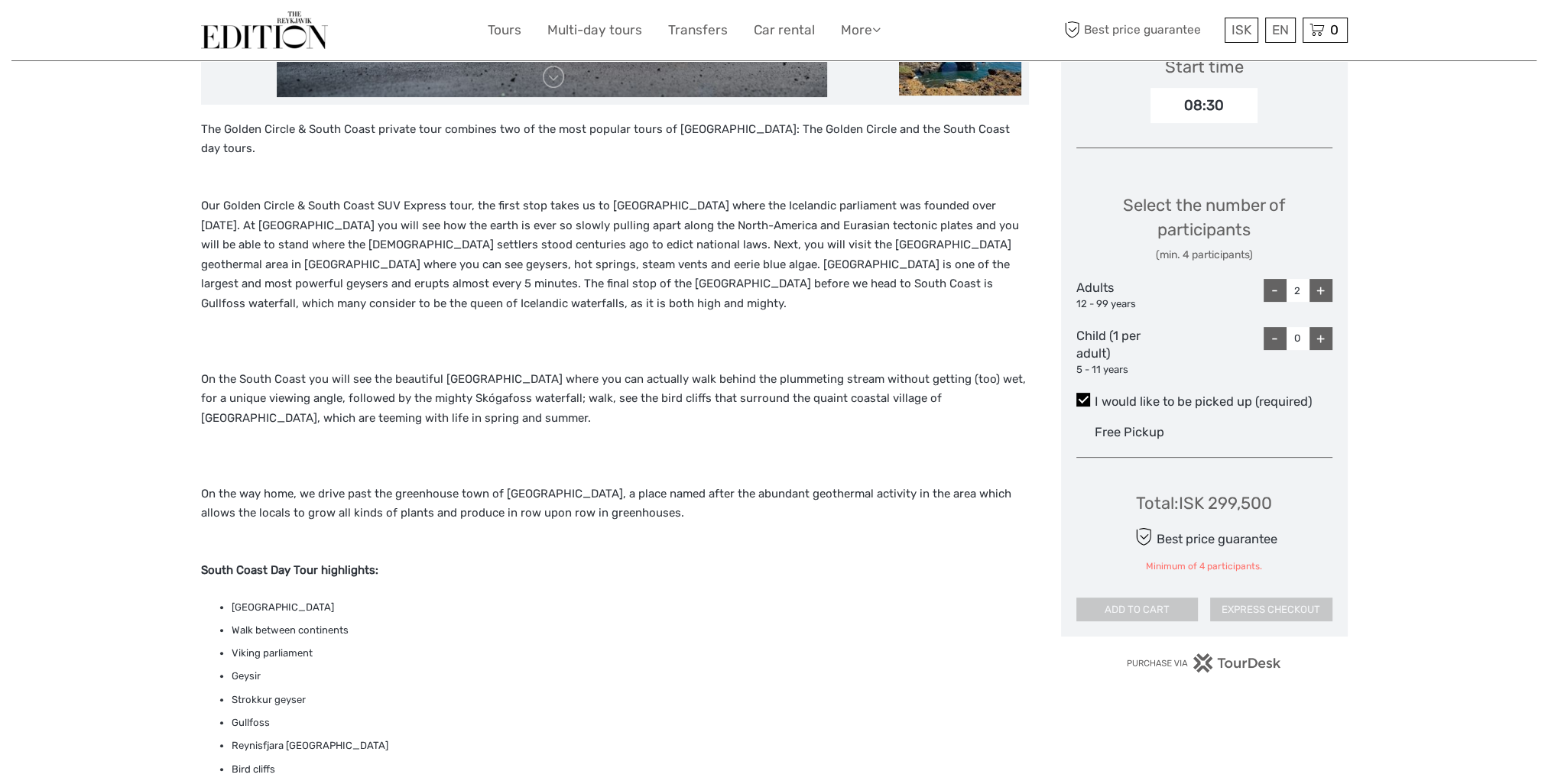
click at [1322, 290] on div "+" at bounding box center [1321, 290] width 23 height 23
type input "4"
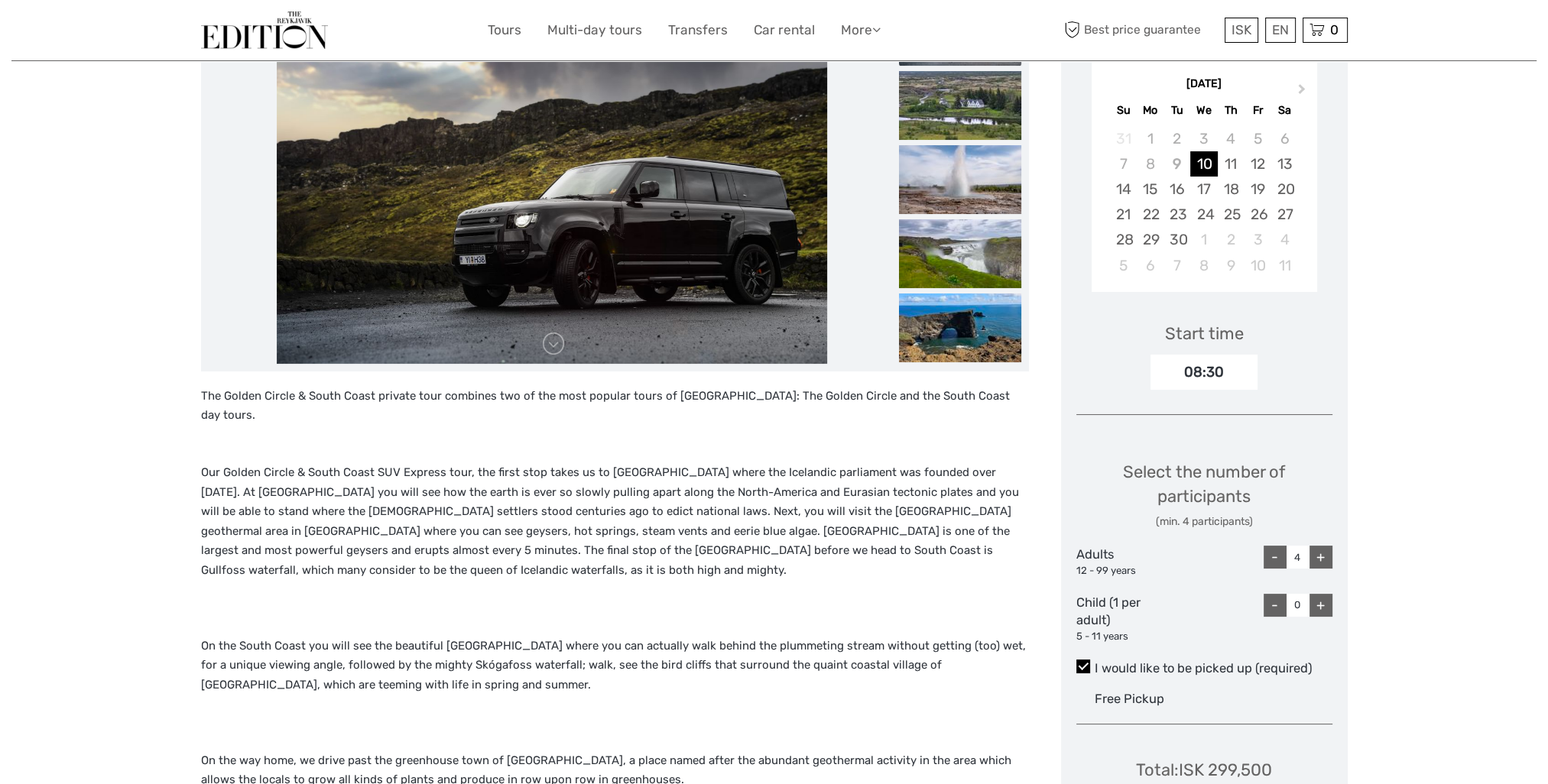
scroll to position [153, 0]
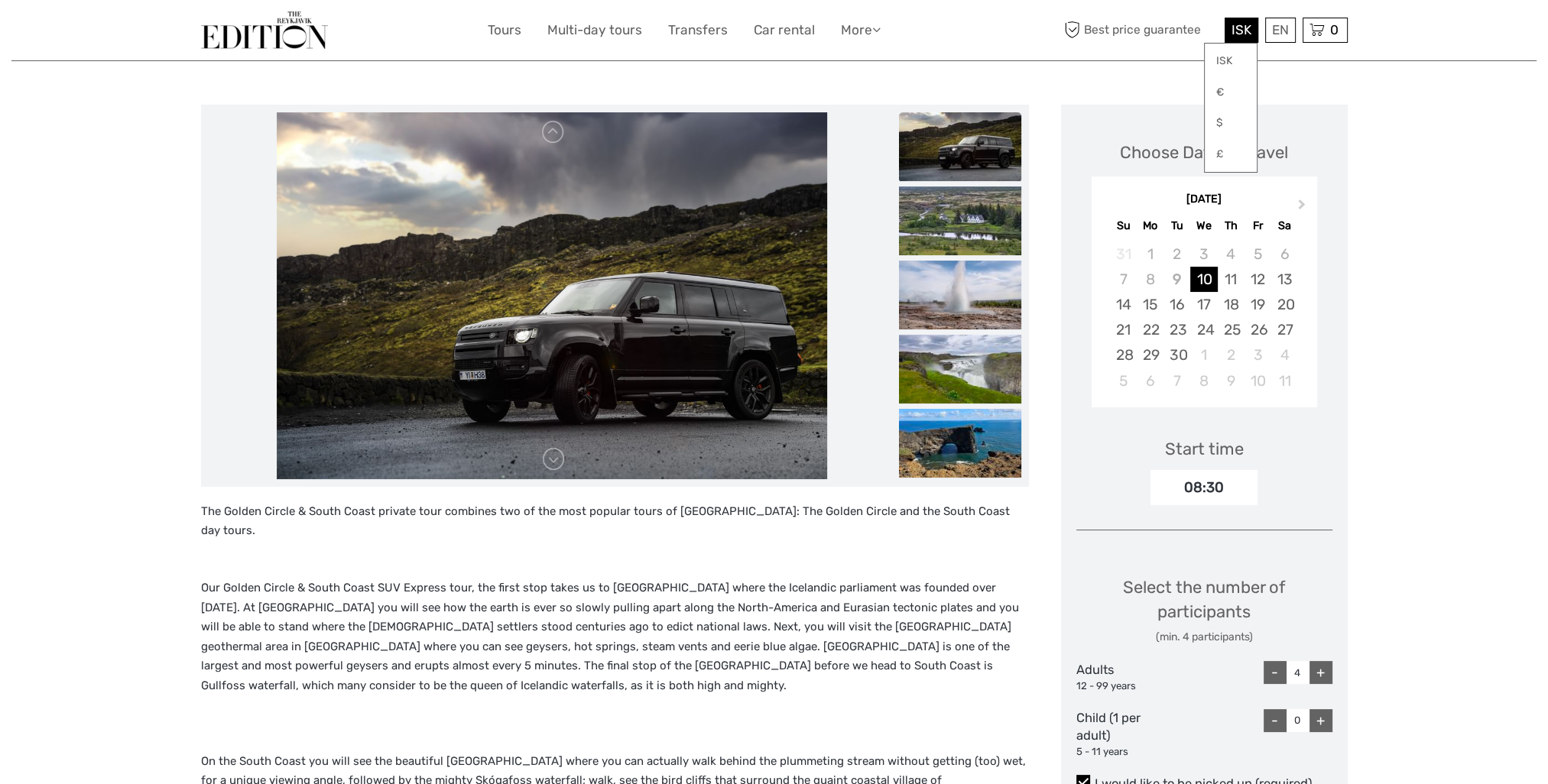
click at [1247, 33] on span "ISK" at bounding box center [1241, 30] width 20 height 15
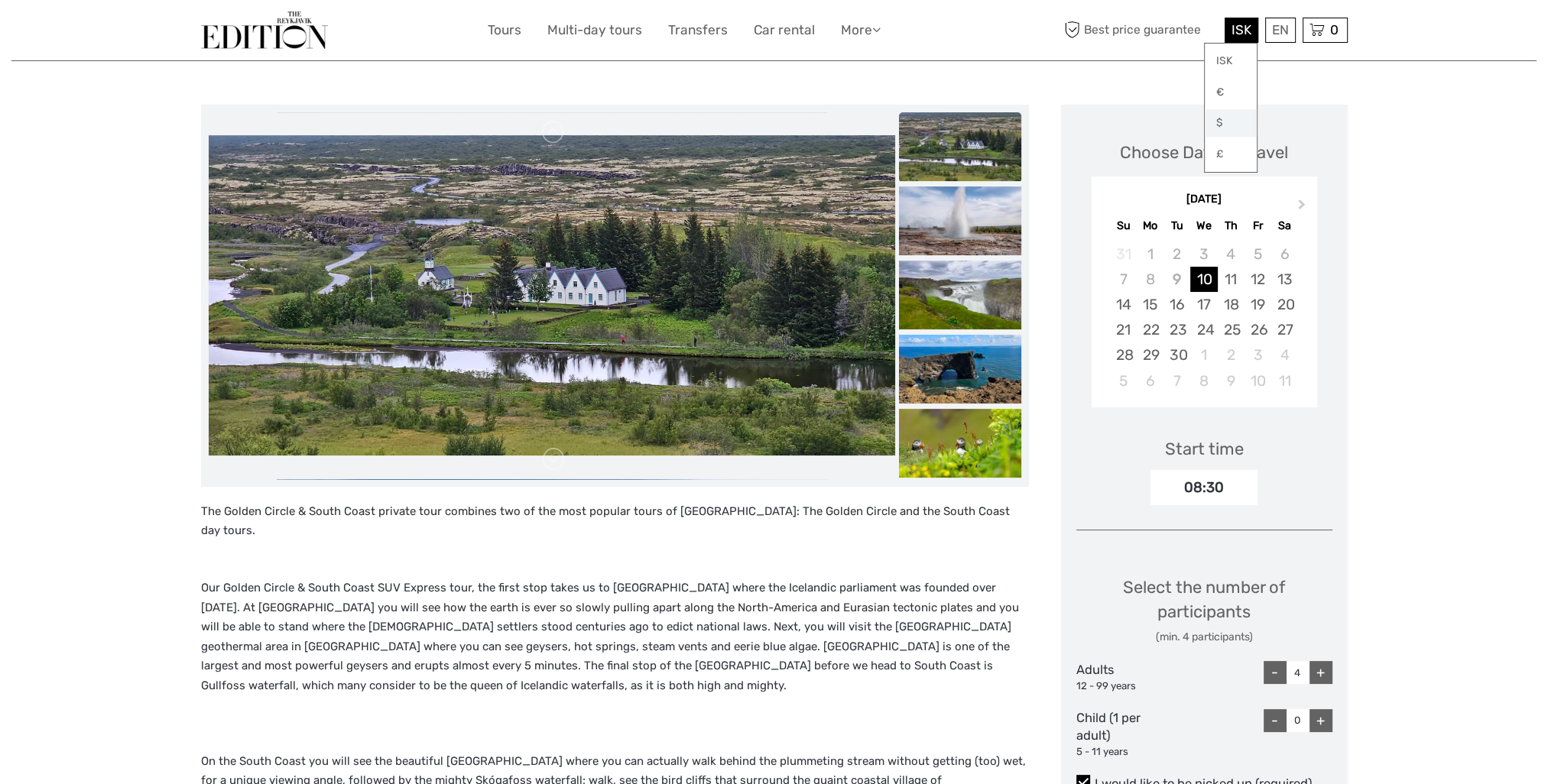
click at [1226, 120] on link "$" at bounding box center [1231, 124] width 52 height 28
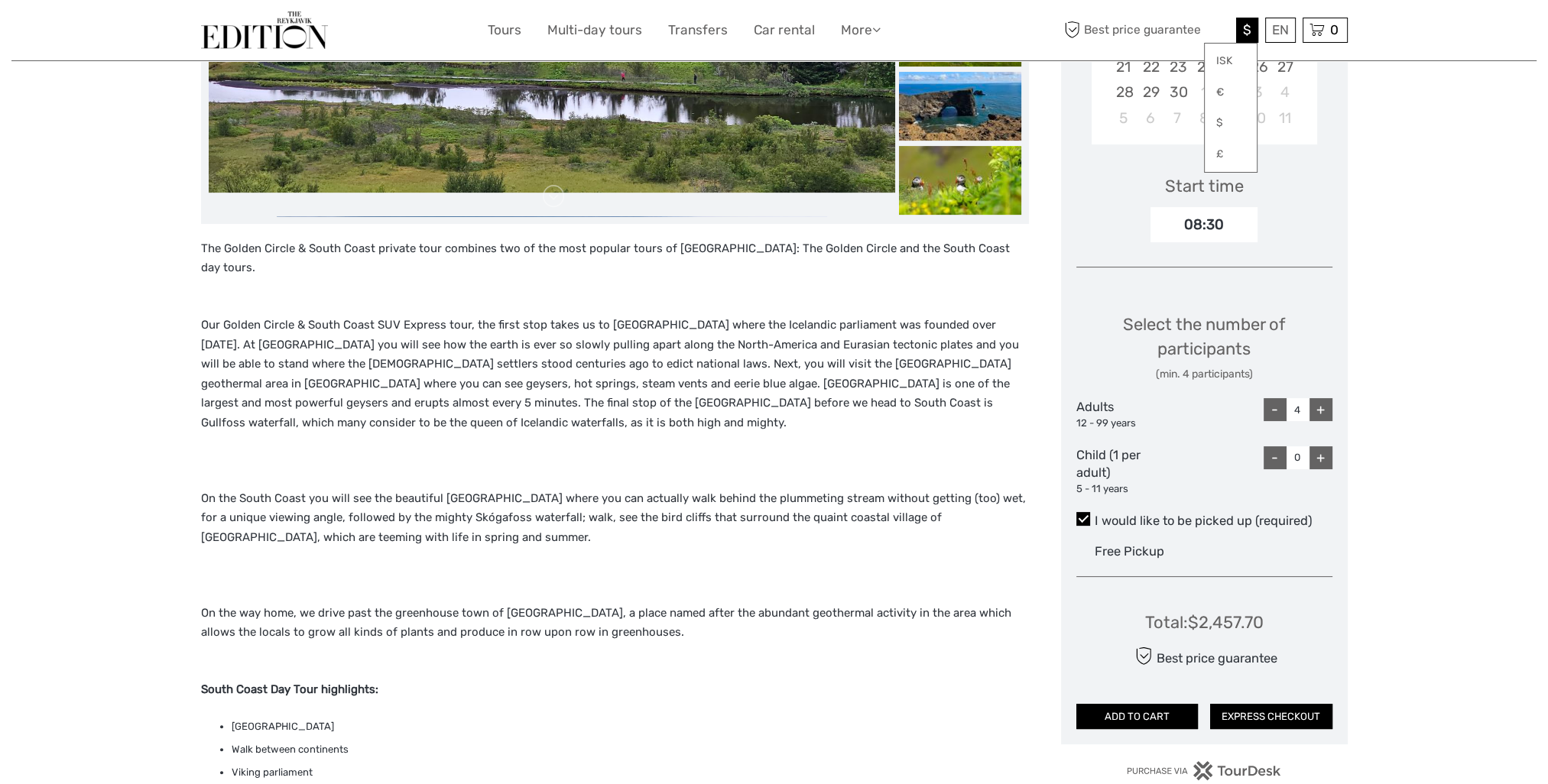
scroll to position [841, 0]
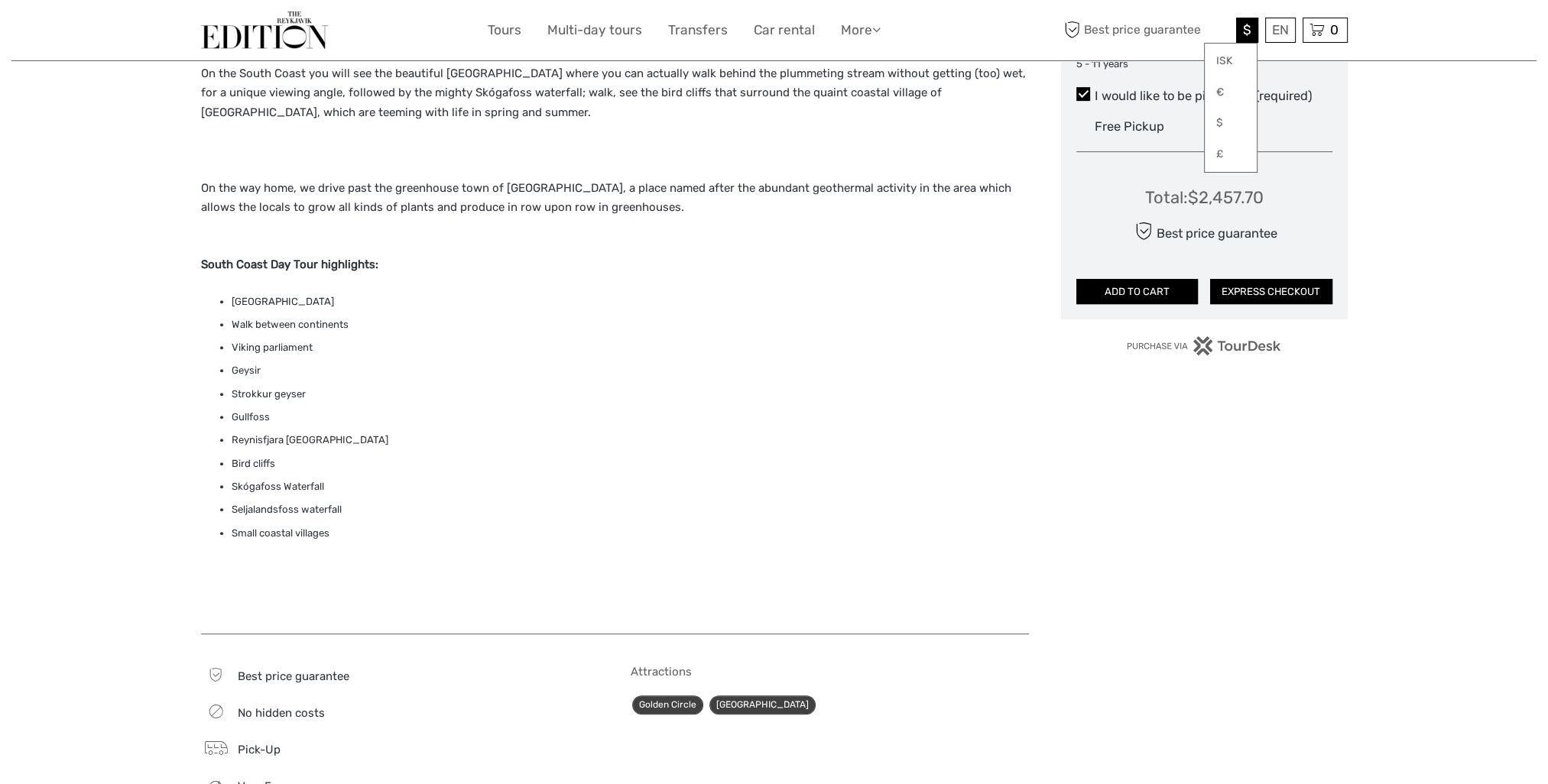
click at [1263, 194] on div "Total : $2,457.70 Best price guarantee ADD TO CART EXPRESS CHECKOUT" at bounding box center [1204, 234] width 256 height 140
drag, startPoint x: 1263, startPoint y: 194, endPoint x: 1184, endPoint y: 198, distance: 79.1
click at [1184, 198] on div "Total : $2,457.70" at bounding box center [1204, 197] width 118 height 23
drag, startPoint x: 1399, startPoint y: 509, endPoint x: 1323, endPoint y: 320, distance: 203.7
click at [1399, 509] on div "Region / Starts from: Capital Region Travel method: Jeep / 4x4 11 hours Verifie…" at bounding box center [774, 303] width 1526 height 2288
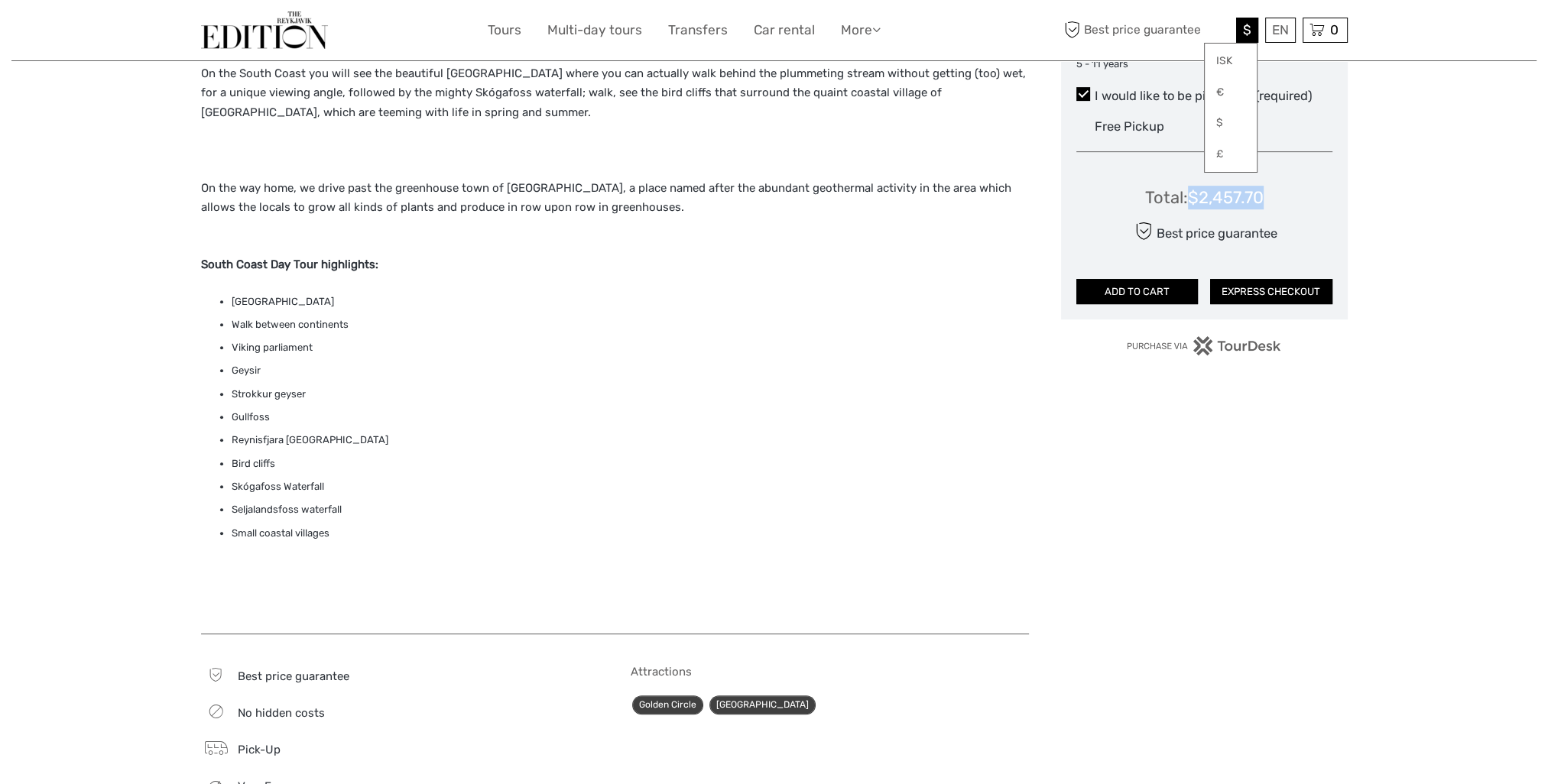
drag, startPoint x: 1268, startPoint y: 200, endPoint x: 1185, endPoint y: 206, distance: 83.2
click at [1185, 206] on div "Total : $2,457.70 Best price guarantee ADD TO CART EXPRESS CHECKOUT" at bounding box center [1204, 234] width 256 height 140
copy div "$2,457.70"
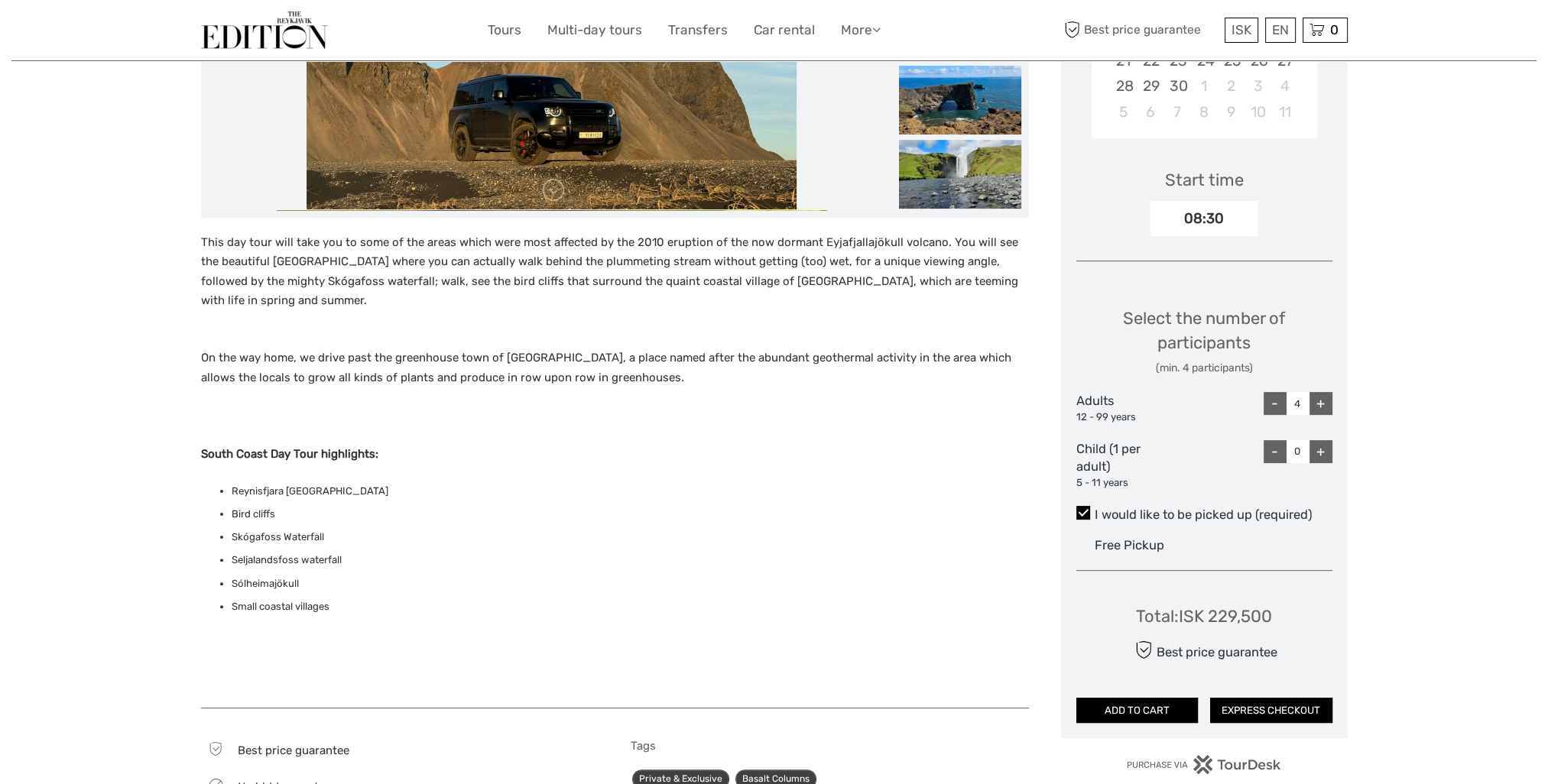
scroll to position [153, 0]
